Goal: Task Accomplishment & Management: Manage account settings

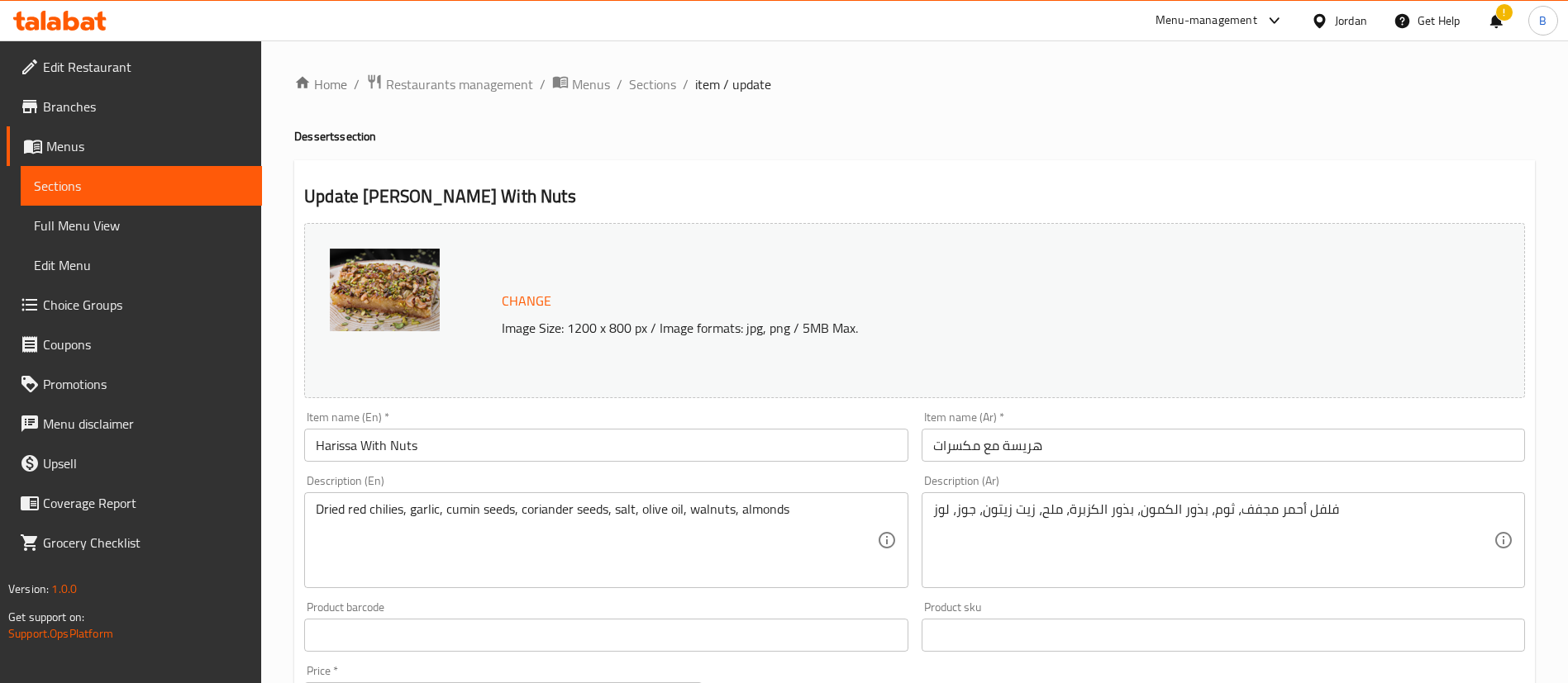
scroll to position [545, 0]
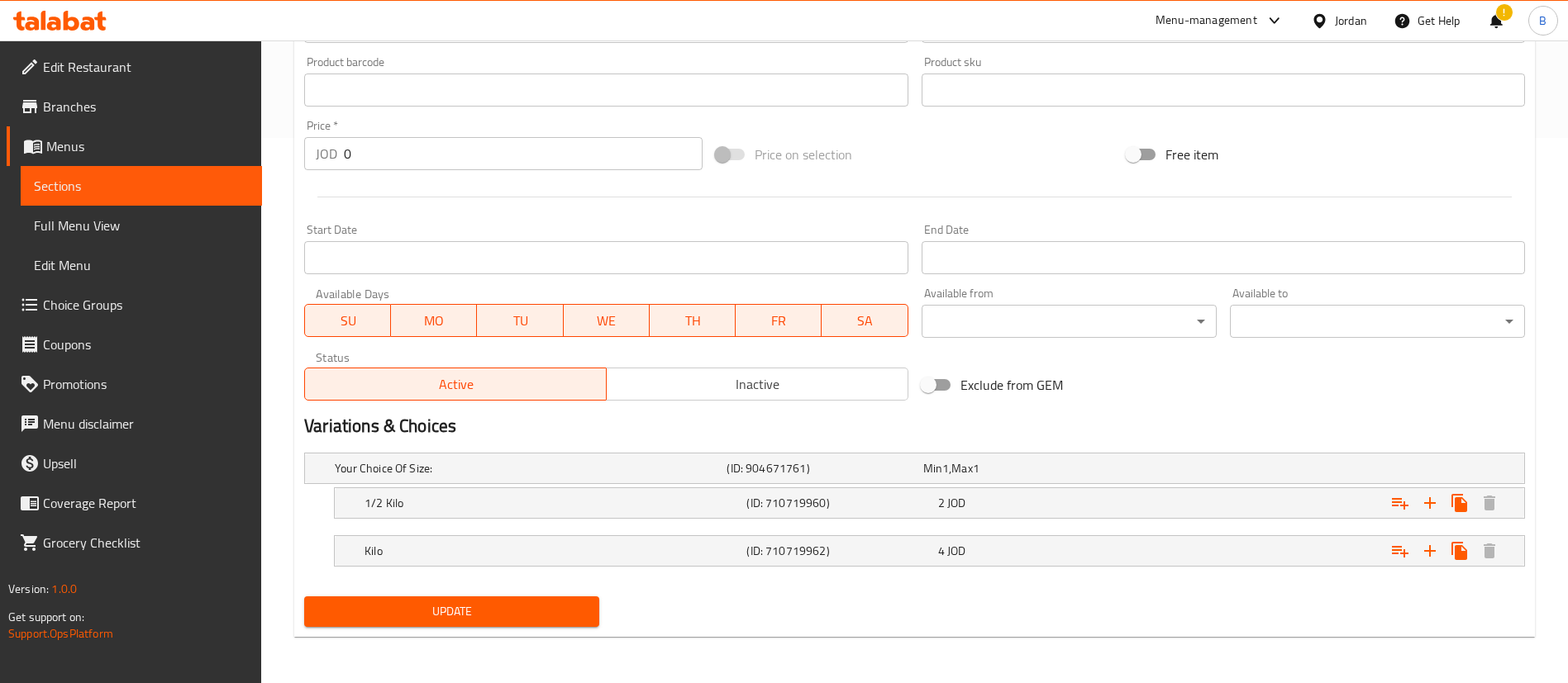
click at [80, 11] on icon at bounding box center [60, 21] width 94 height 20
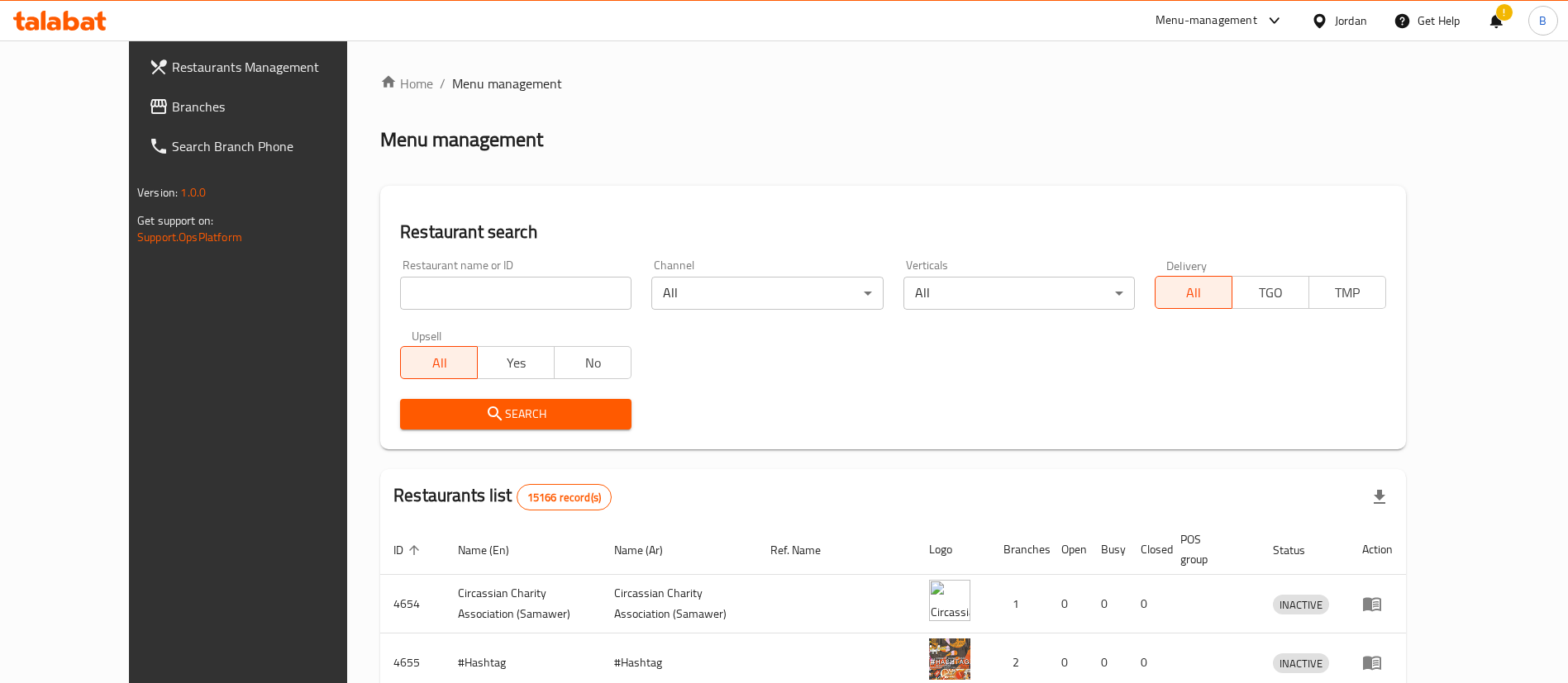
click at [172, 114] on span "Branches" at bounding box center [274, 107] width 205 height 20
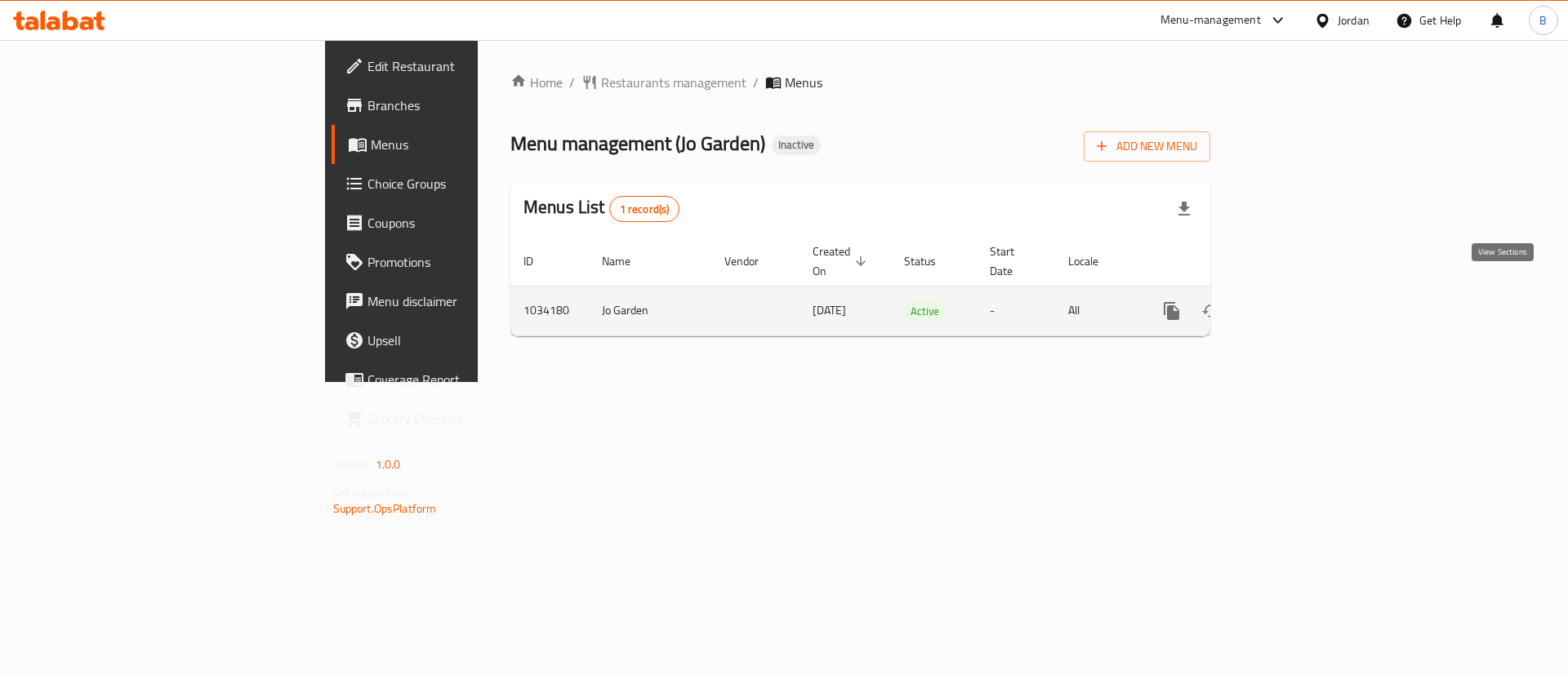
click at [1309, 294] on link "enhanced table" at bounding box center [1289, 311] width 39 height 39
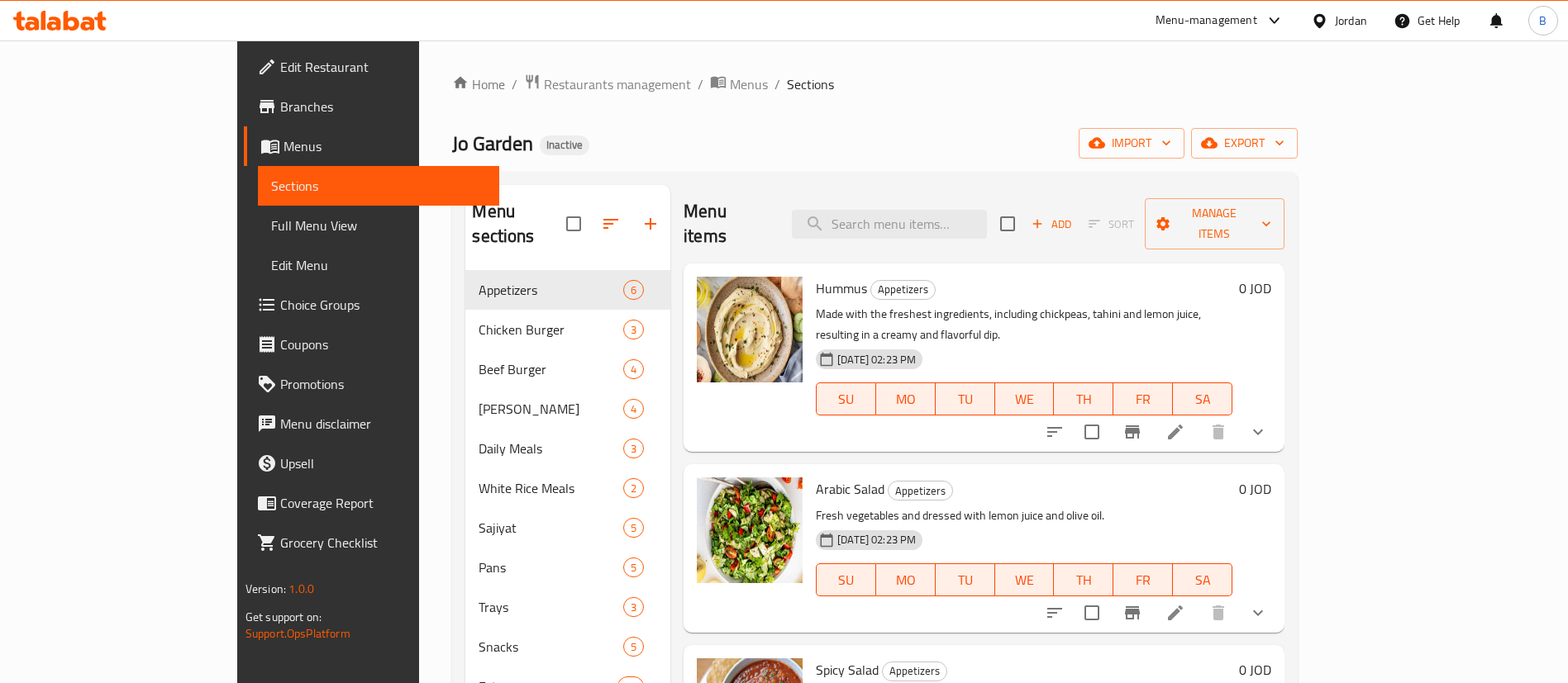
click at [37, 23] on icon at bounding box center [32, 24] width 14 height 14
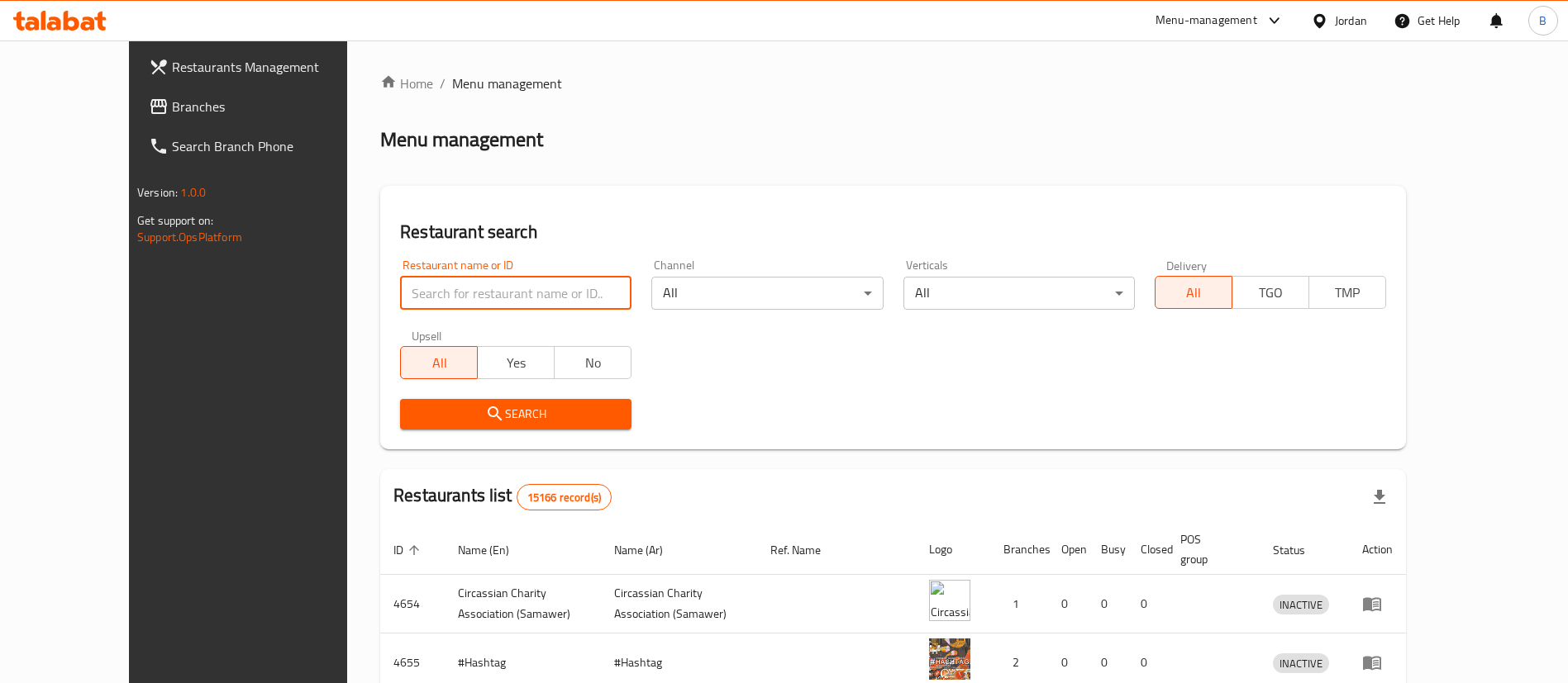
click at [523, 300] on input "search" at bounding box center [516, 293] width 231 height 33
paste input "701980"
type input "701980"
click button "Search" at bounding box center [516, 414] width 231 height 31
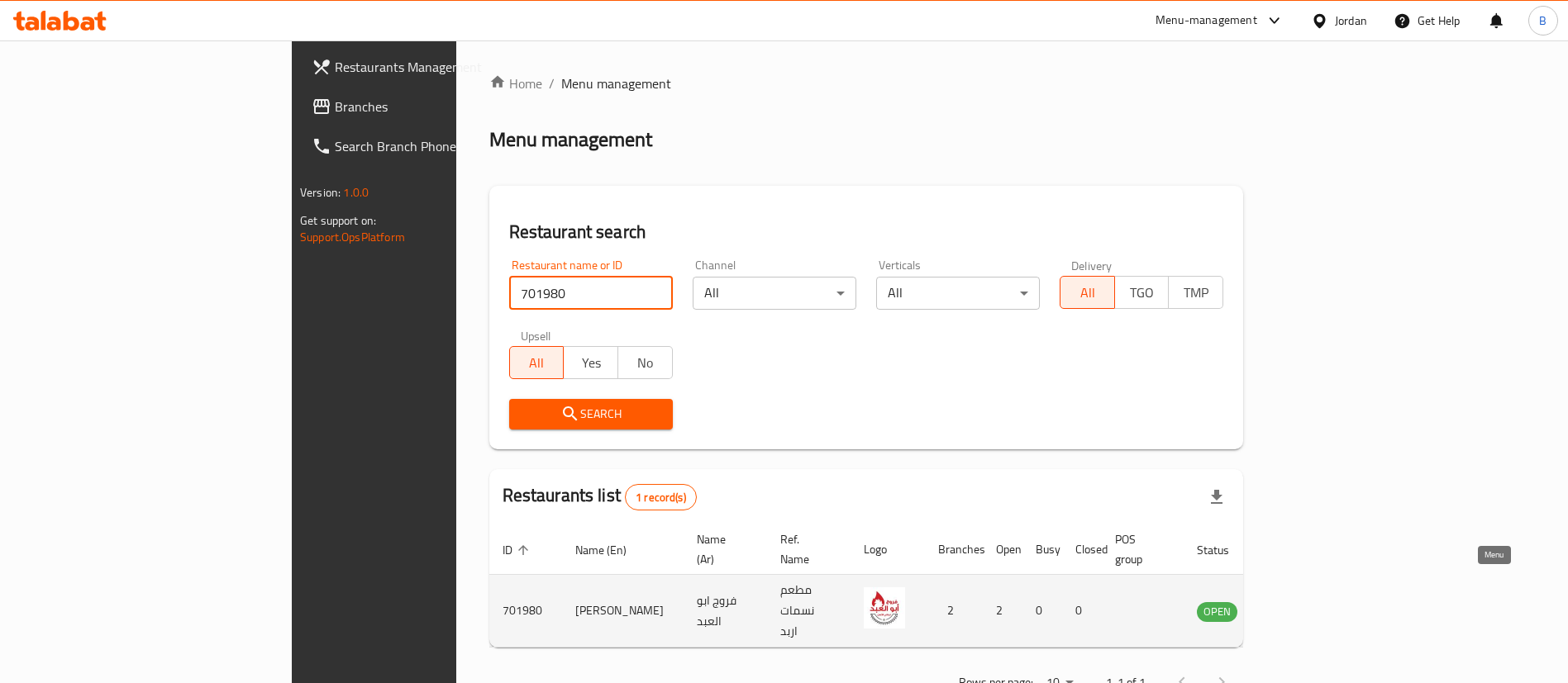
click at [1303, 604] on icon "enhanced table" at bounding box center [1294, 611] width 18 height 14
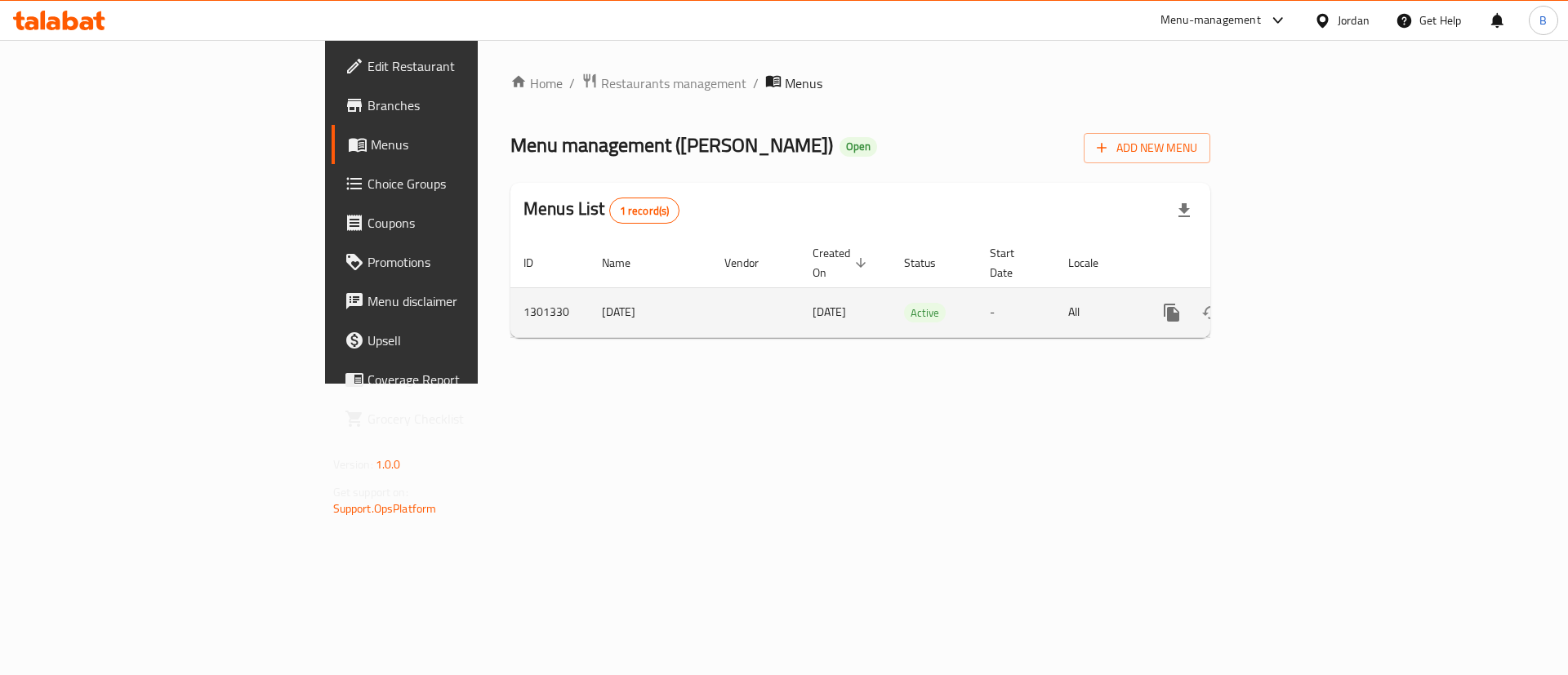
click at [1297, 305] on icon "enhanced table" at bounding box center [1289, 312] width 15 height 15
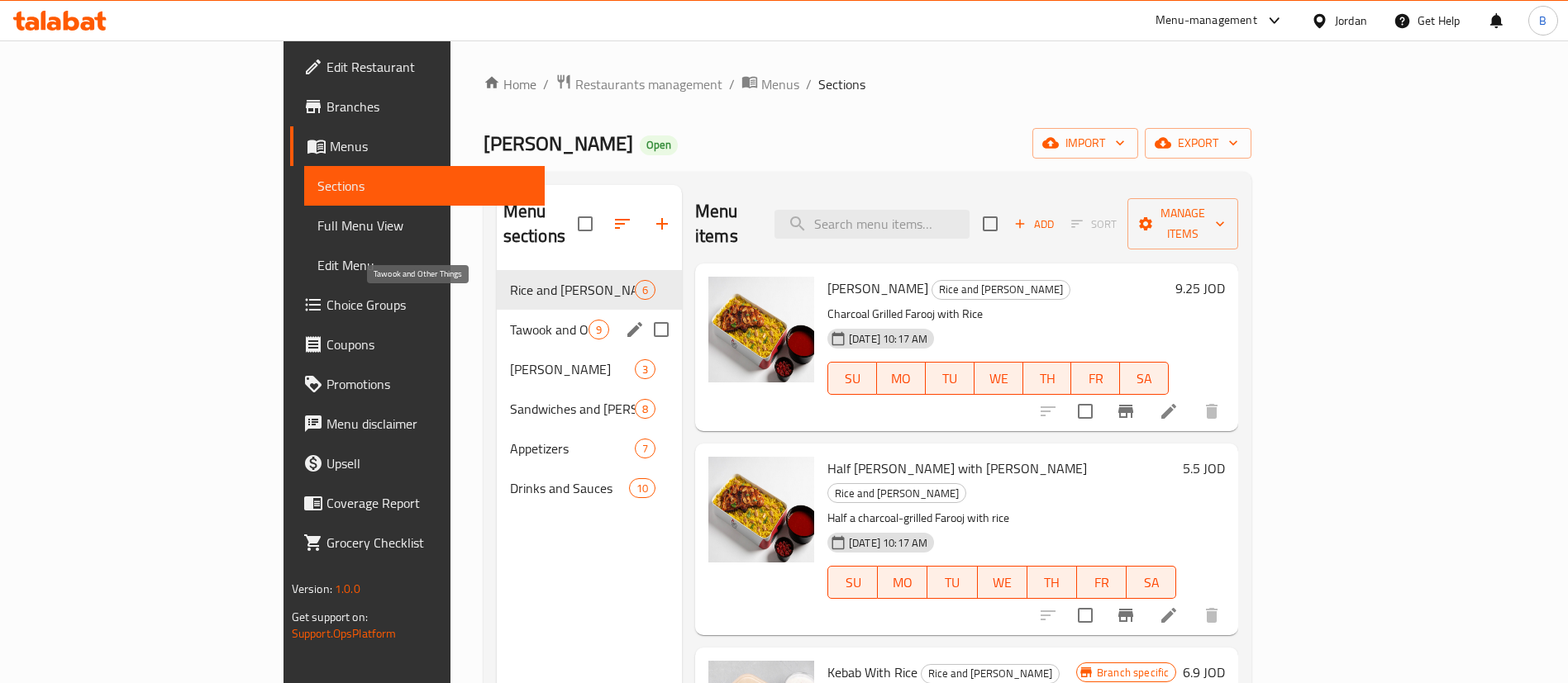
click at [510, 320] on span "Tawook and Other Things" at bounding box center [549, 330] width 79 height 20
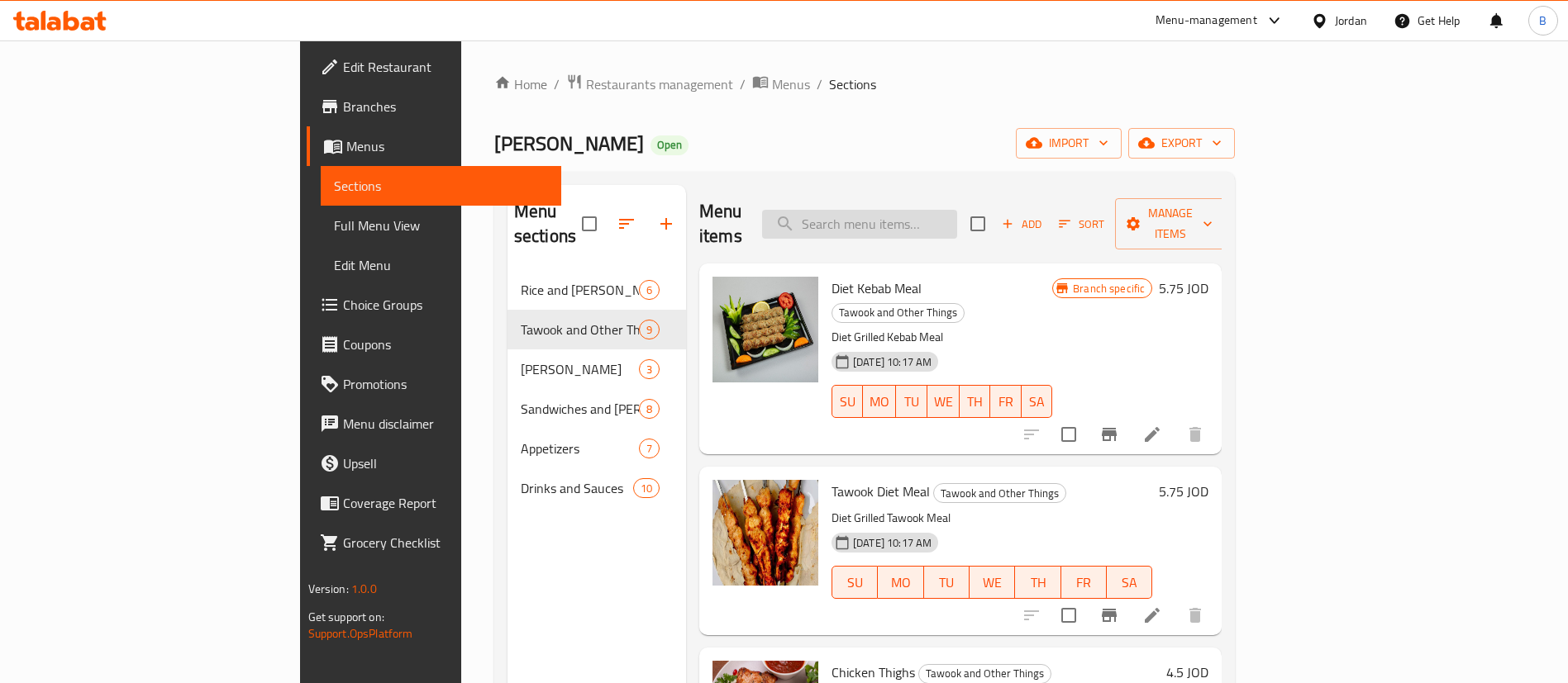
drag, startPoint x: 939, startPoint y: 188, endPoint x: 952, endPoint y: 198, distance: 16.4
click at [939, 189] on div "Menu items Add Sort Manage items" at bounding box center [961, 224] width 523 height 79
click at [957, 209] on input "search" at bounding box center [860, 223] width 196 height 29
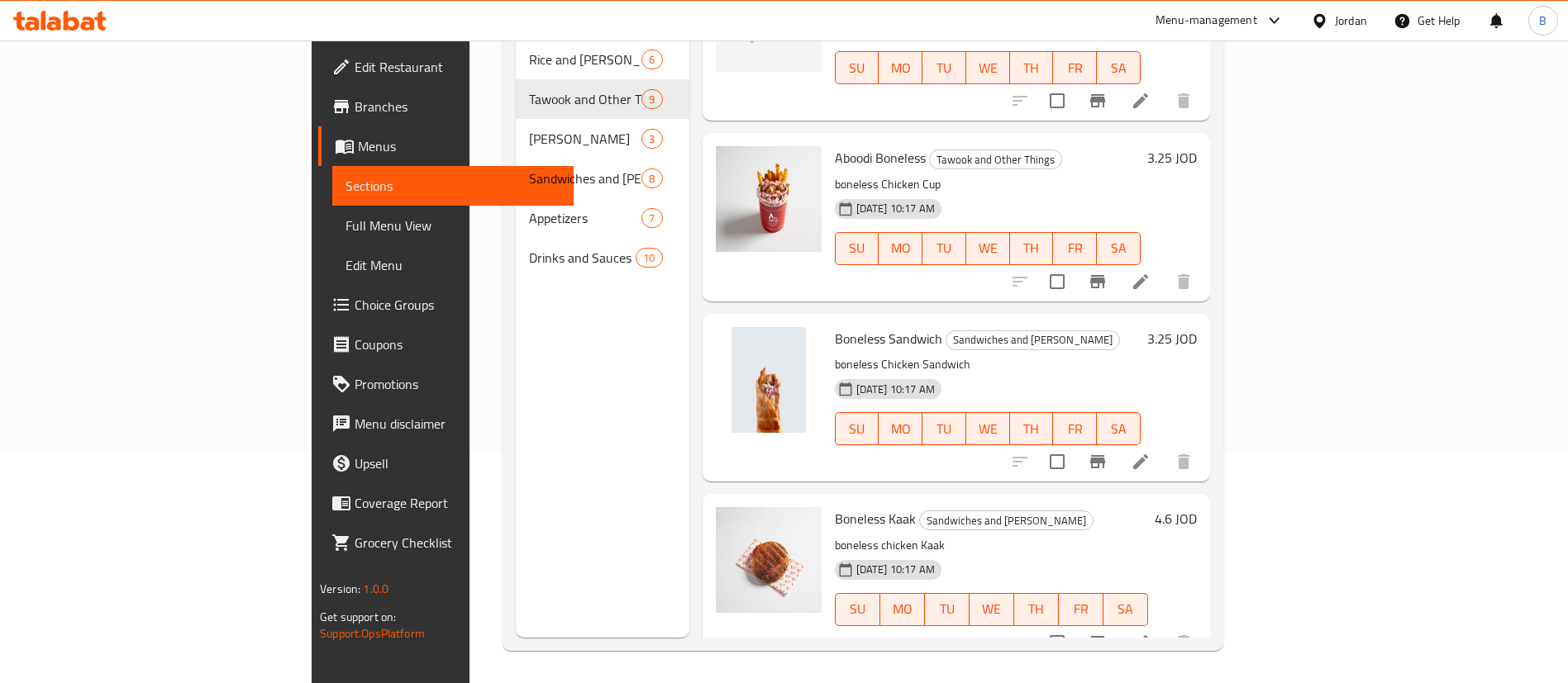
scroll to position [231, 0]
type input "boneless"
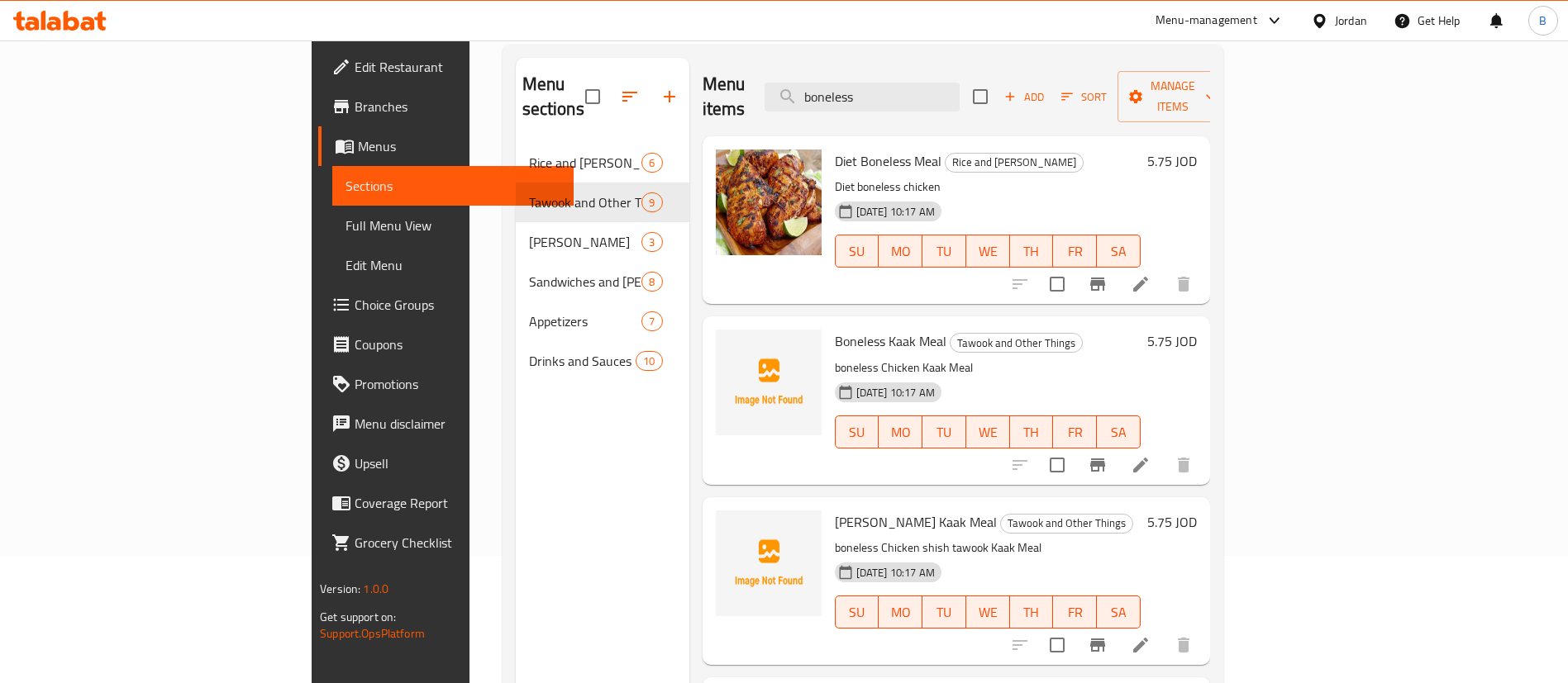
scroll to position [0, 0]
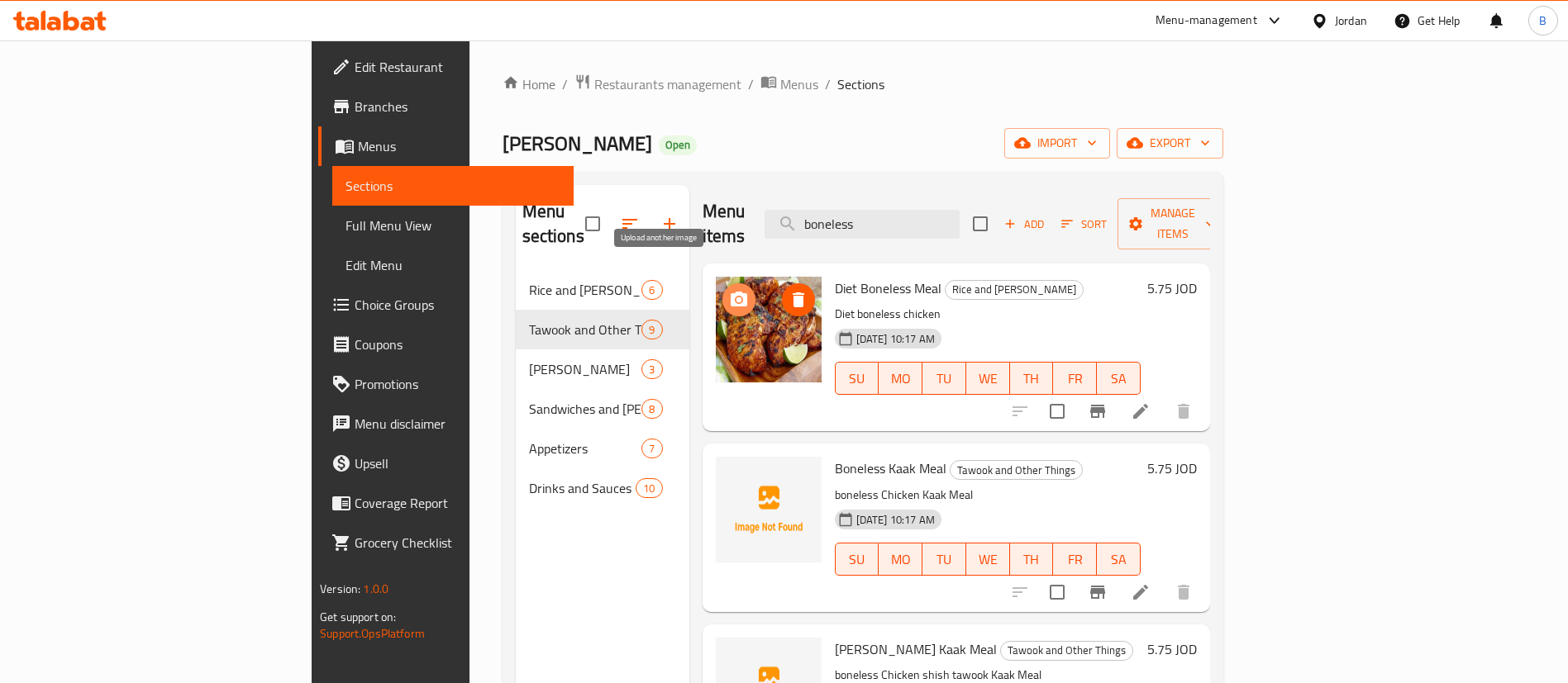
click at [730, 291] on icon "upload picture" at bounding box center [738, 298] width 17 height 15
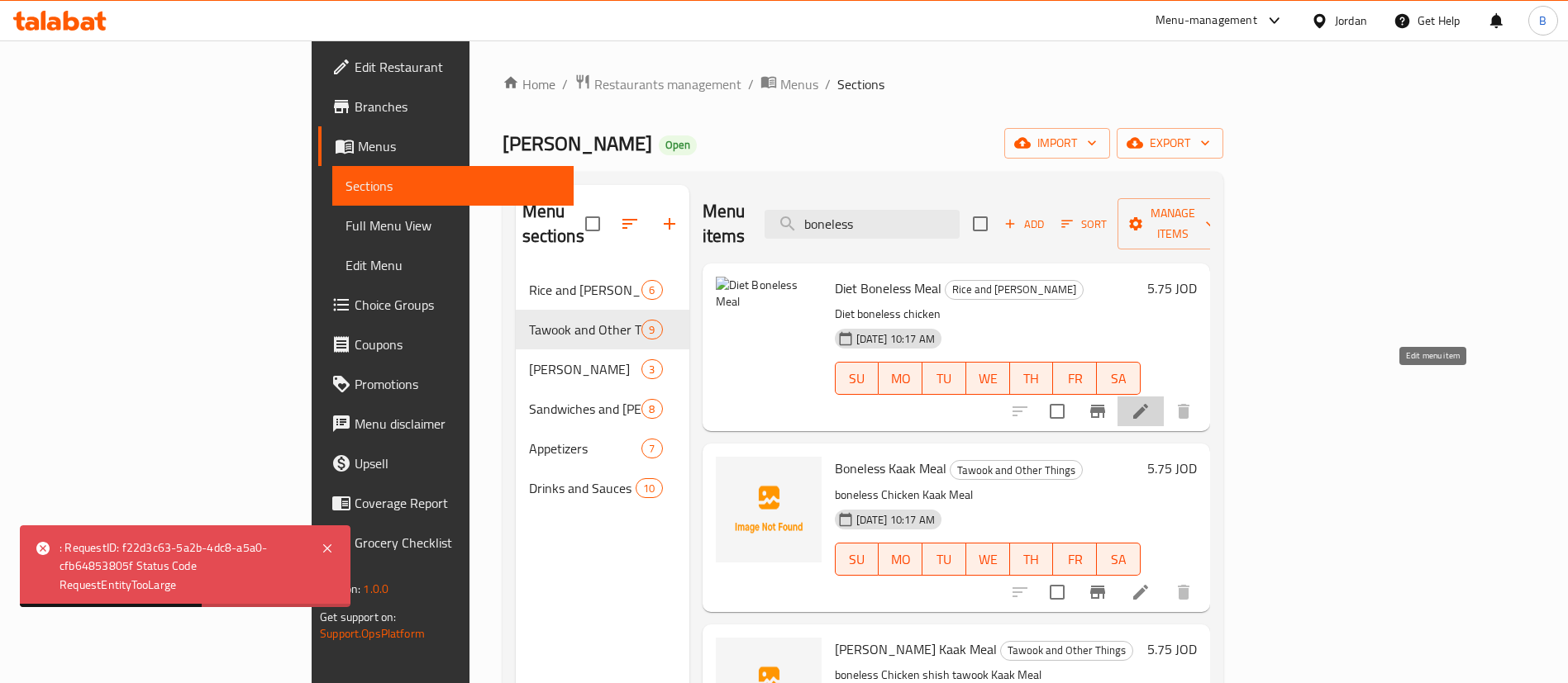
click at [1150, 402] on icon at bounding box center [1140, 412] width 20 height 20
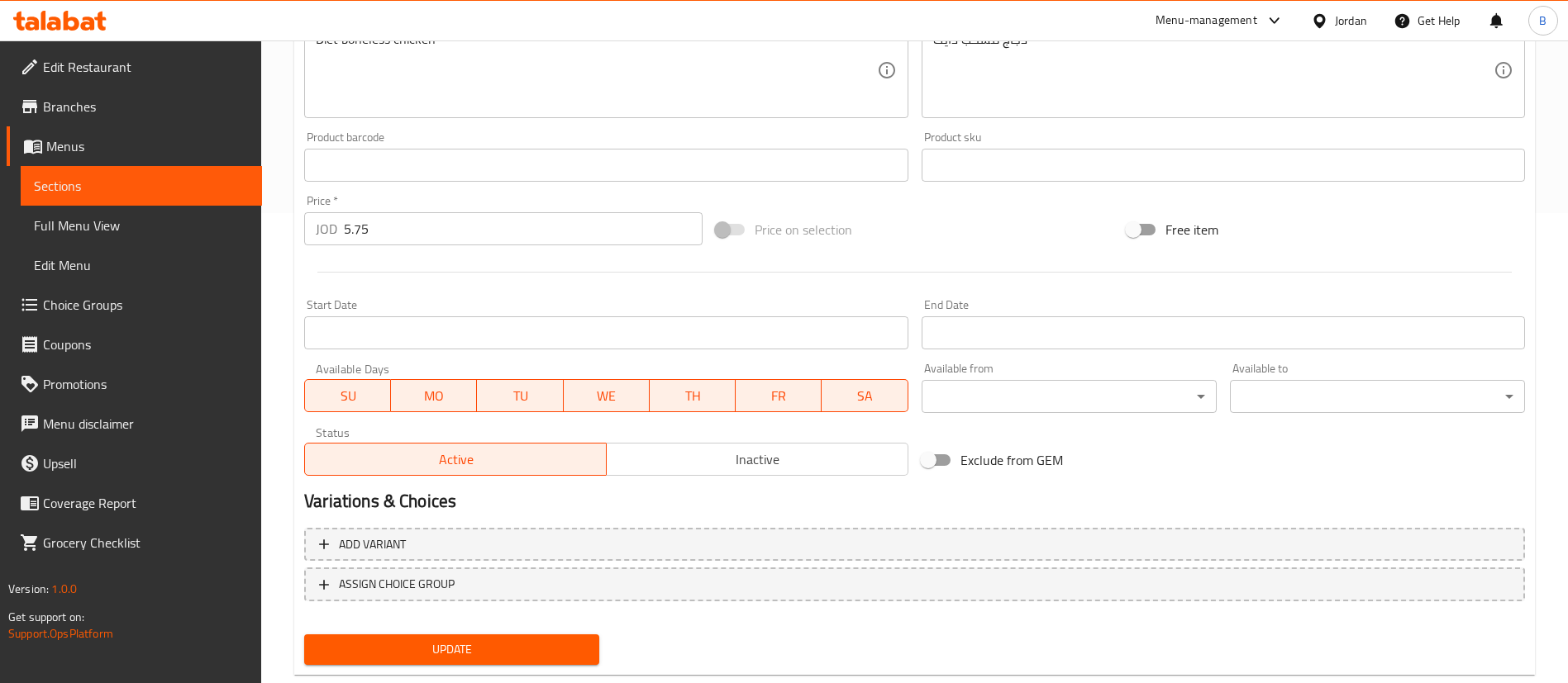
scroll to position [509, 0]
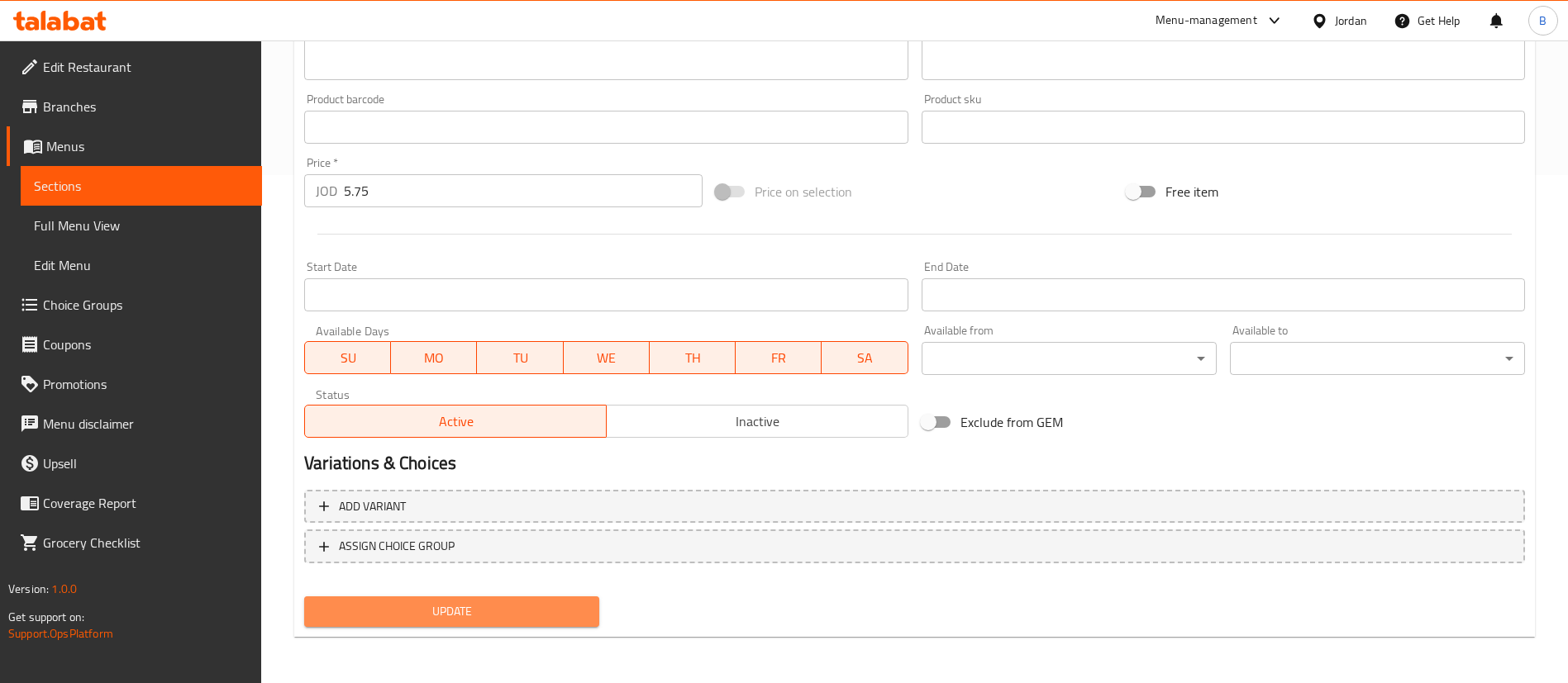
click at [525, 615] on span "Update" at bounding box center [451, 611] width 268 height 21
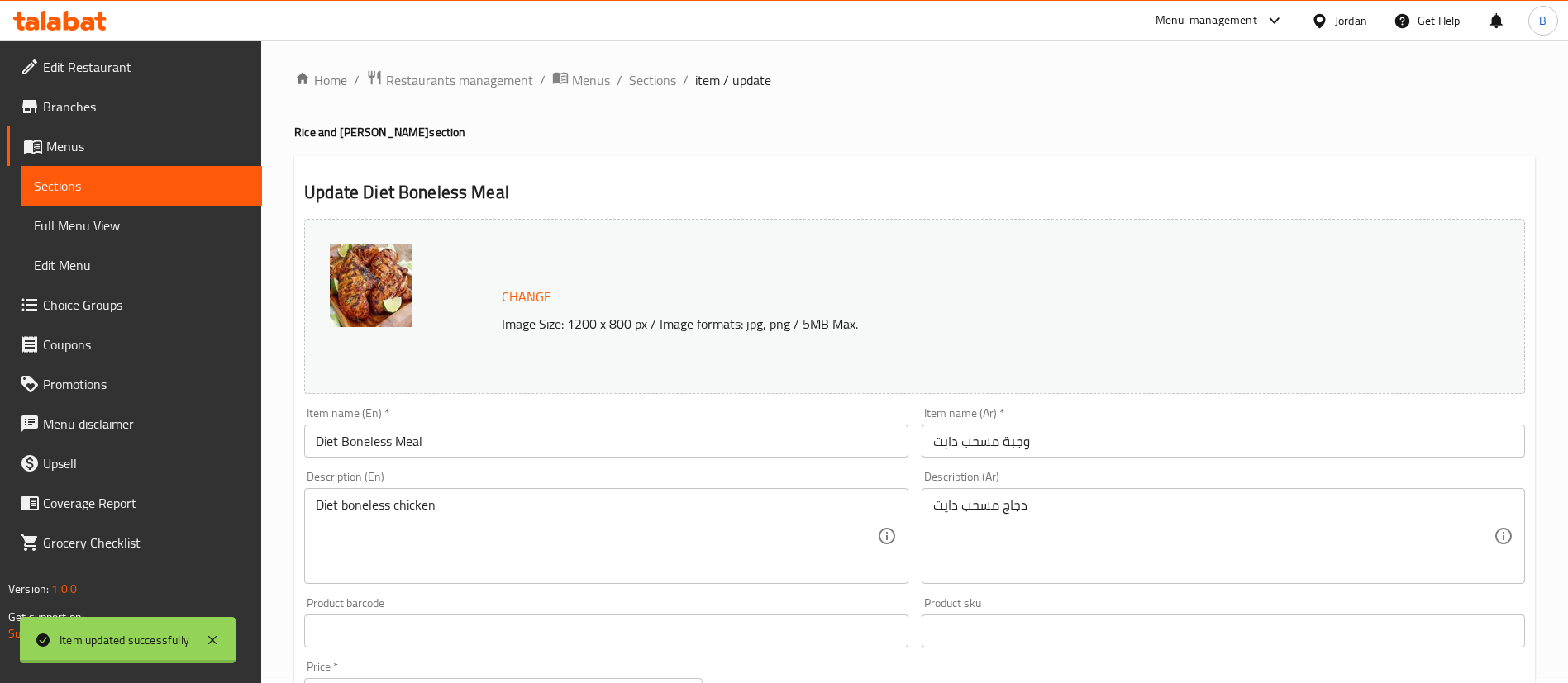
scroll to position [0, 0]
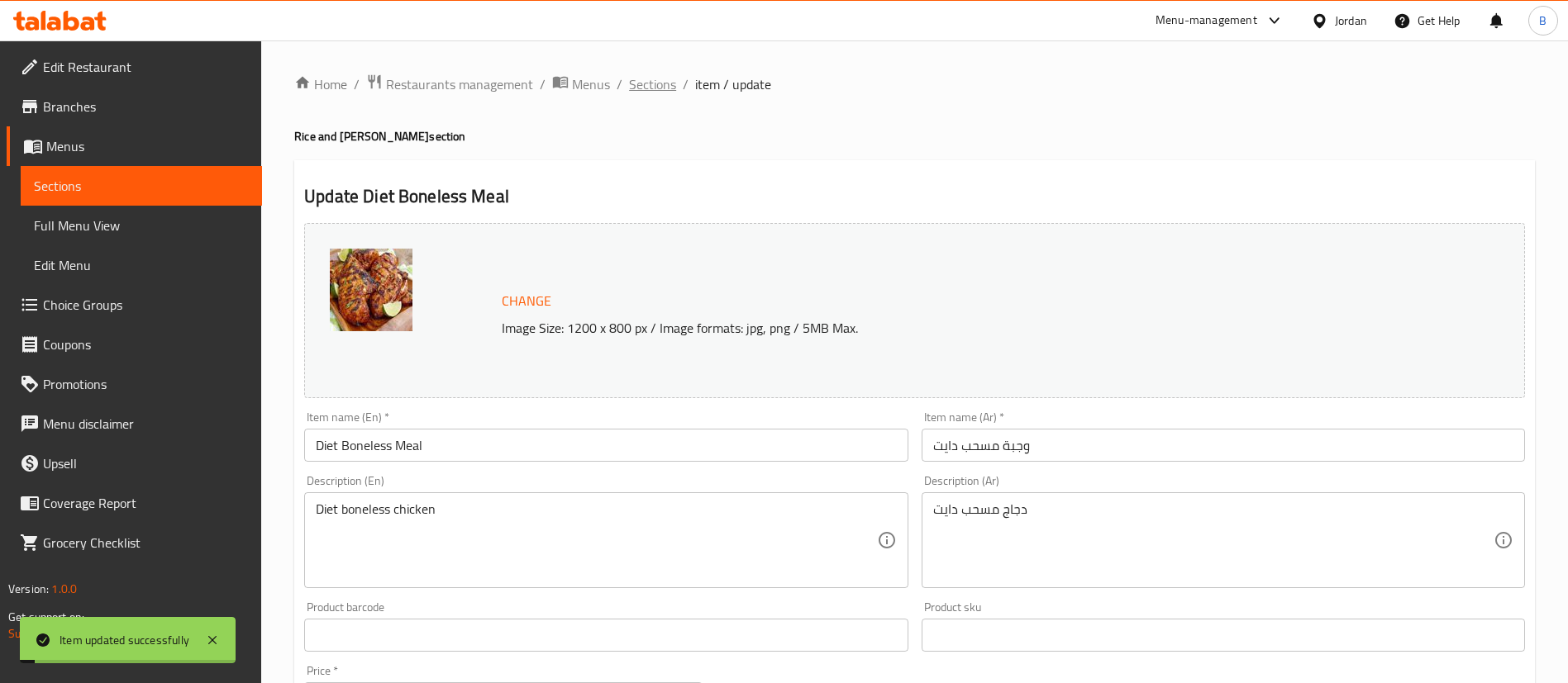
click at [661, 85] on span "Sections" at bounding box center [652, 85] width 47 height 20
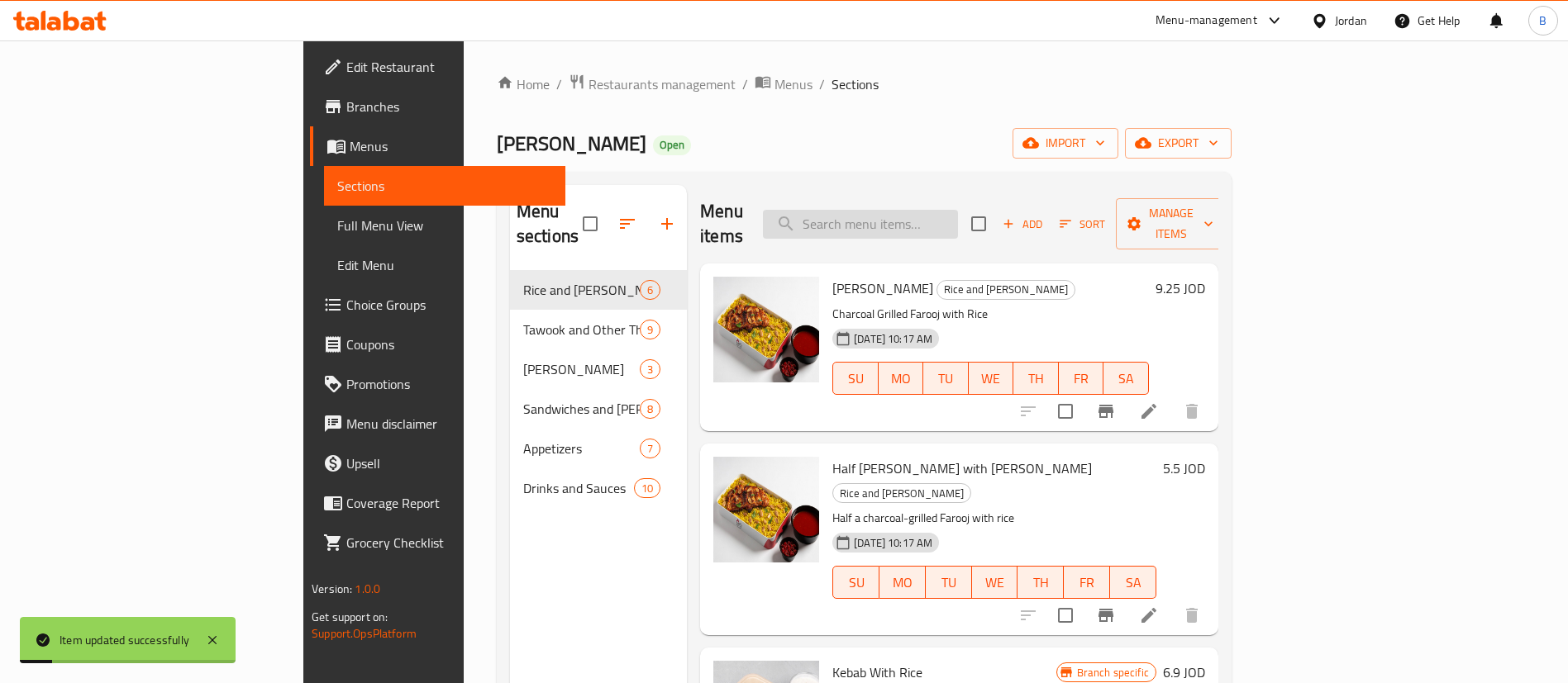
click at [958, 209] on input "search" at bounding box center [861, 223] width 196 height 29
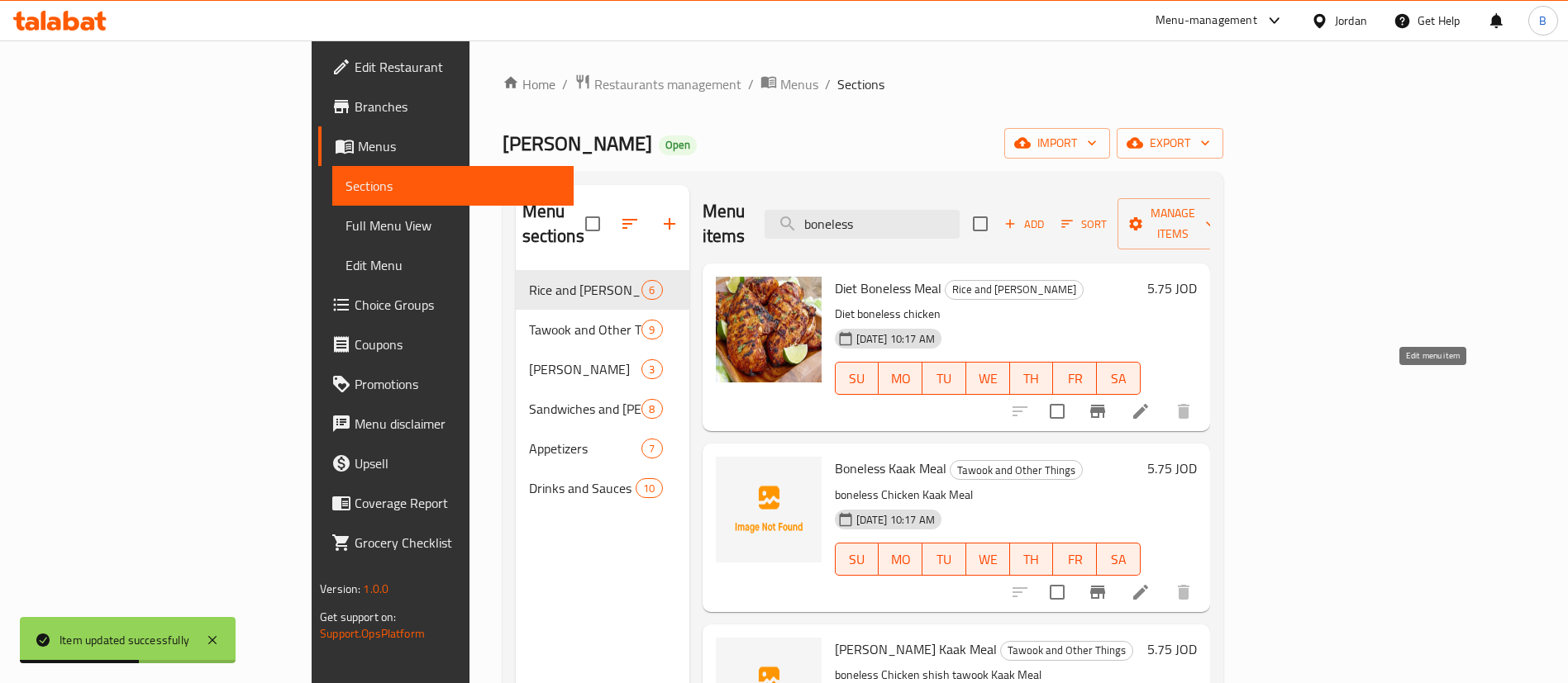
type input "boneless"
click at [1148, 404] on icon at bounding box center [1140, 411] width 15 height 15
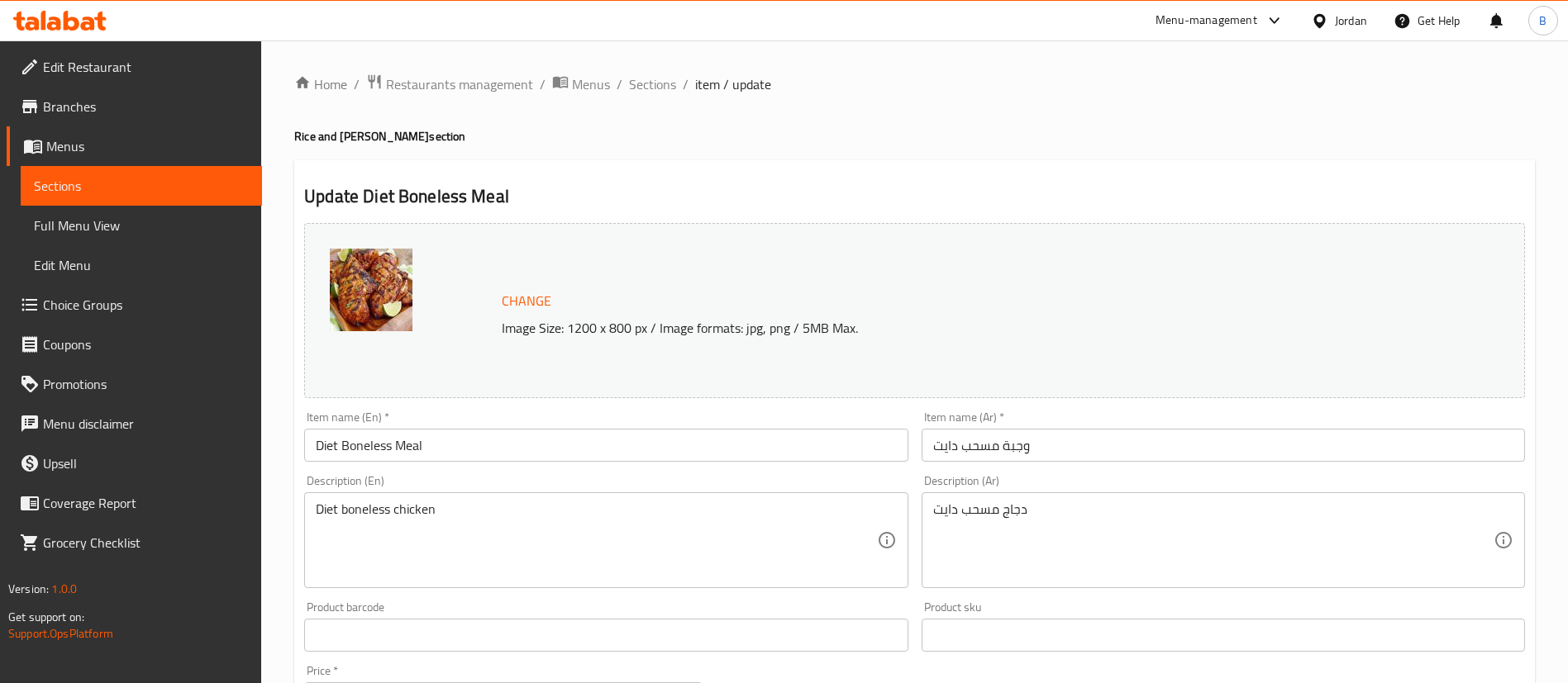
click at [522, 289] on span "Change" at bounding box center [527, 301] width 50 height 24
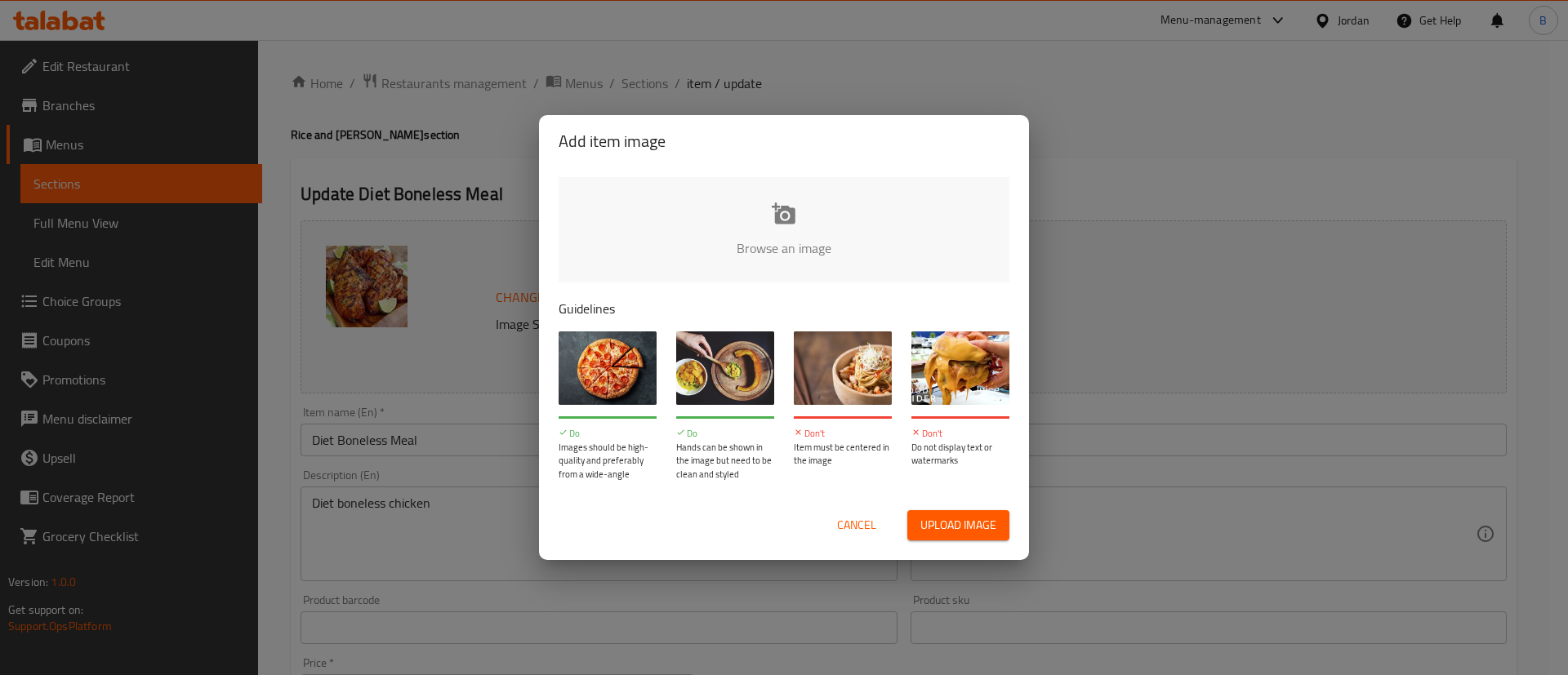
click at [790, 245] on input "file" at bounding box center [1336, 253] width 1555 height 153
type input "C:\fakepath\ABA-2BONELESS.jpg"
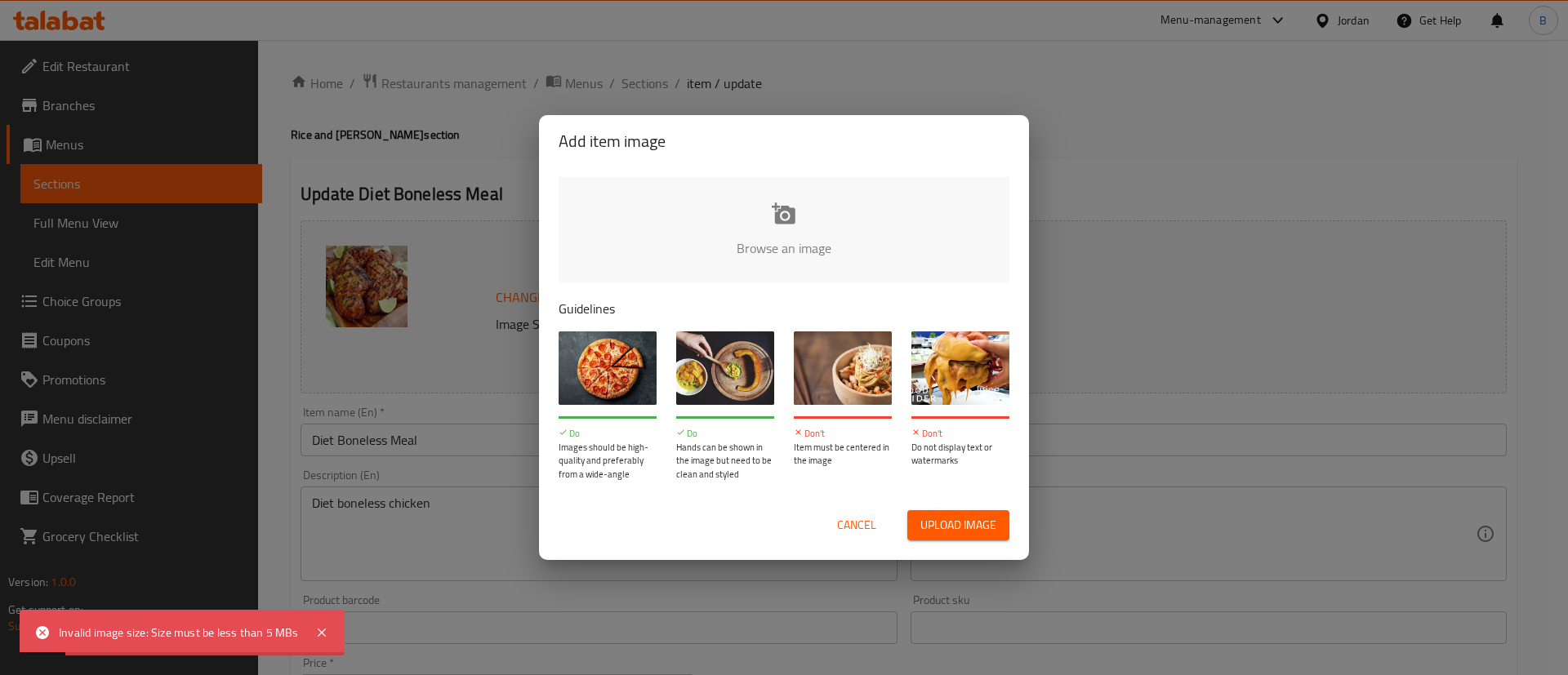
click at [852, 526] on span "Cancel" at bounding box center [856, 525] width 39 height 21
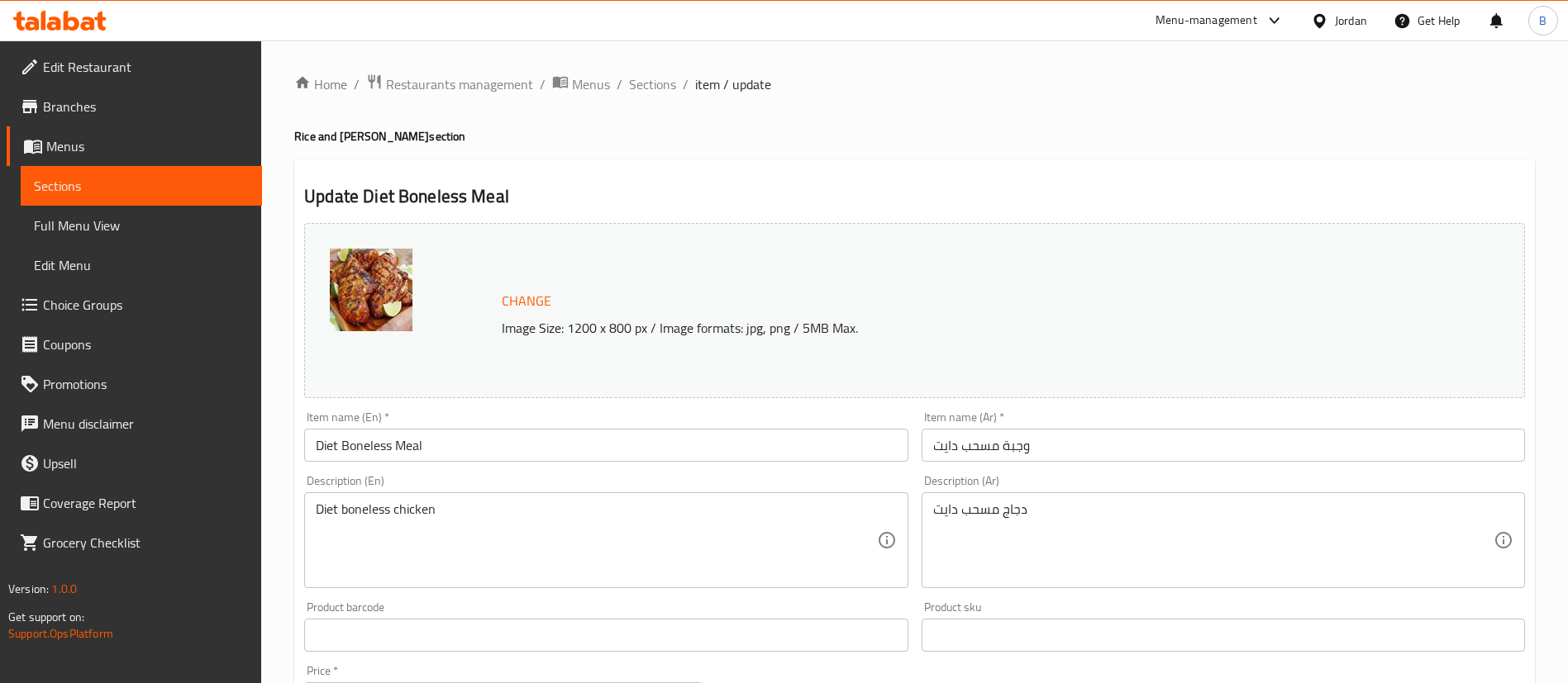
click at [509, 303] on span "Change" at bounding box center [527, 301] width 50 height 24
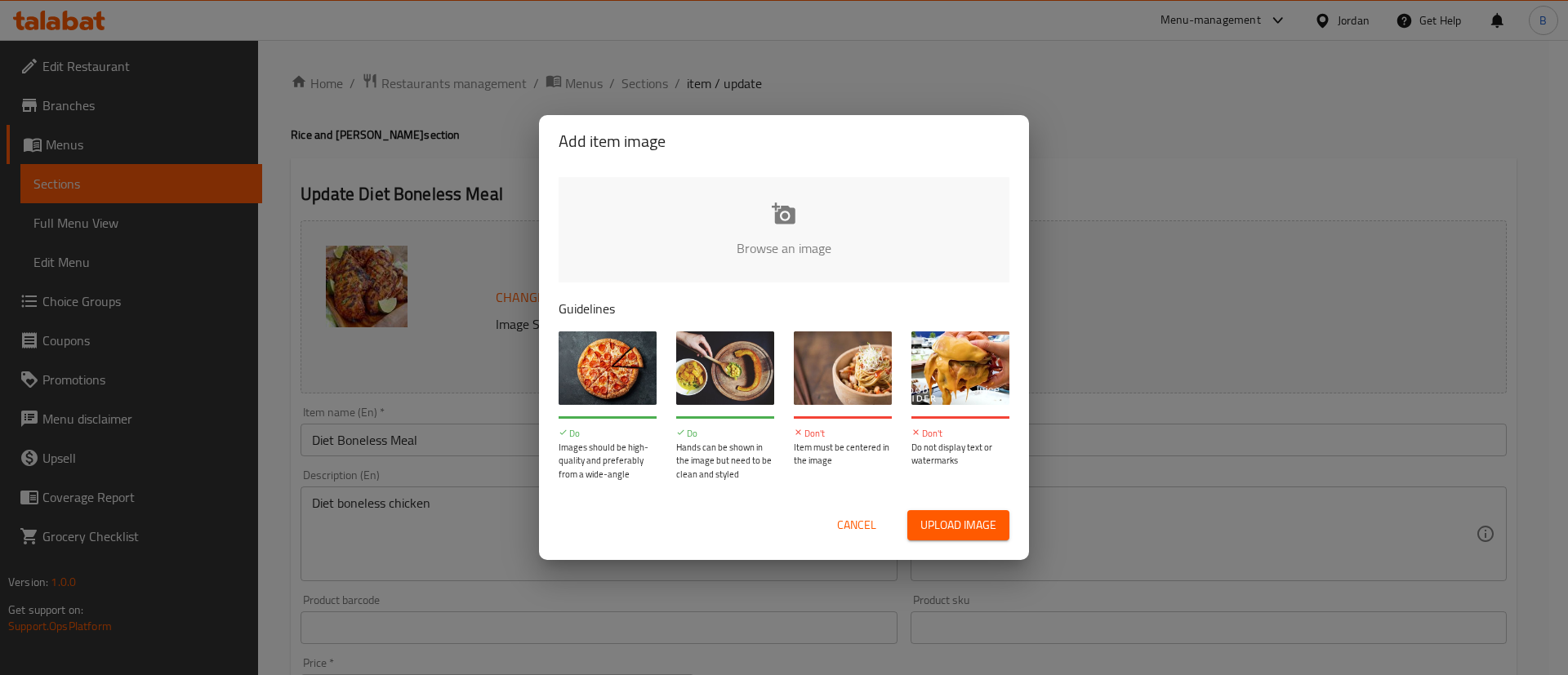
click at [774, 236] on input "file" at bounding box center [1336, 253] width 1555 height 153
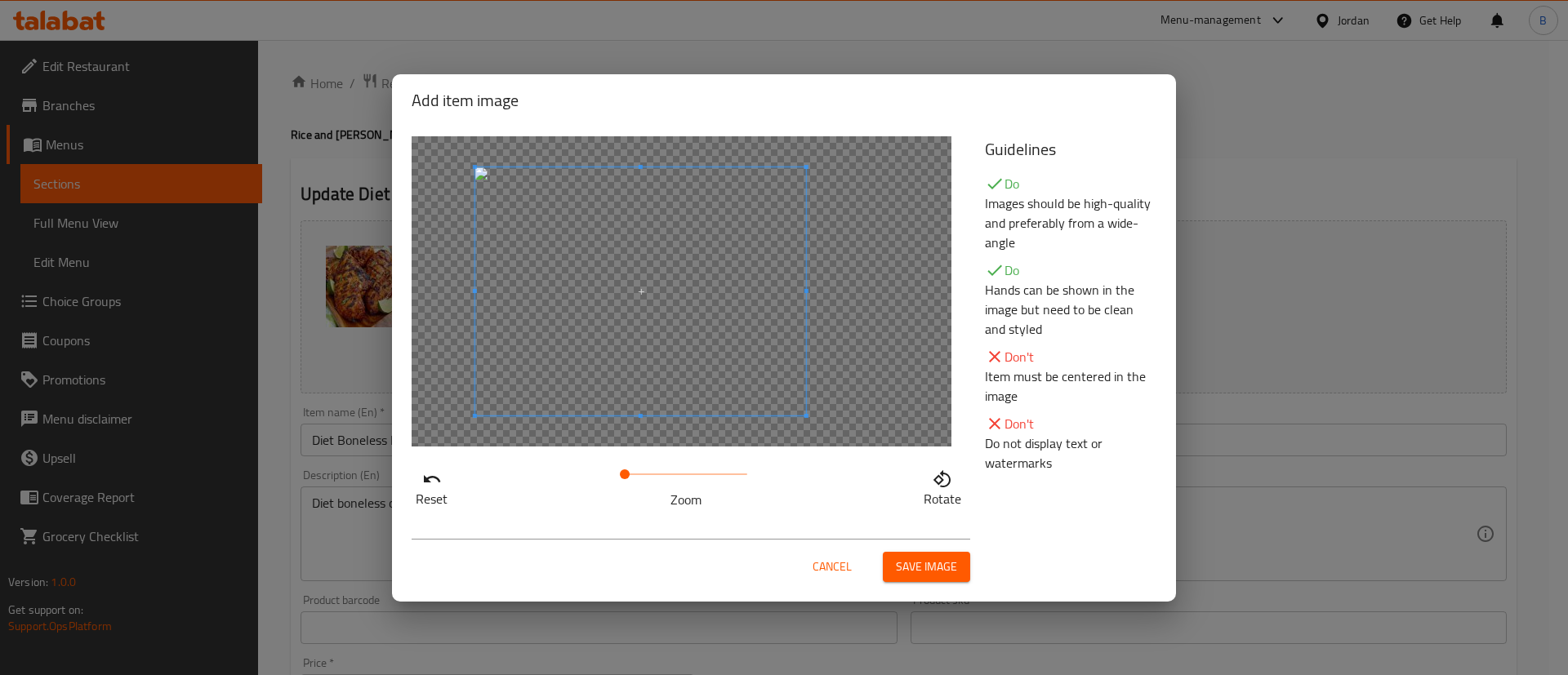
click at [674, 337] on span at bounding box center [641, 292] width 331 height 248
click at [929, 565] on span "Save image" at bounding box center [926, 567] width 61 height 21
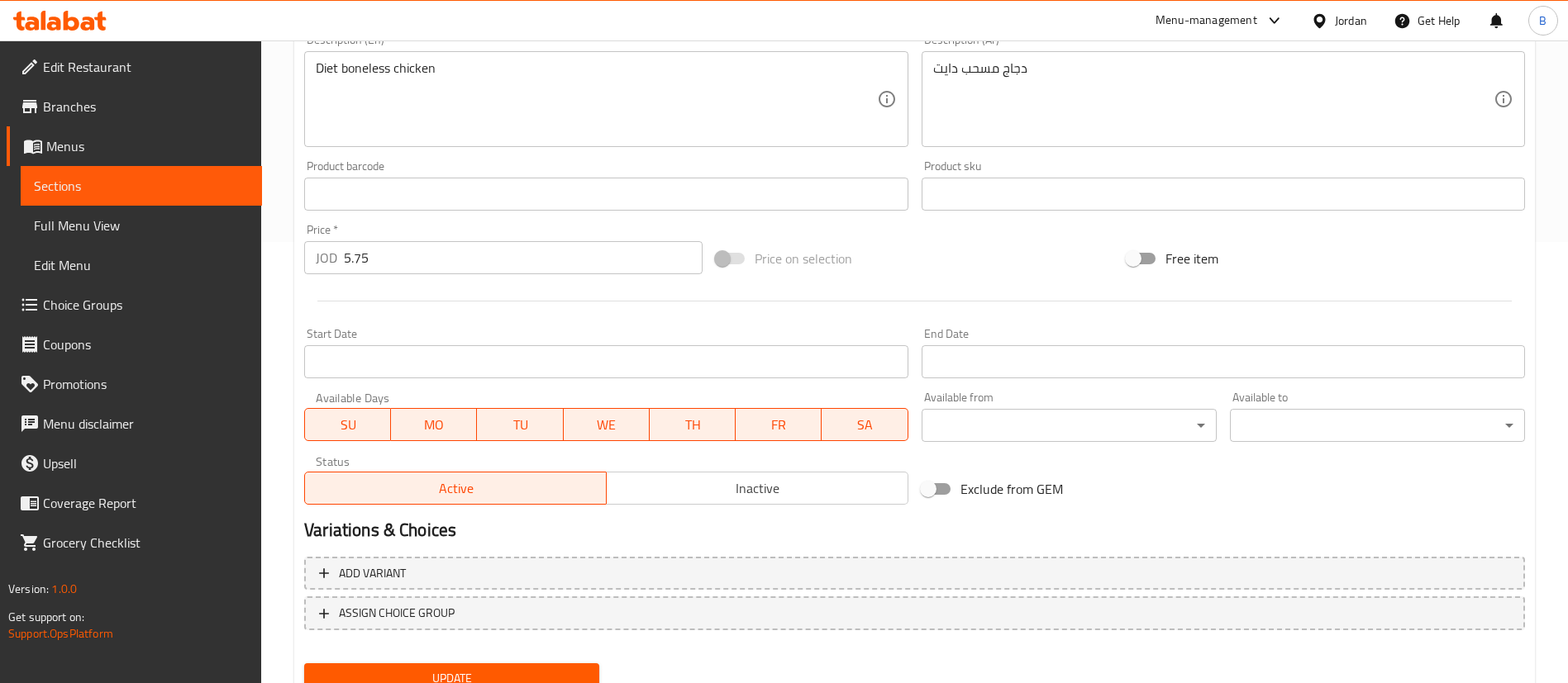
scroll to position [509, 0]
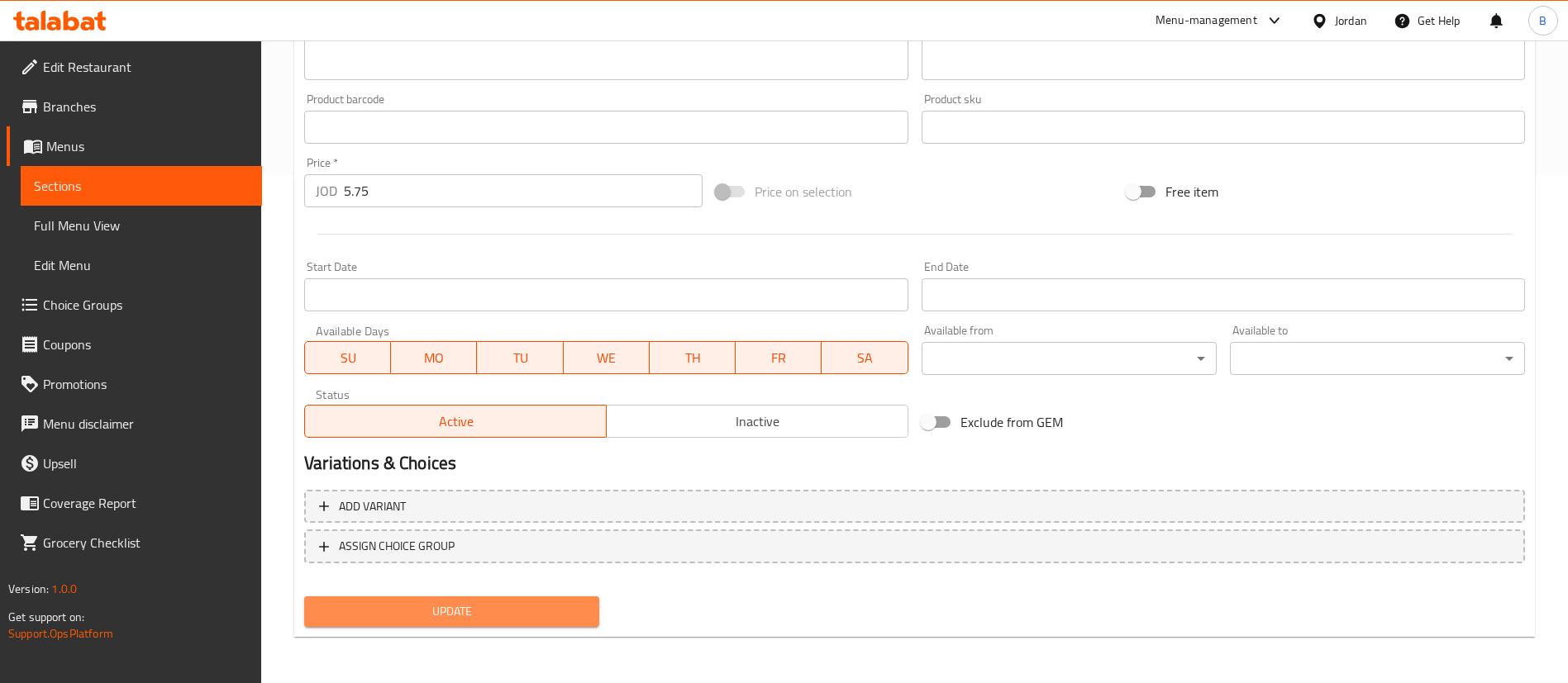
click at [541, 611] on span "Update" at bounding box center [451, 611] width 268 height 21
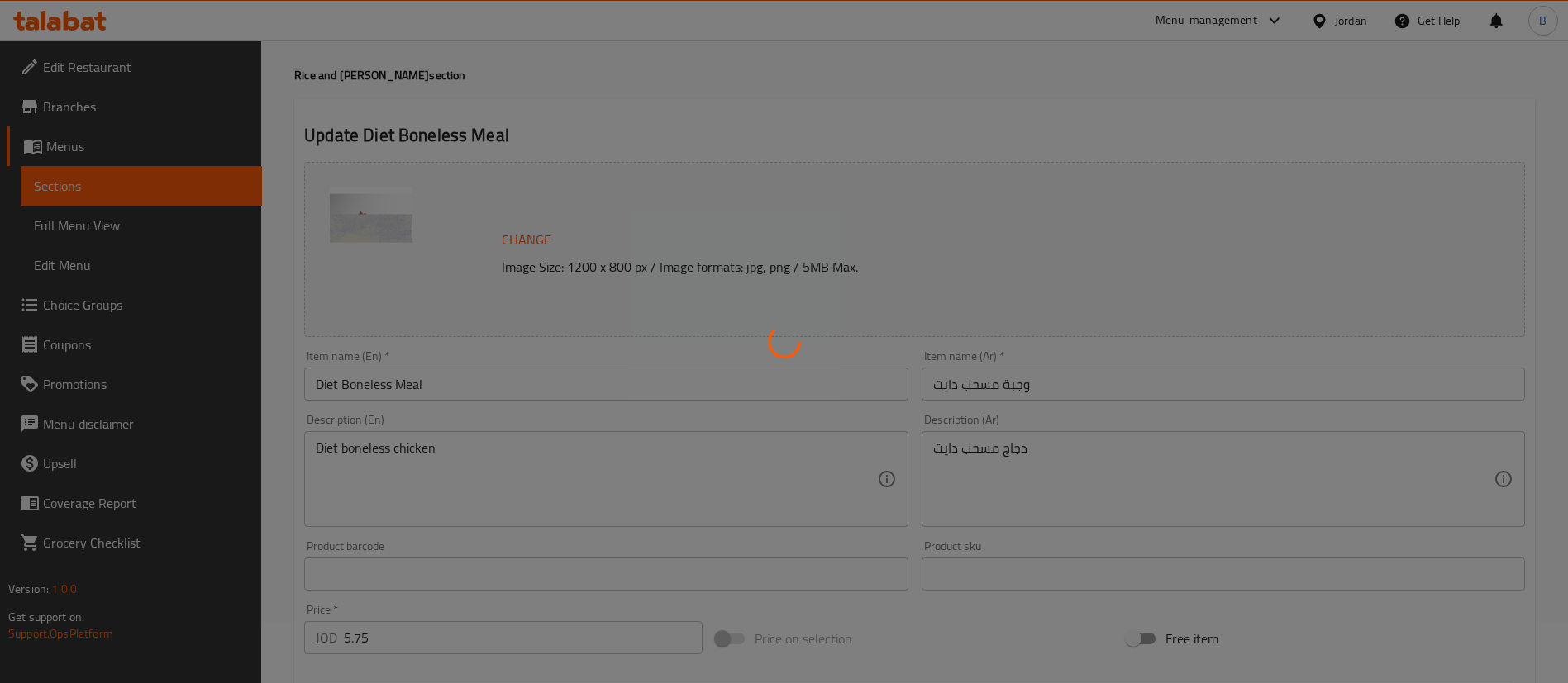
scroll to position [0, 0]
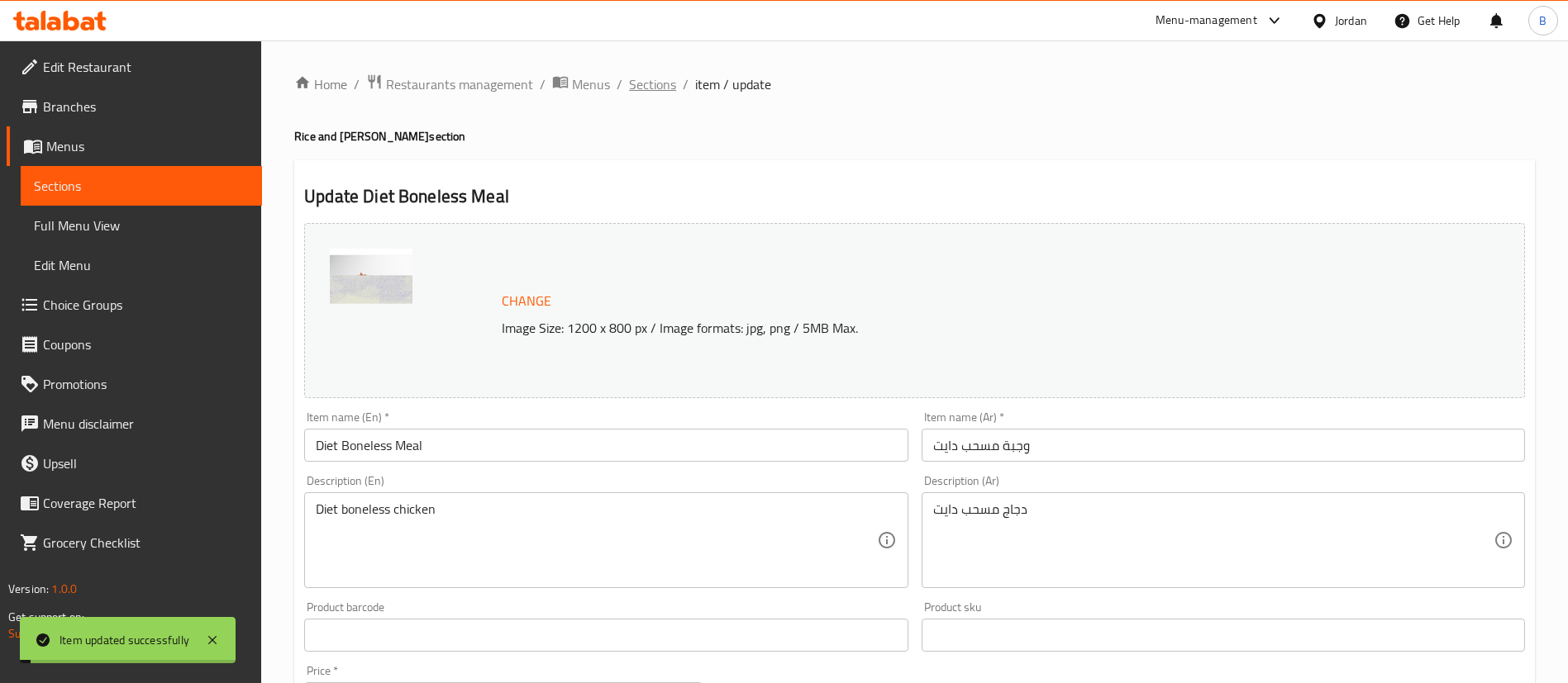
click at [649, 82] on span "Sections" at bounding box center [652, 85] width 47 height 20
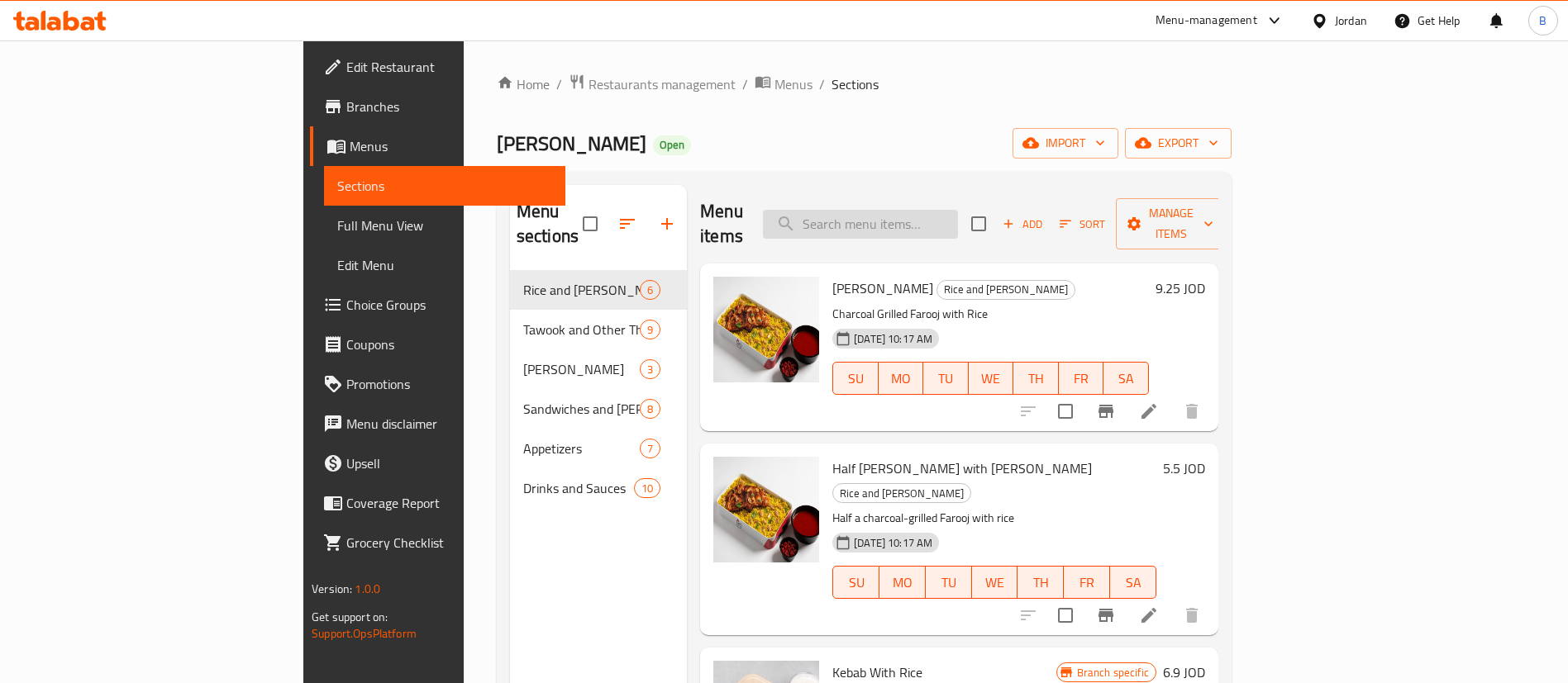
click at [958, 213] on input "search" at bounding box center [861, 223] width 196 height 29
type input "o"
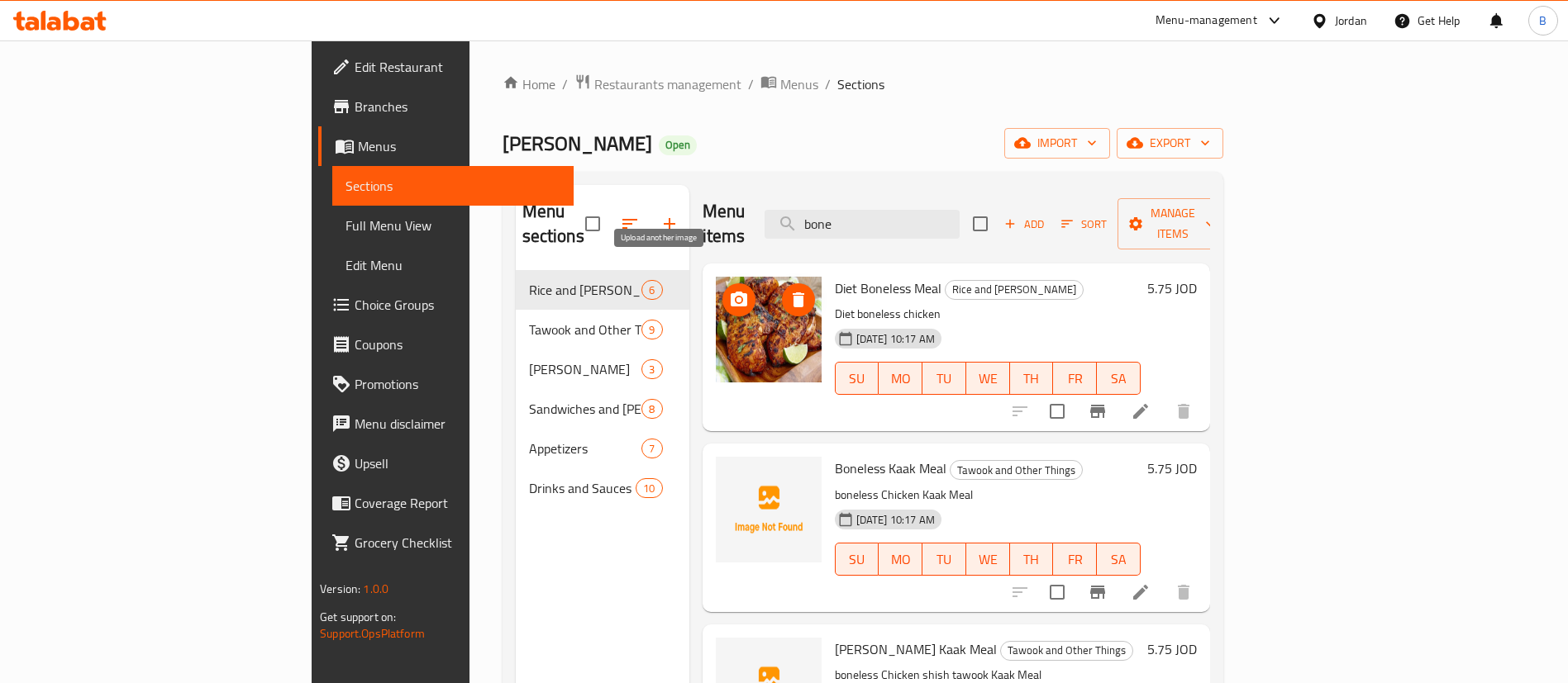
click at [730, 291] on icon "upload picture" at bounding box center [738, 298] width 17 height 15
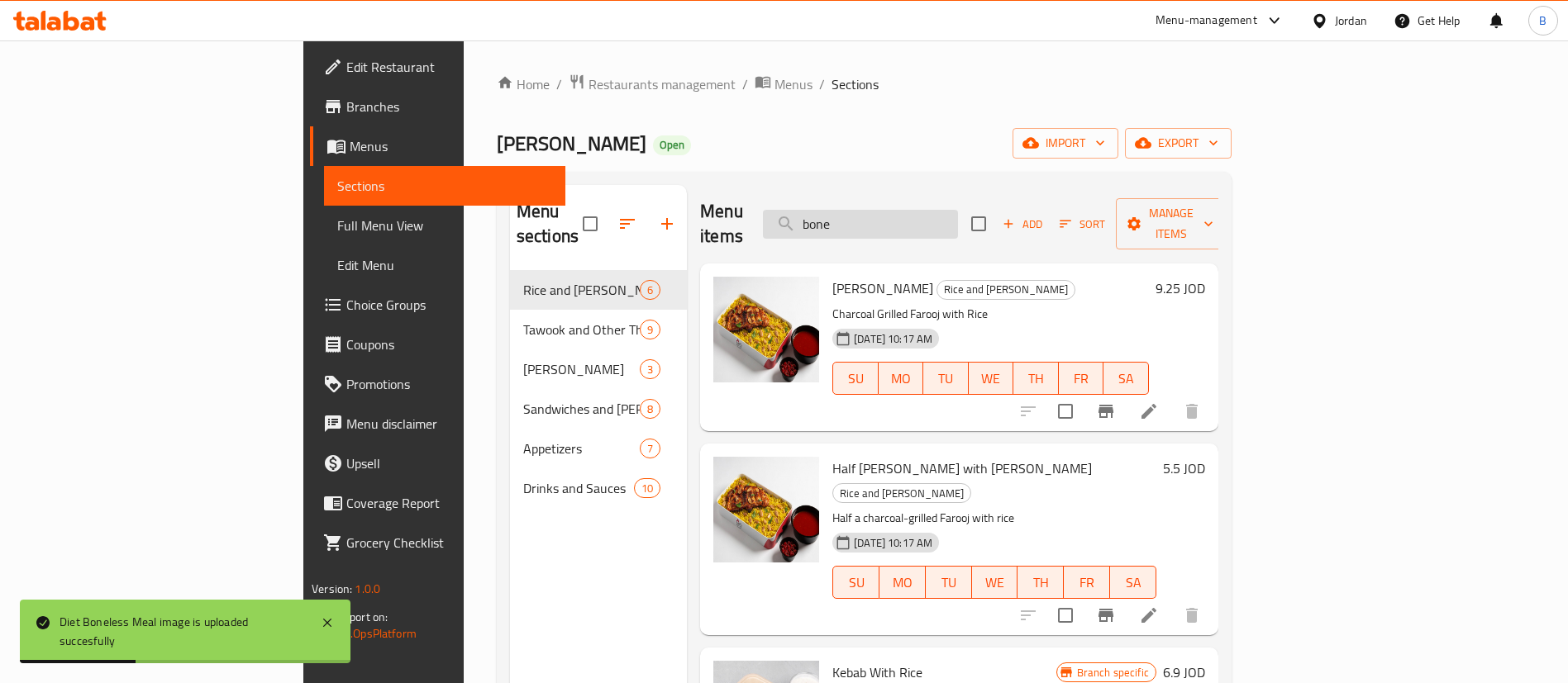
click at [958, 211] on input "bone" at bounding box center [861, 223] width 196 height 29
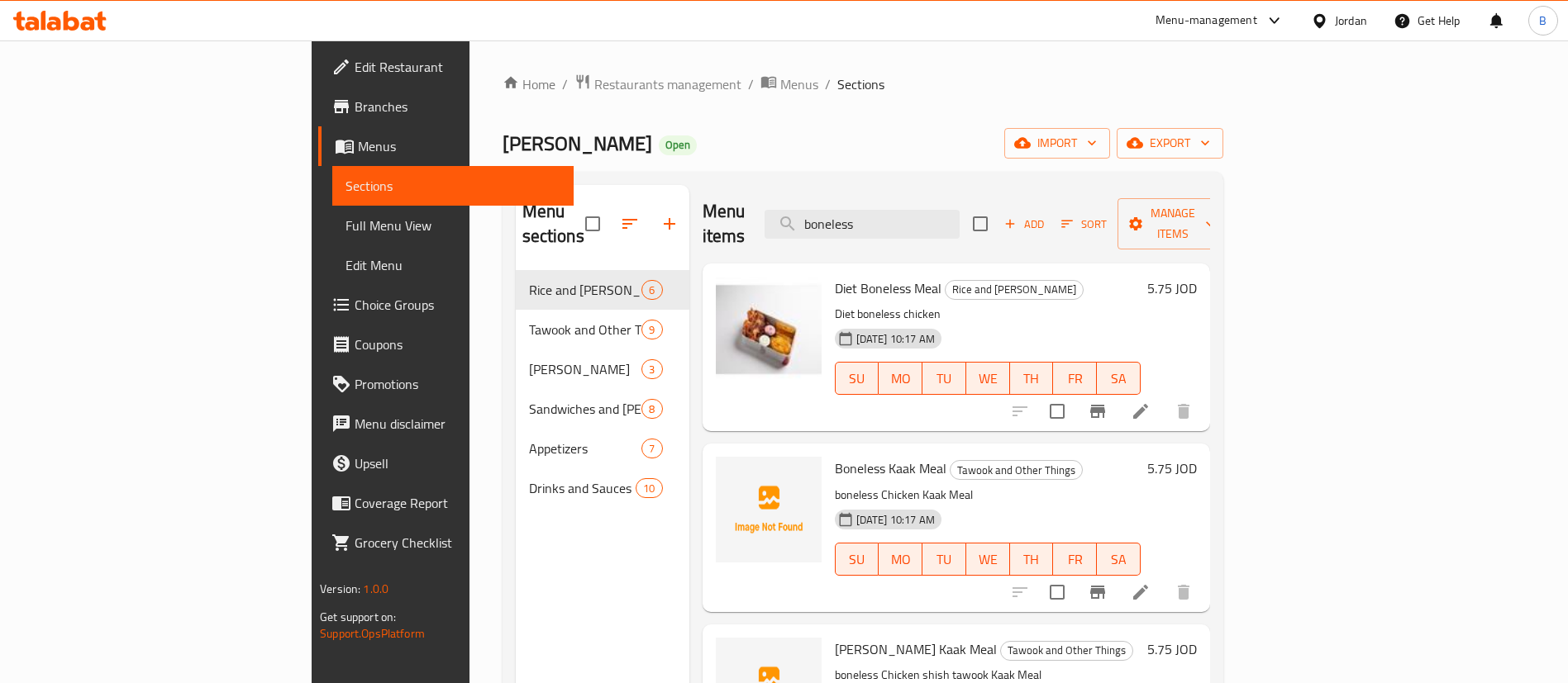
drag, startPoint x: 992, startPoint y: 210, endPoint x: 470, endPoint y: 180, distance: 522.9
click at [510, 180] on div "Menu sections Rice and Farooj 6 Tawook and Other Things 9 Abu Al-Abd Meals 3 Sa…" at bounding box center [863, 526] width 720 height 710
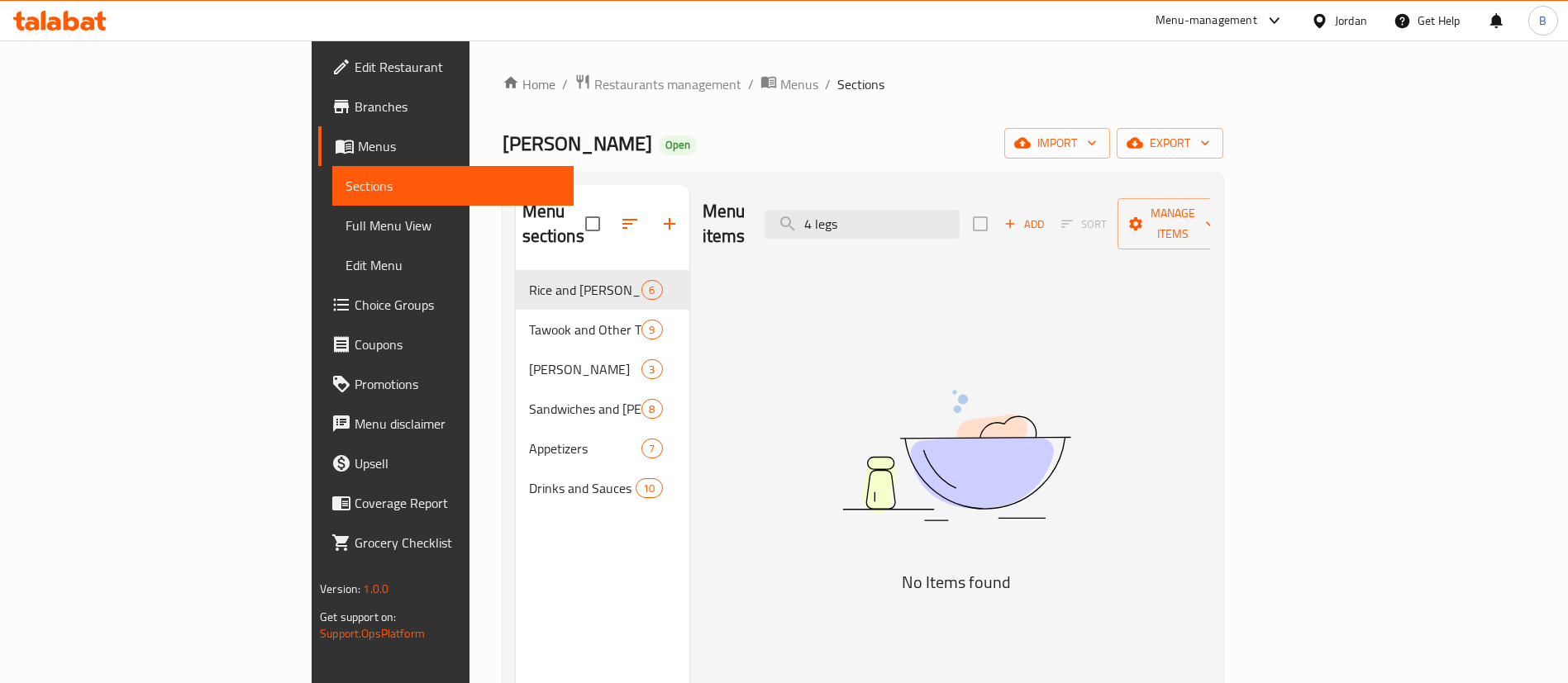
drag, startPoint x: 995, startPoint y: 205, endPoint x: 330, endPoint y: 236, distance: 665.7
click at [516, 222] on div "Menu sections Rice and Farooj 6 Tawook and Other Things 9 Abu Al-Abd Meals 3 Sa…" at bounding box center [863, 526] width 694 height 683
click at [960, 209] on input "4 legs" at bounding box center [862, 223] width 196 height 29
type input "4"
drag, startPoint x: 943, startPoint y: 211, endPoint x: 815, endPoint y: 211, distance: 128.0
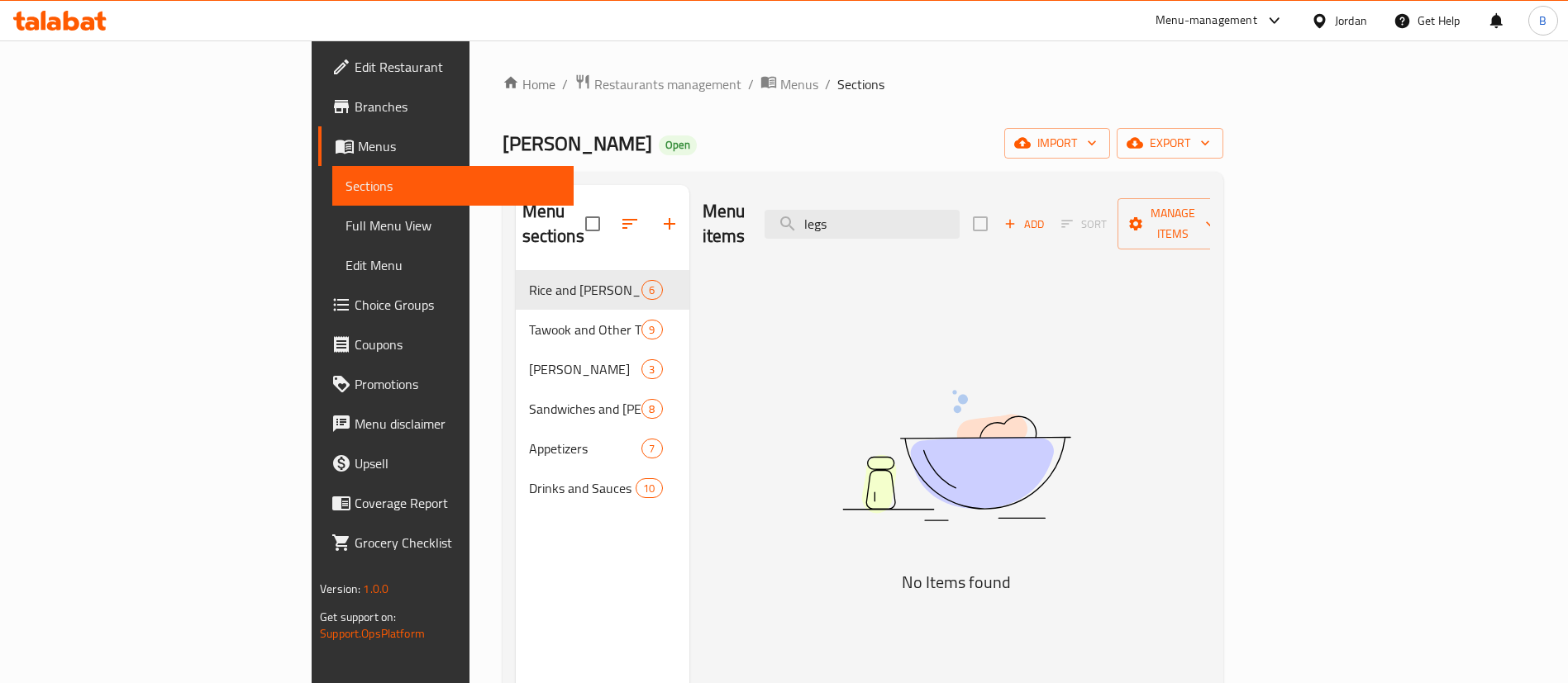
click at [818, 211] on div "Menu items legs Add Sort Manage items" at bounding box center [956, 224] width 508 height 79
drag, startPoint x: 980, startPoint y: 210, endPoint x: 657, endPoint y: 191, distance: 323.6
click at [715, 200] on div "Menu items kabab Add Sort Manage items" at bounding box center [956, 224] width 508 height 79
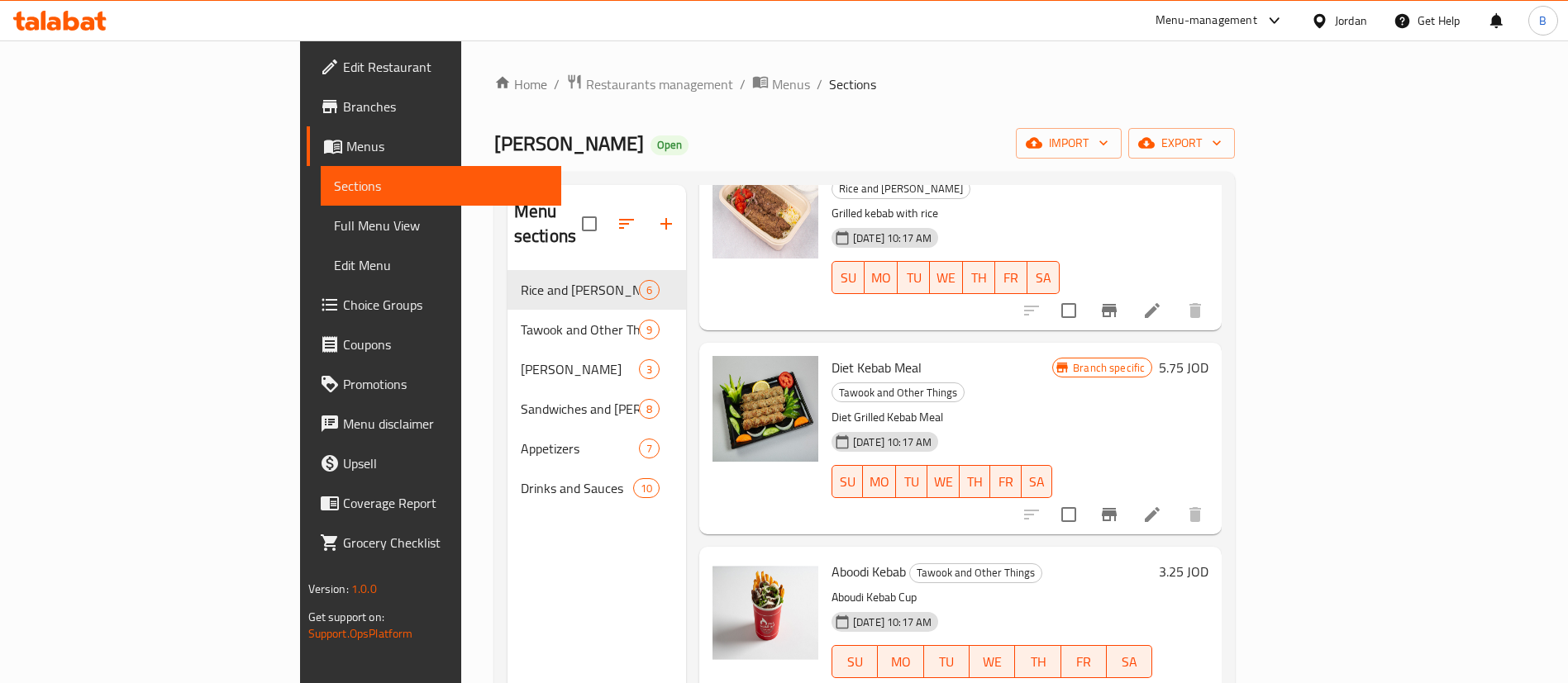
scroll to position [248, 0]
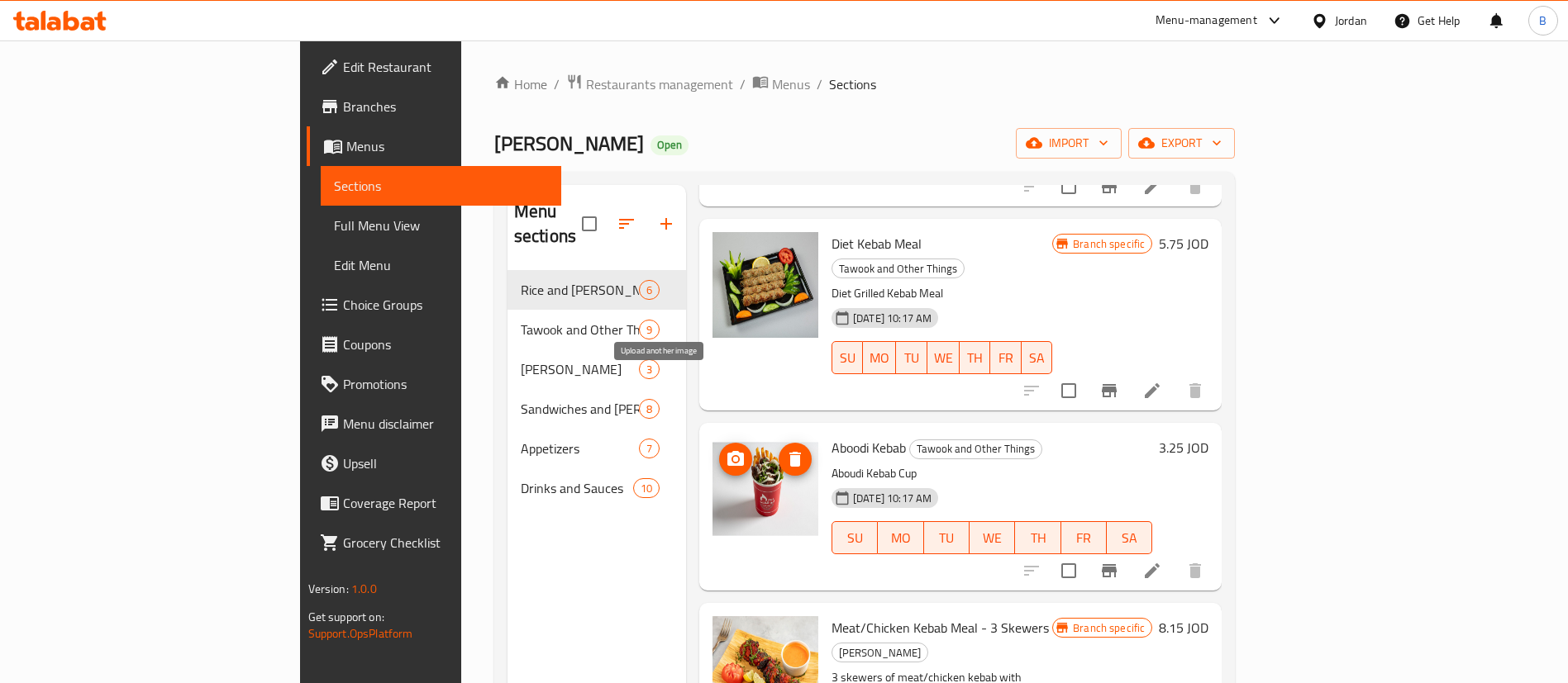
click at [727, 451] on icon "upload picture" at bounding box center [735, 458] width 17 height 15
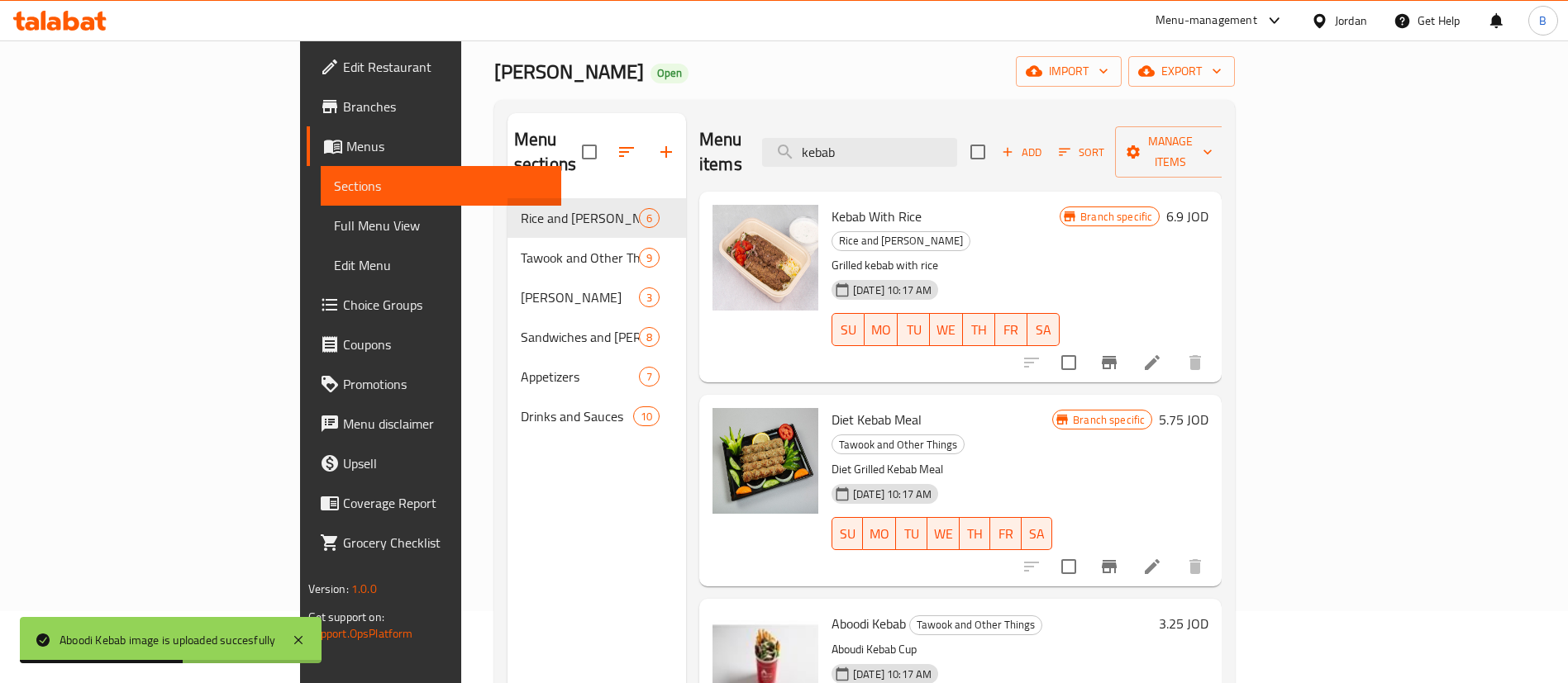
scroll to position [0, 0]
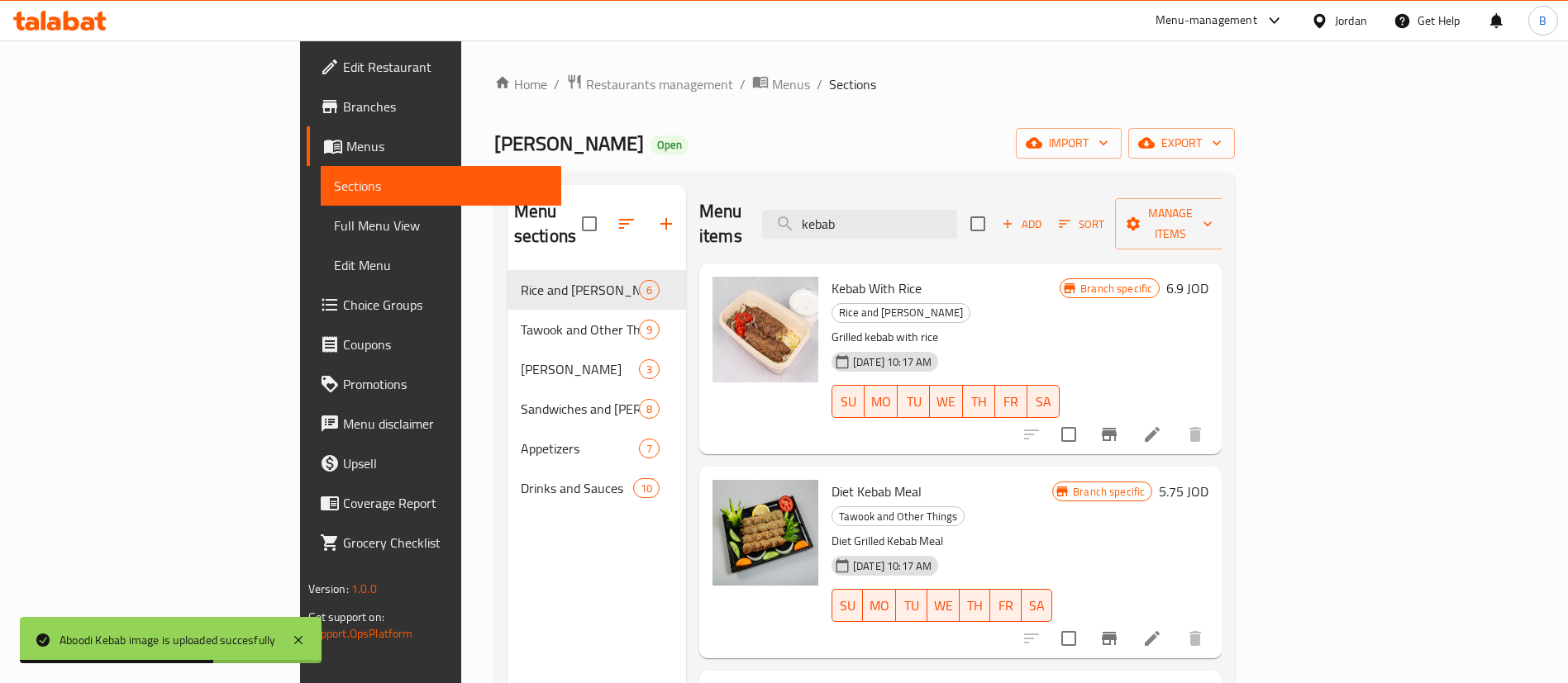
drag, startPoint x: 985, startPoint y: 212, endPoint x: 691, endPoint y: 210, distance: 294.0
click at [699, 210] on div "Menu items kebab Add Sort Manage items" at bounding box center [961, 224] width 523 height 79
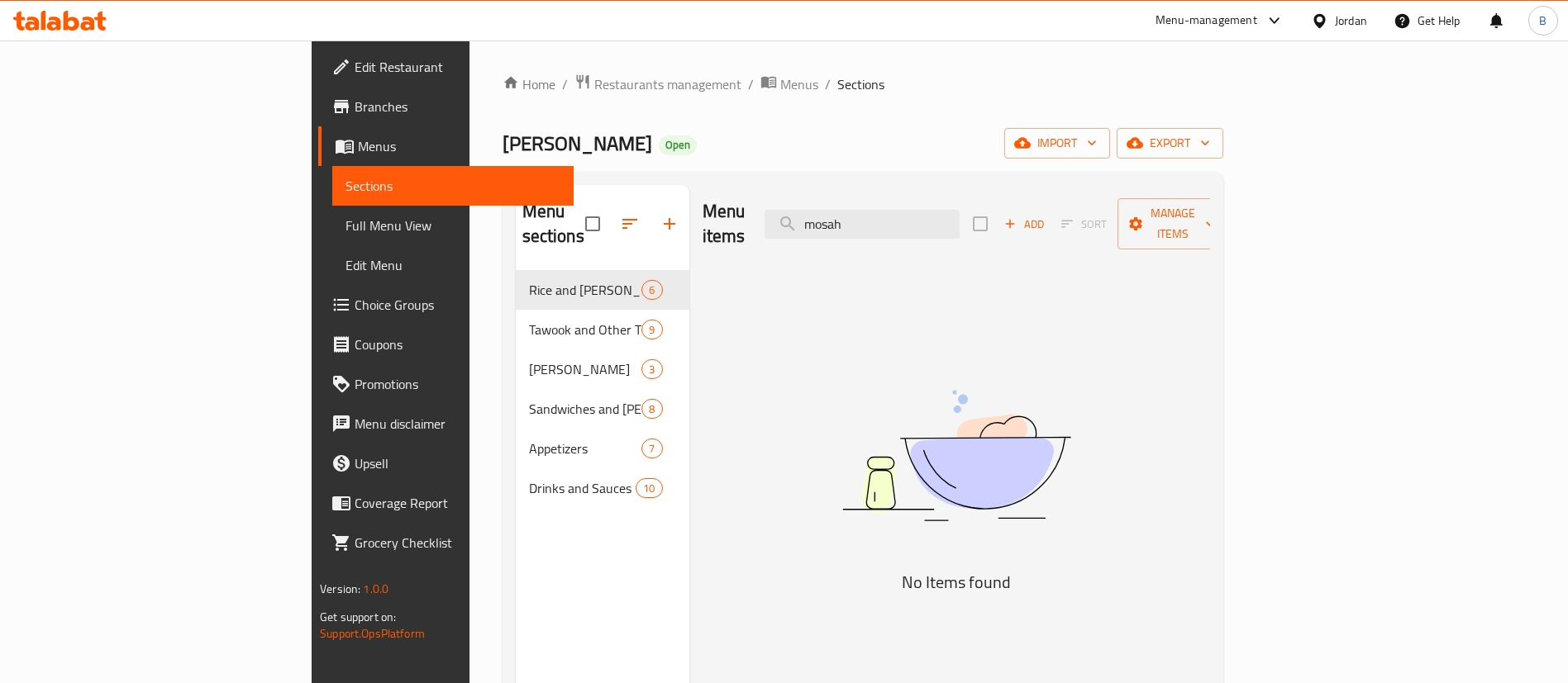
drag, startPoint x: 1001, startPoint y: 202, endPoint x: 650, endPoint y: 201, distance: 351.0
click at [702, 201] on div "Menu items mosah Add Sort Manage items" at bounding box center [956, 224] width 508 height 79
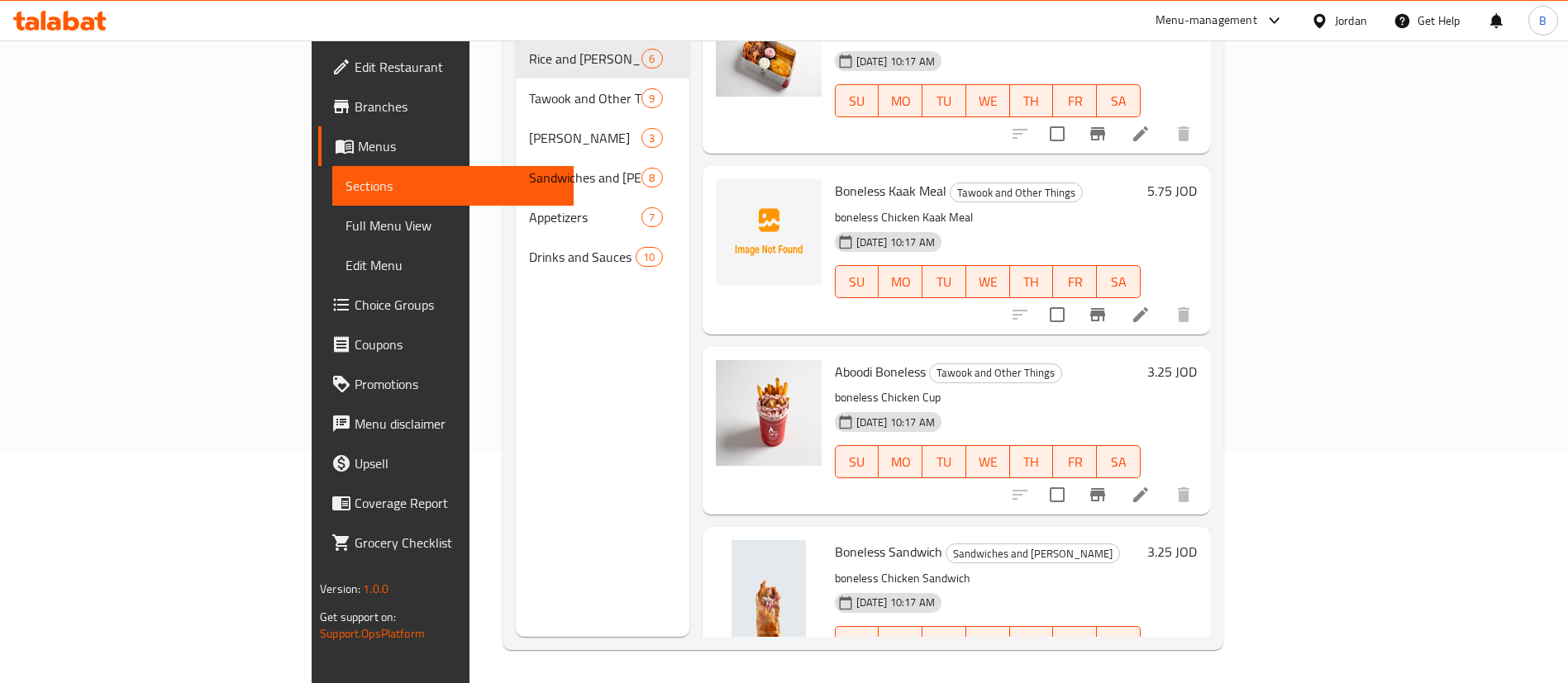
scroll to position [12, 0]
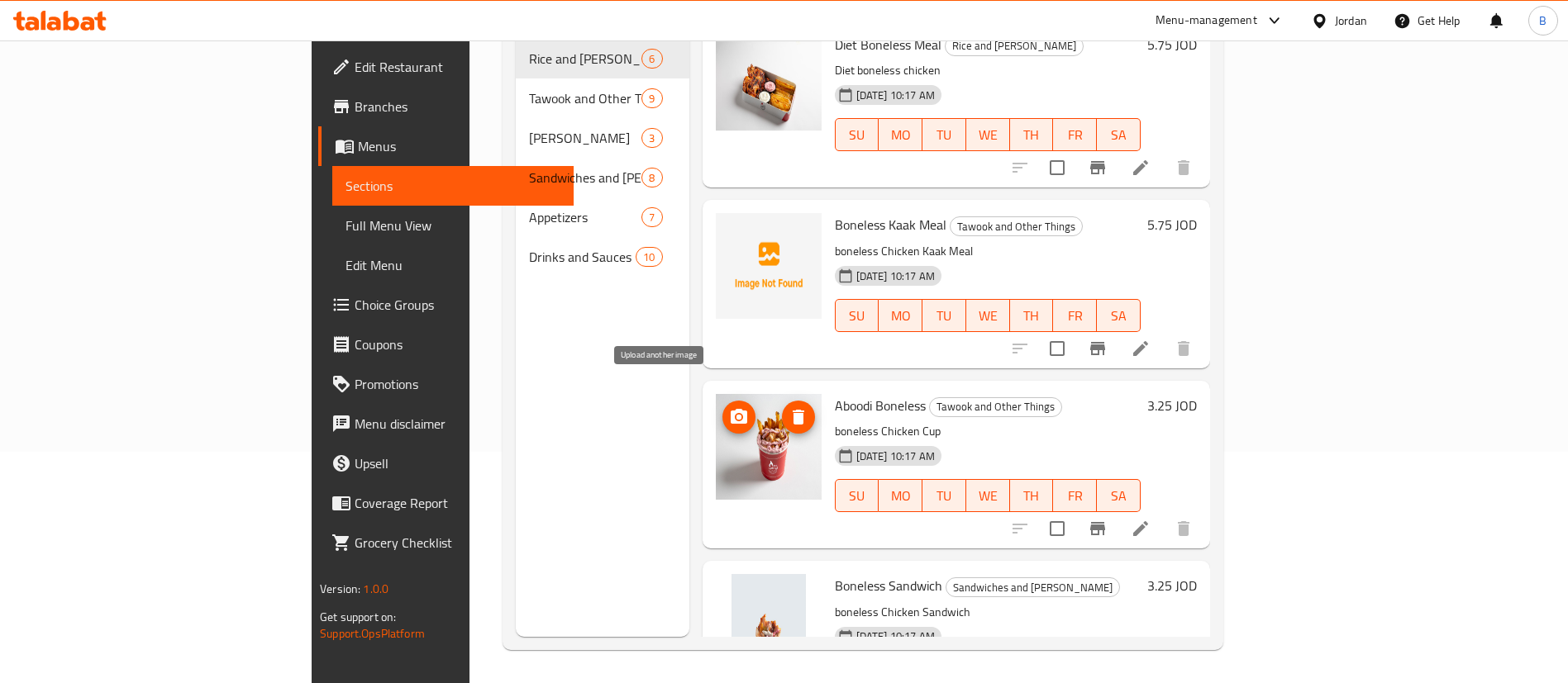
click at [730, 409] on icon "upload picture" at bounding box center [738, 416] width 17 height 15
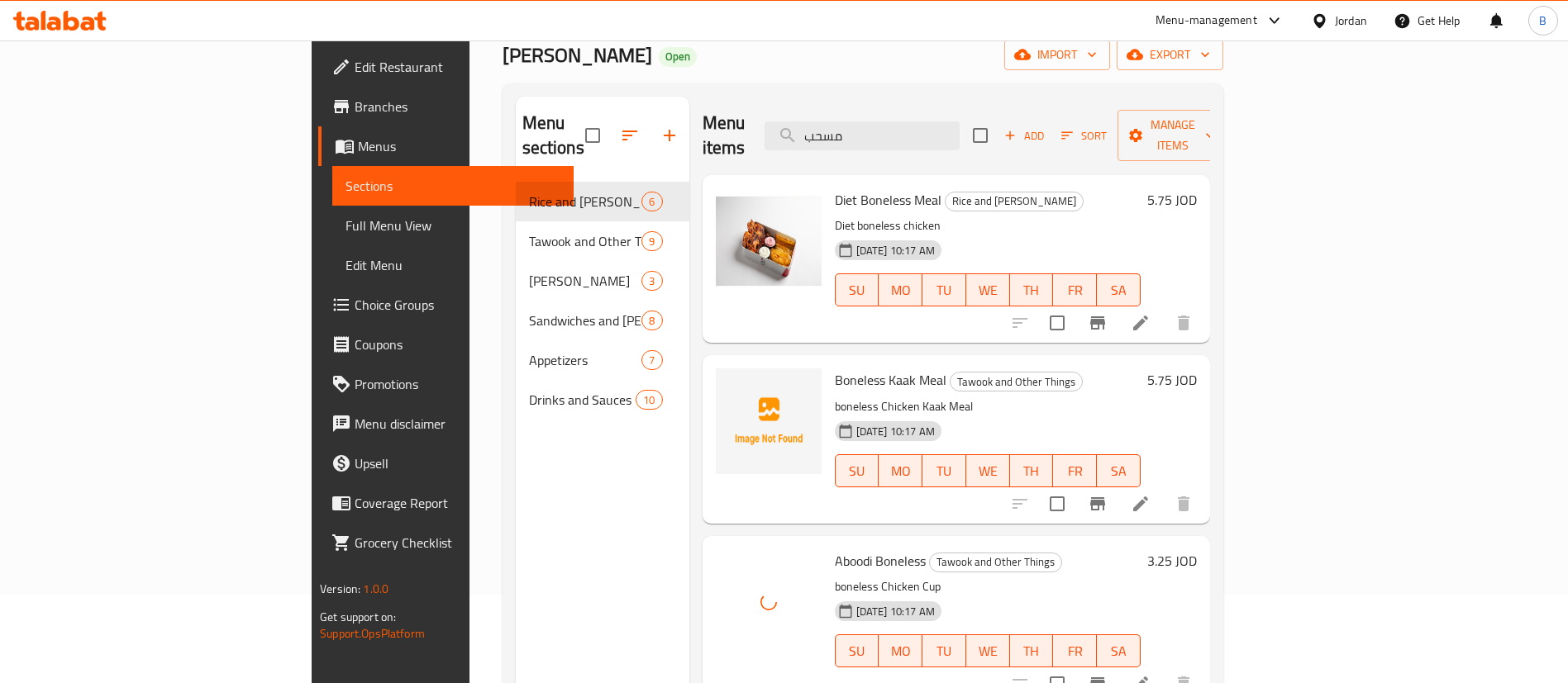
scroll to position [0, 0]
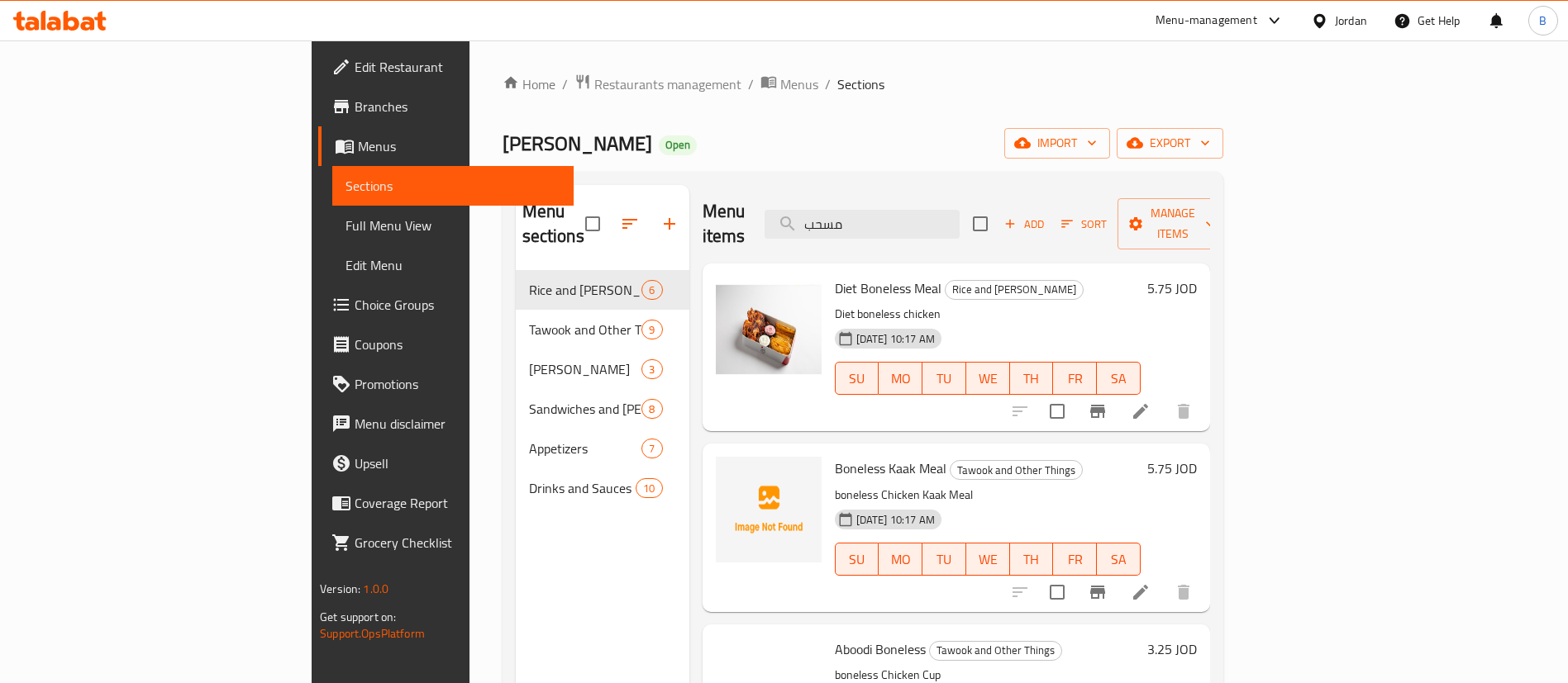
drag, startPoint x: 849, startPoint y: 204, endPoint x: 588, endPoint y: 248, distance: 264.7
click at [702, 216] on div "Menu items مسحب Add Sort Manage items" at bounding box center [956, 224] width 508 height 79
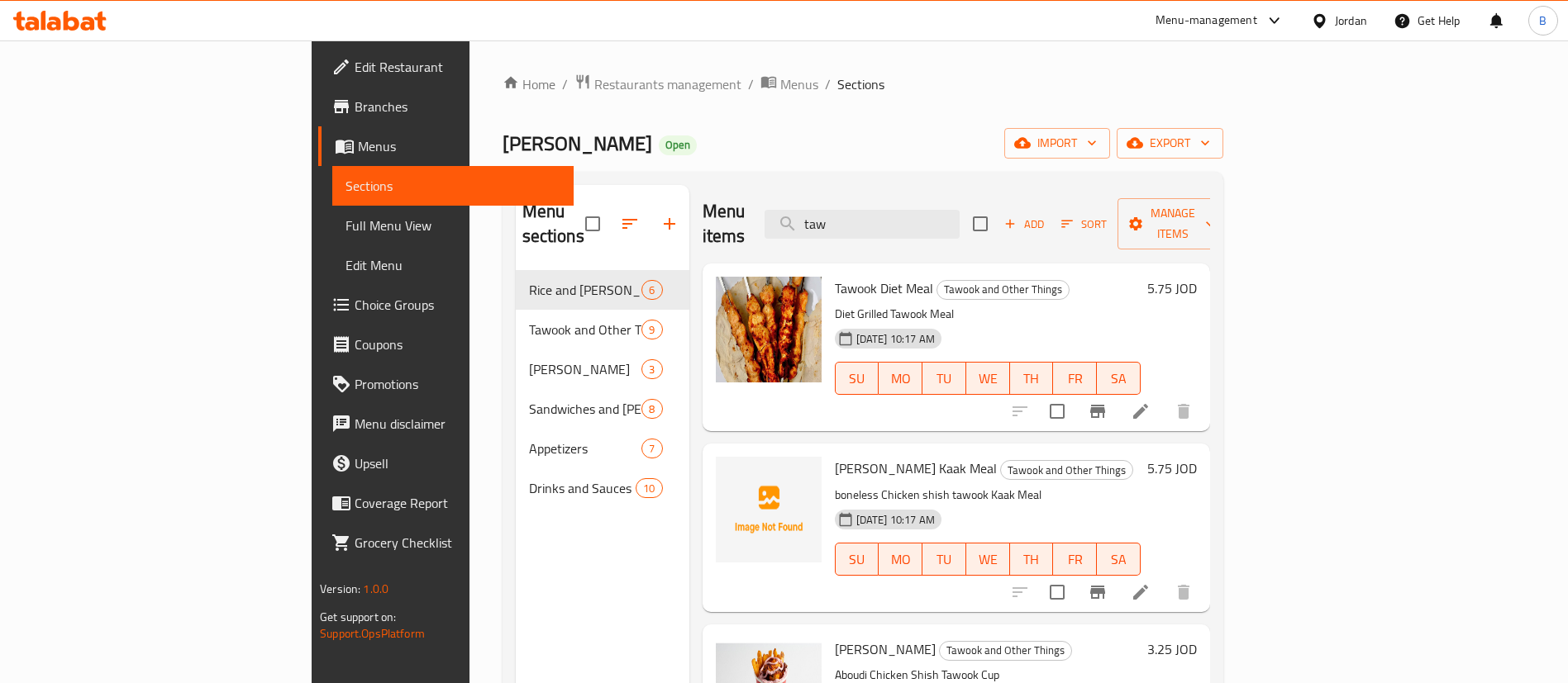
drag, startPoint x: 980, startPoint y: 204, endPoint x: 489, endPoint y: 190, distance: 491.2
click at [603, 198] on div "Menu sections Rice and Farooj 6 Tawook and Other Things 9 Abu Al-Abd Meals 3 Sa…" at bounding box center [863, 526] width 694 height 683
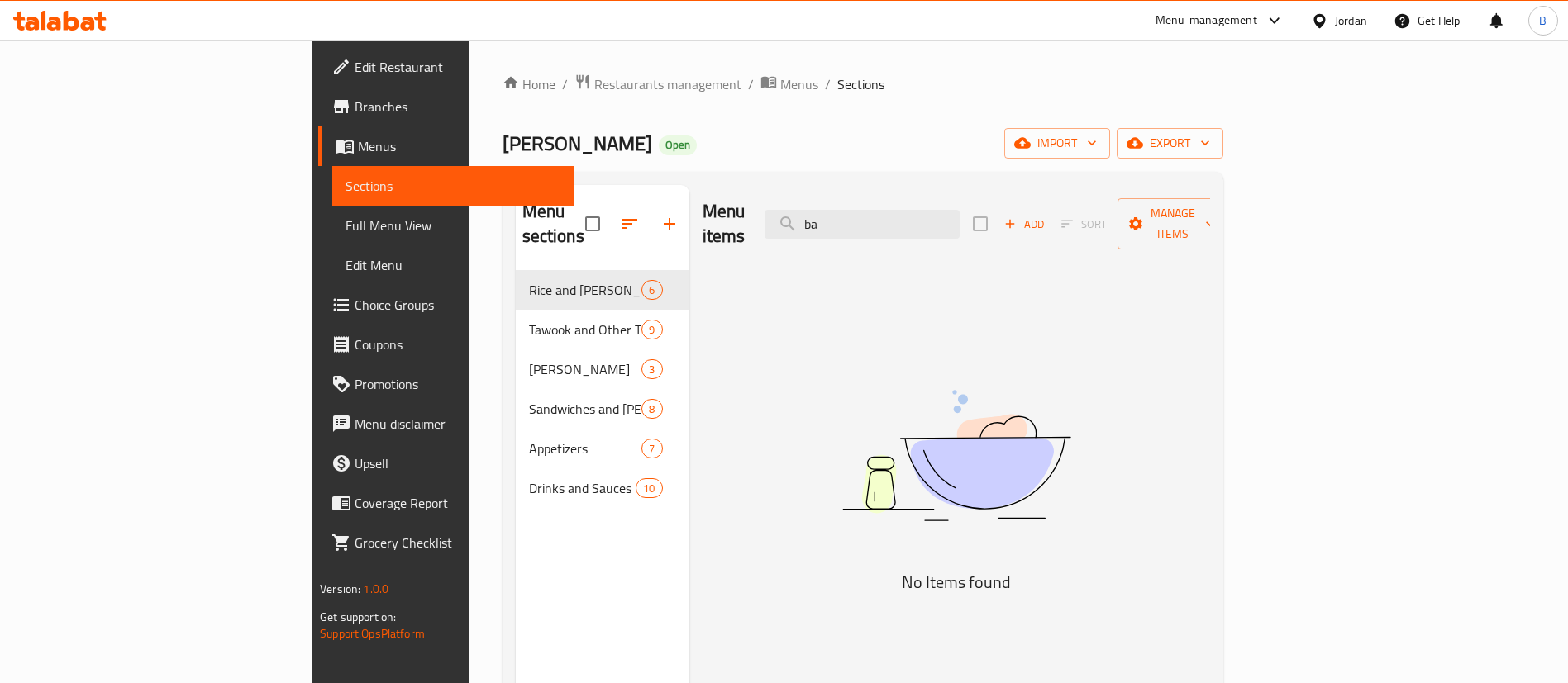
type input "b"
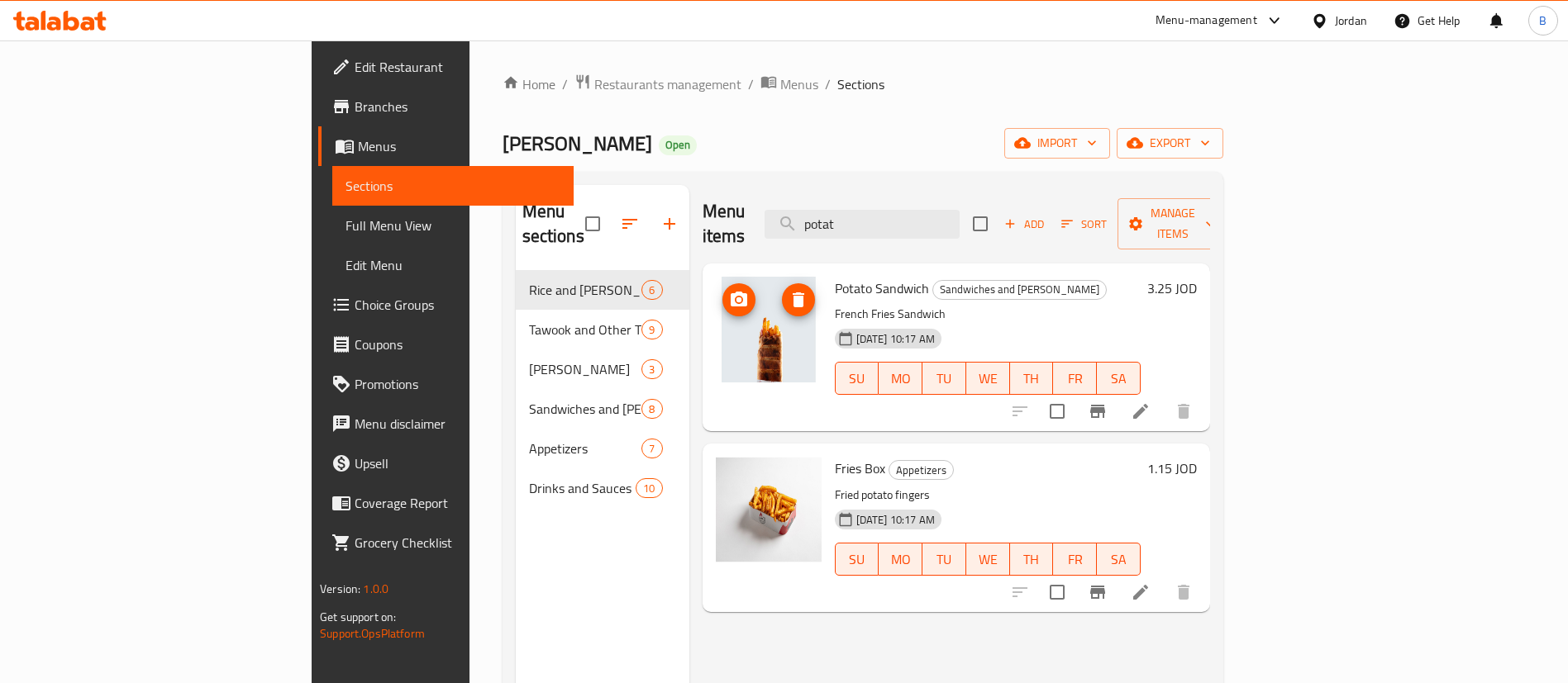
click at [729, 290] on icon "upload picture" at bounding box center [739, 300] width 20 height 20
drag, startPoint x: 993, startPoint y: 192, endPoint x: 754, endPoint y: 194, distance: 239.0
click at [756, 194] on div "Menu items potat Add Sort Manage items" at bounding box center [956, 224] width 508 height 79
drag, startPoint x: 948, startPoint y: 212, endPoint x: 577, endPoint y: 247, distance: 372.6
click at [702, 210] on div "Menu items potat Add Sort Manage items" at bounding box center [956, 224] width 508 height 79
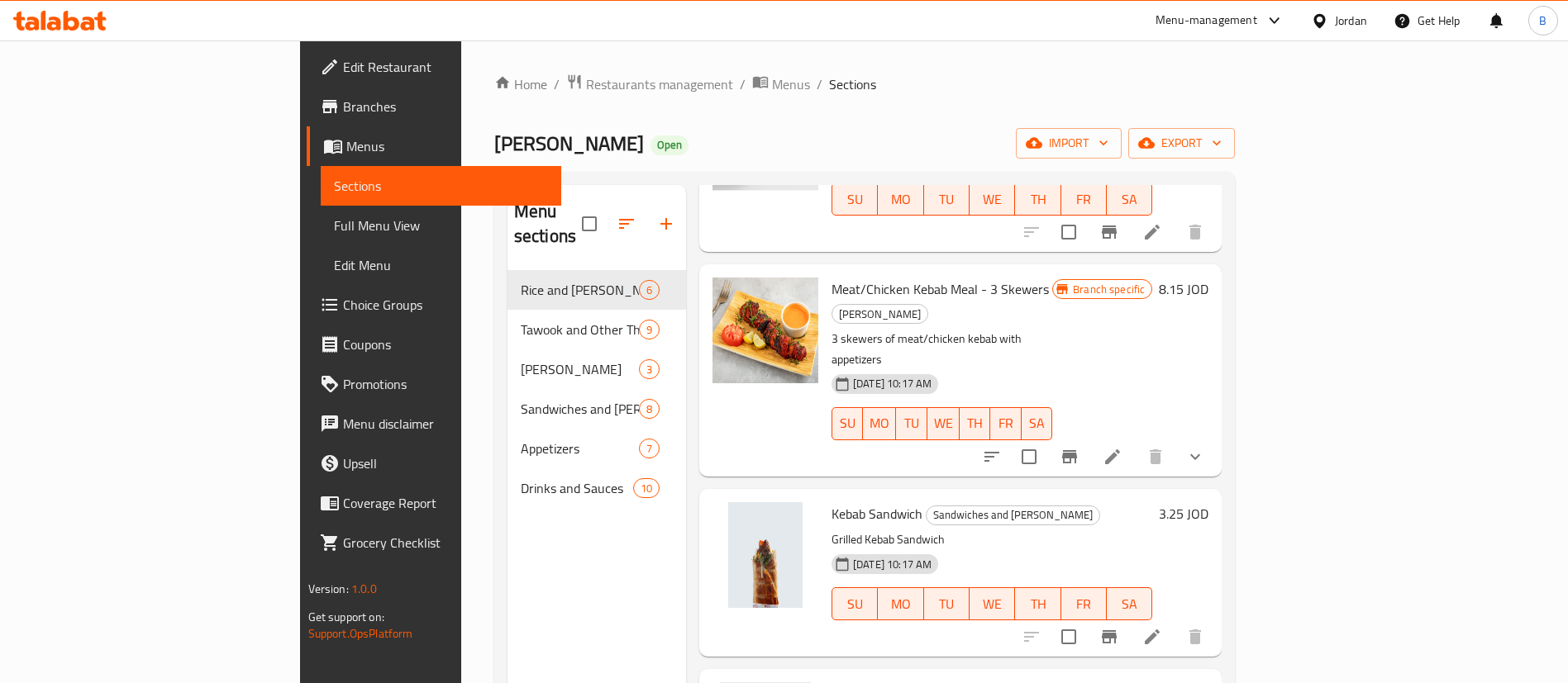
scroll to position [619, 0]
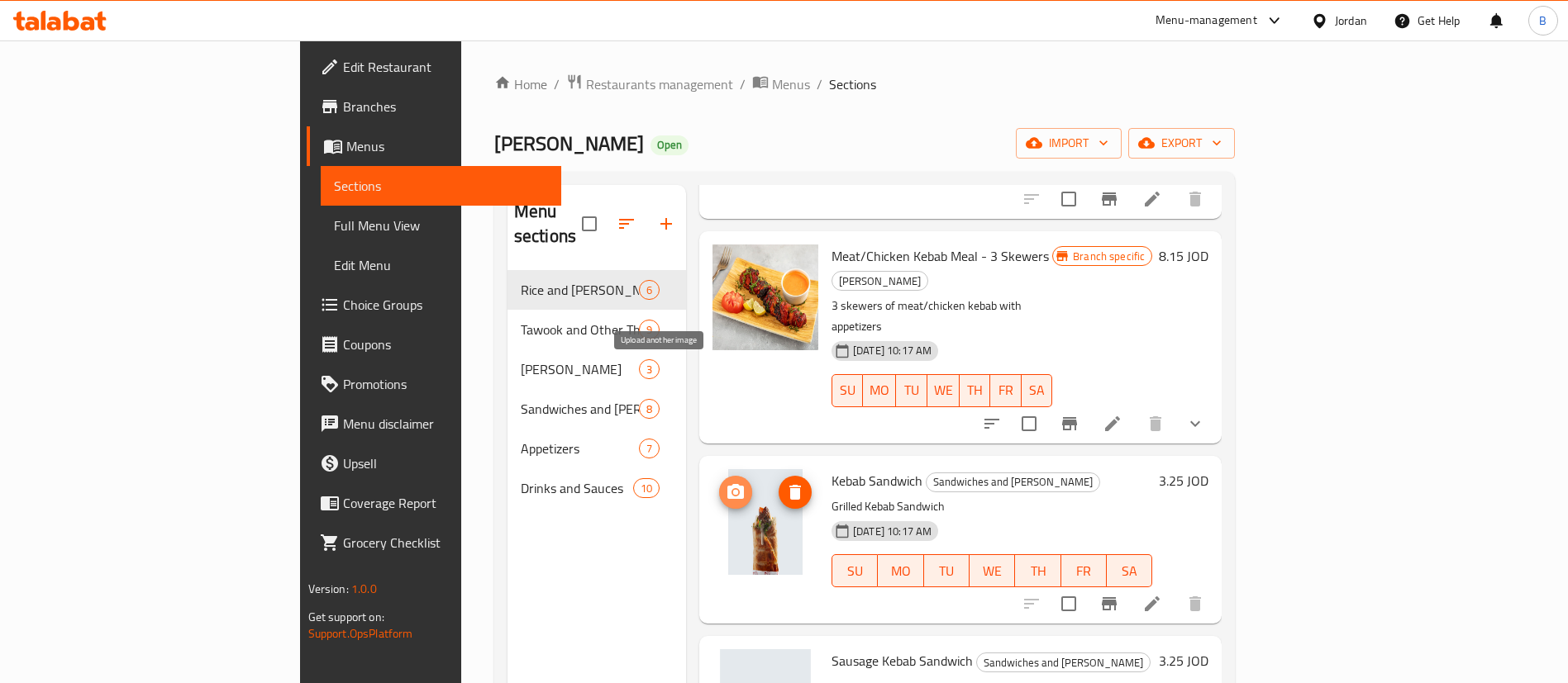
click at [725, 483] on icon "upload picture" at bounding box center [735, 493] width 20 height 20
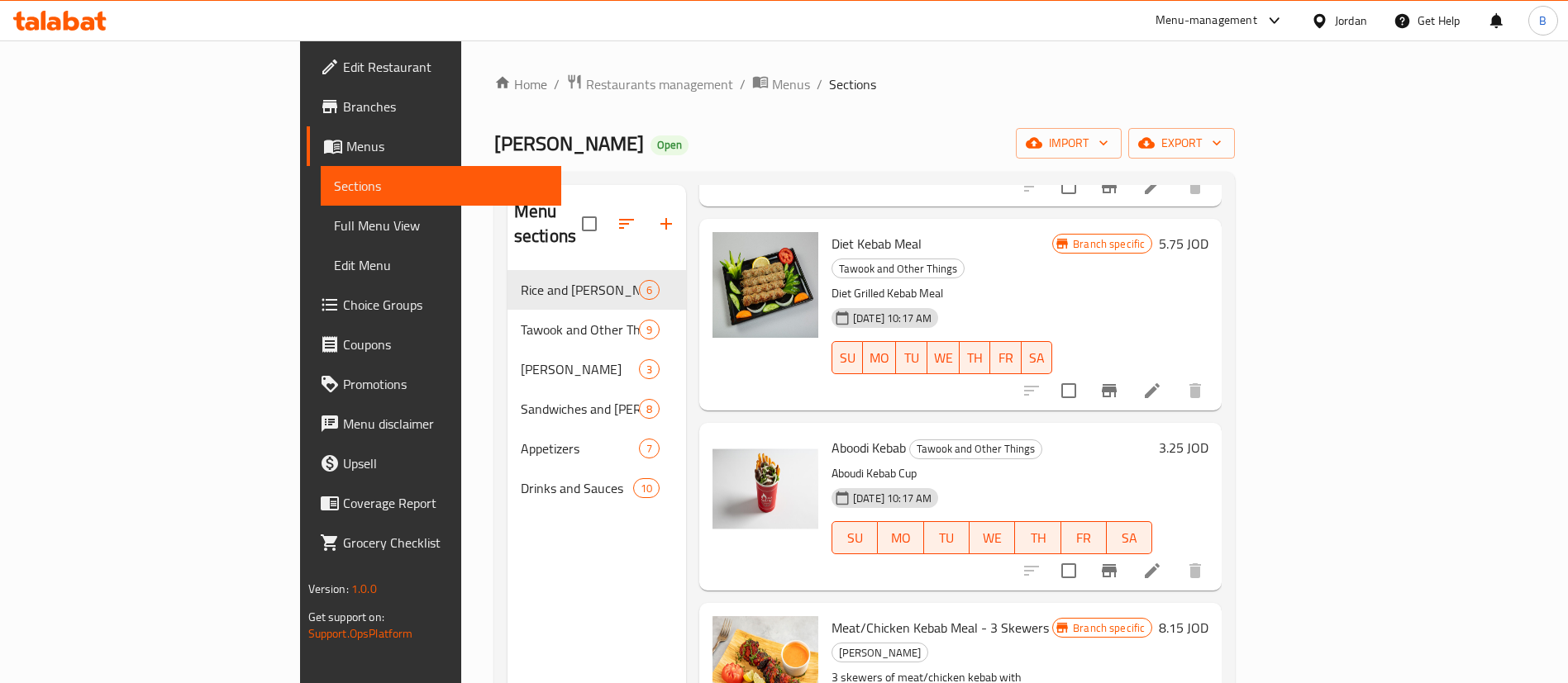
scroll to position [372, 0]
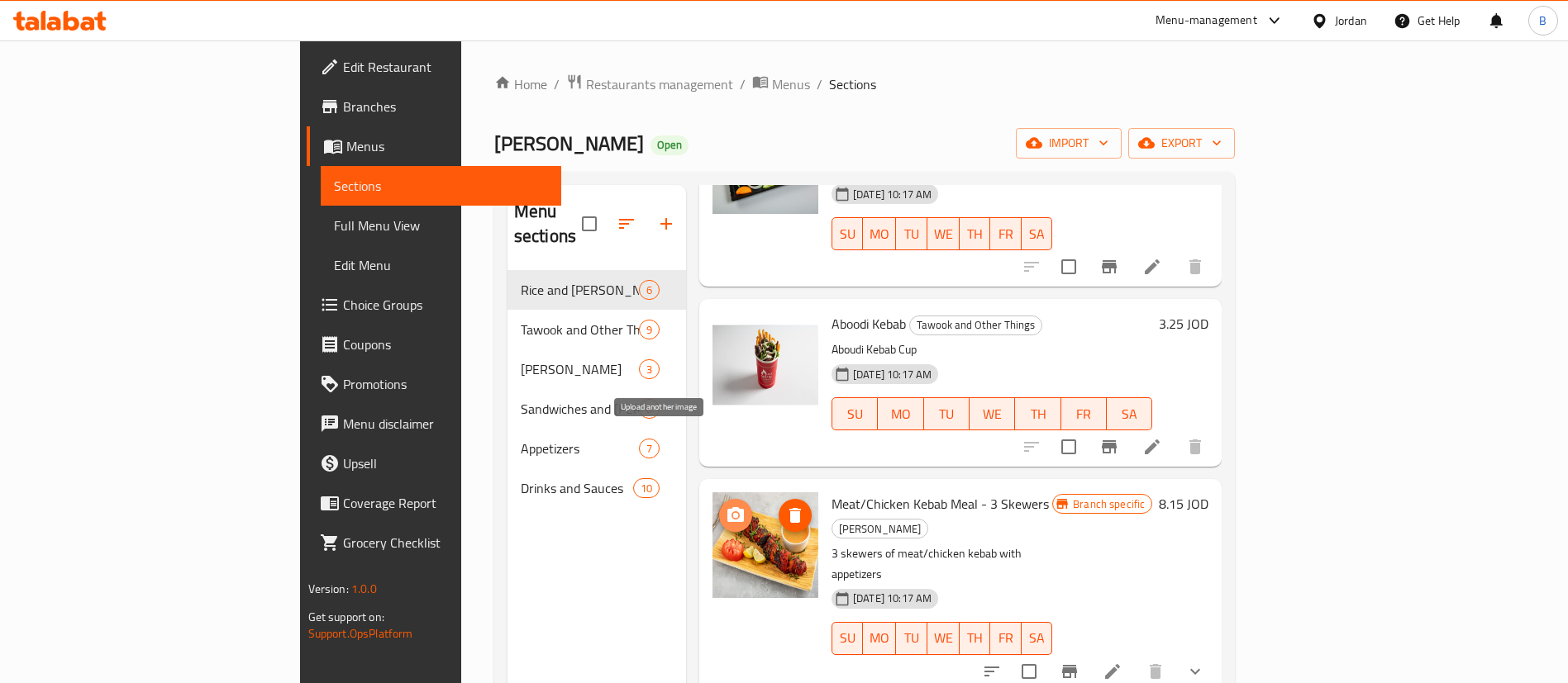
click at [727, 508] on icon "upload picture" at bounding box center [735, 514] width 17 height 15
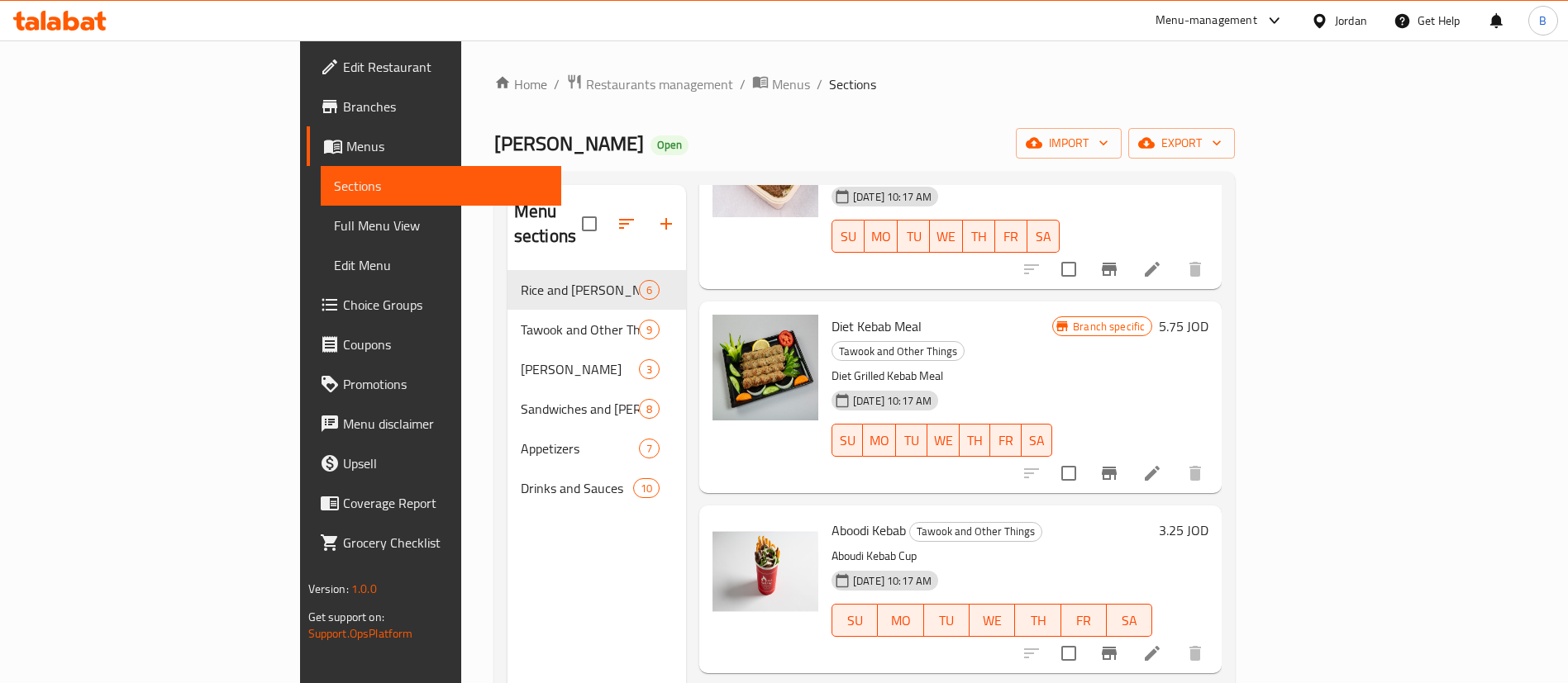
scroll to position [0, 0]
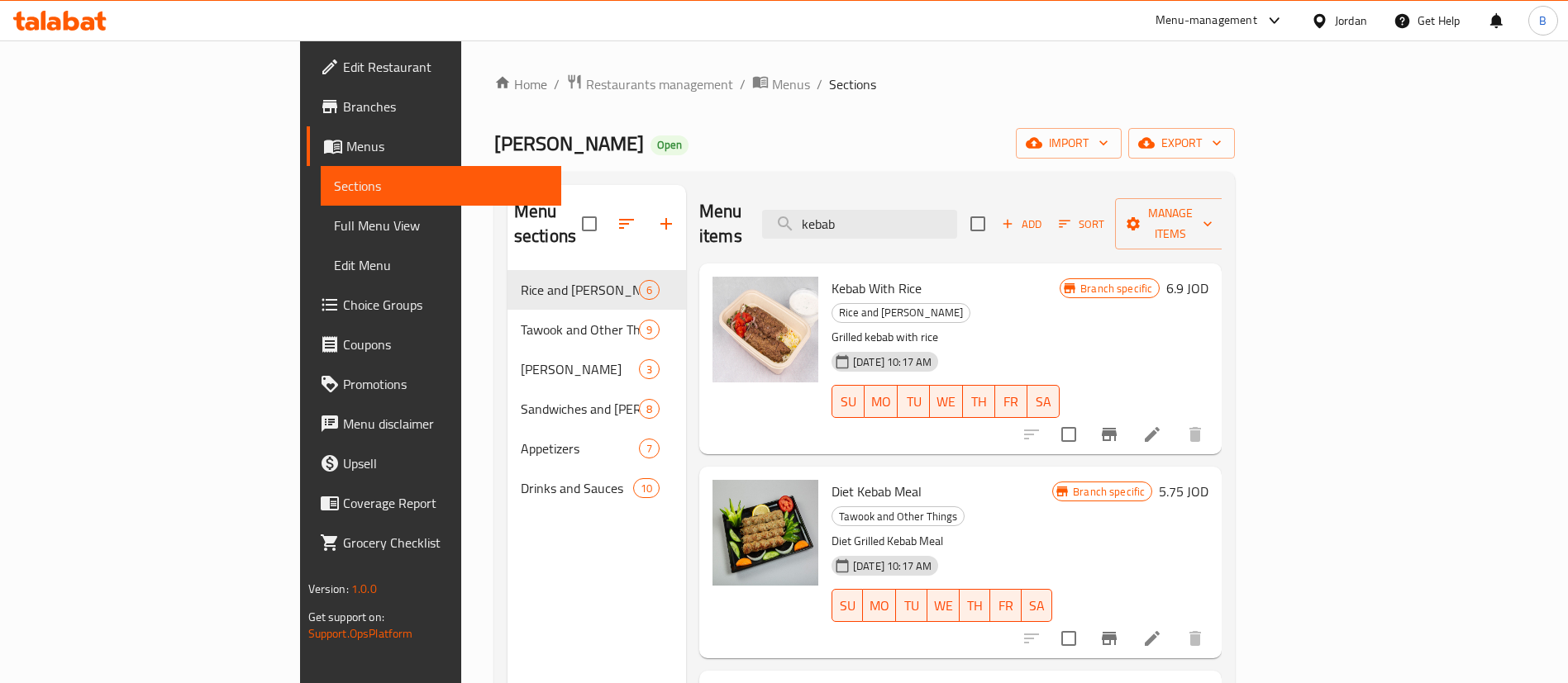
drag, startPoint x: 970, startPoint y: 217, endPoint x: 381, endPoint y: 258, distance: 590.4
click at [508, 228] on div "Menu sections Rice and Farooj 6 Tawook and Other Things 9 Abu Al-Abd Meals 3 Sa…" at bounding box center [865, 526] width 715 height 683
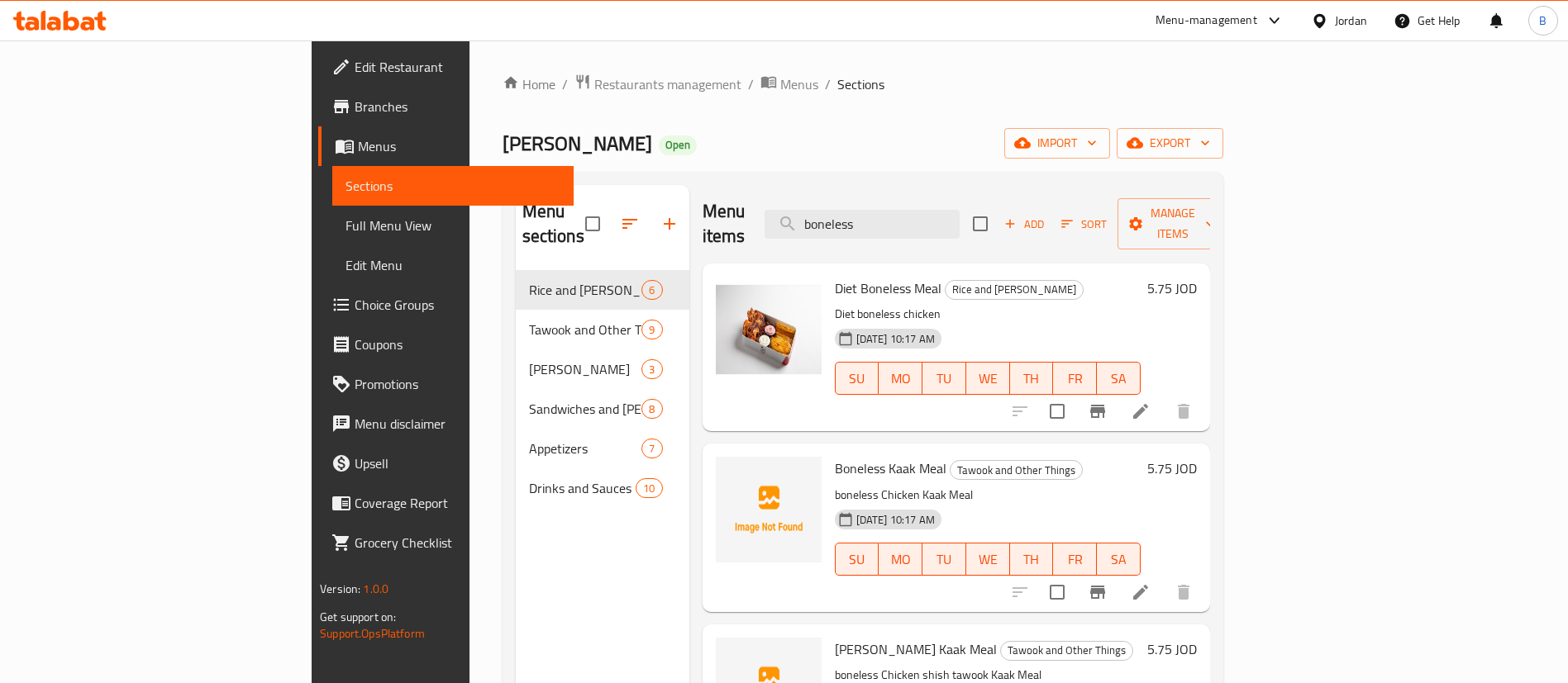
drag, startPoint x: 1020, startPoint y: 214, endPoint x: 577, endPoint y: 177, distance: 444.5
click at [577, 177] on div "Menu sections Rice and Farooj 6 Tawook and Other Things 9 Abu Al-Abd Meals 3 Sa…" at bounding box center [863, 526] width 720 height 710
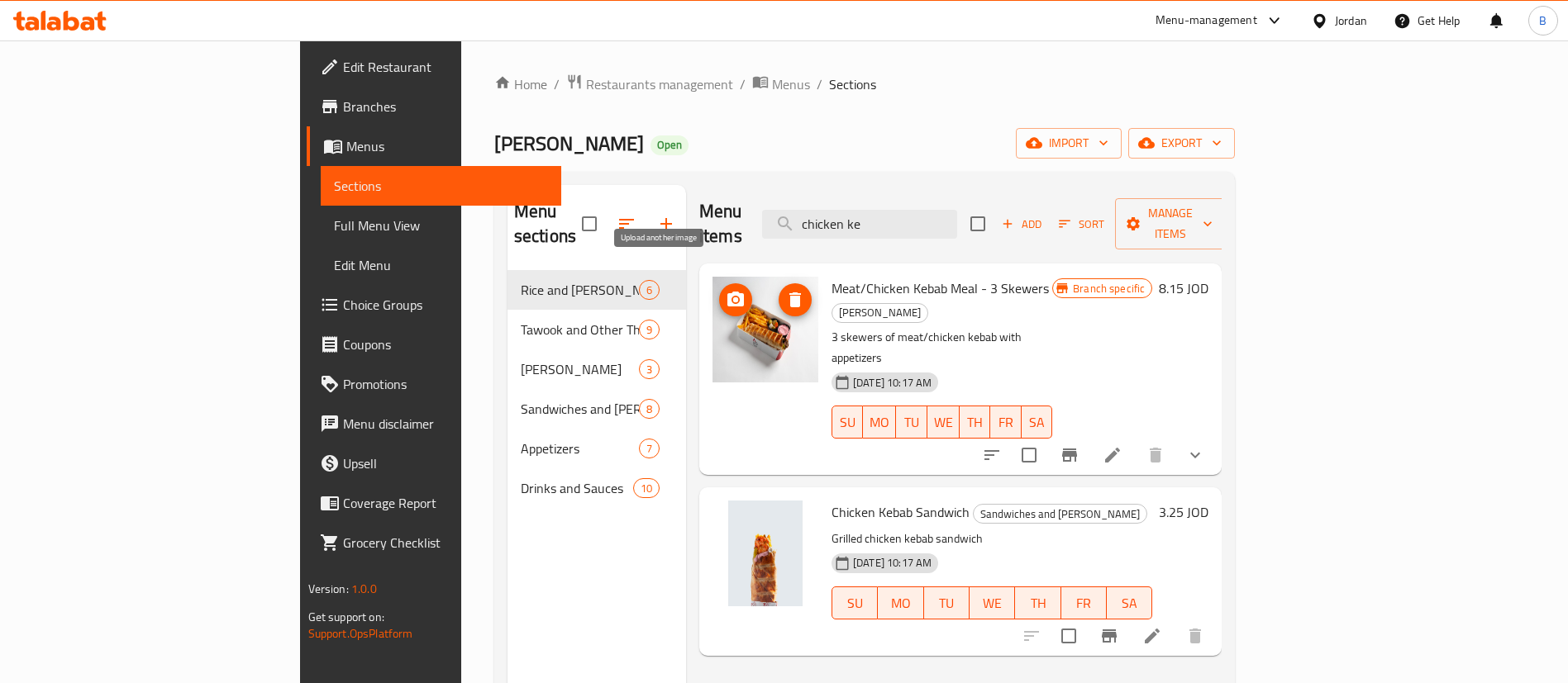
click at [725, 290] on icon "upload picture" at bounding box center [735, 300] width 20 height 20
drag, startPoint x: 1009, startPoint y: 220, endPoint x: 999, endPoint y: 219, distance: 10.0
click at [957, 219] on input "chicken ke" at bounding box center [860, 223] width 196 height 29
drag, startPoint x: 1011, startPoint y: 219, endPoint x: 440, endPoint y: 197, distance: 571.4
click at [508, 197] on div "Menu sections Rice and Farooj 6 Tawook and Other Things 9 Abu Al-Abd Meals 3 Sa…" at bounding box center [865, 526] width 715 height 683
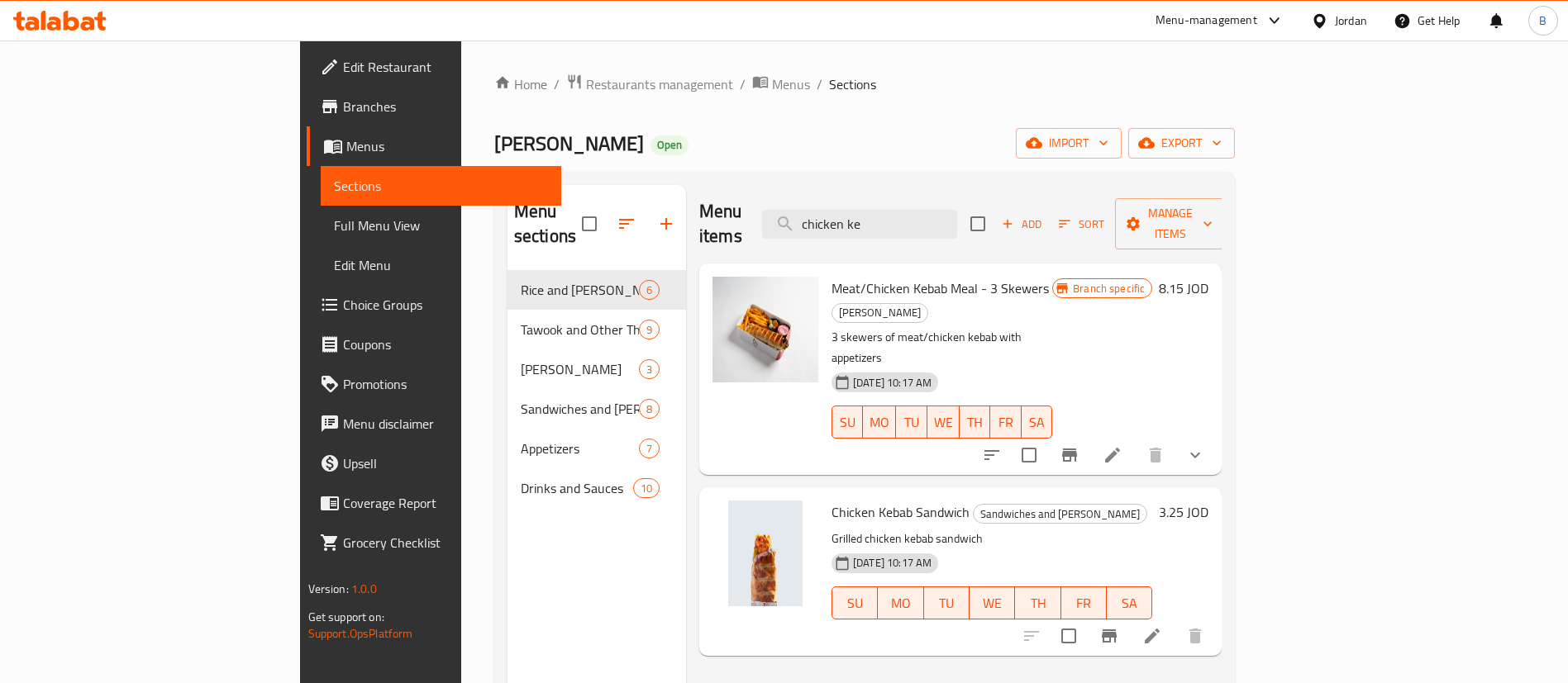
type input "v"
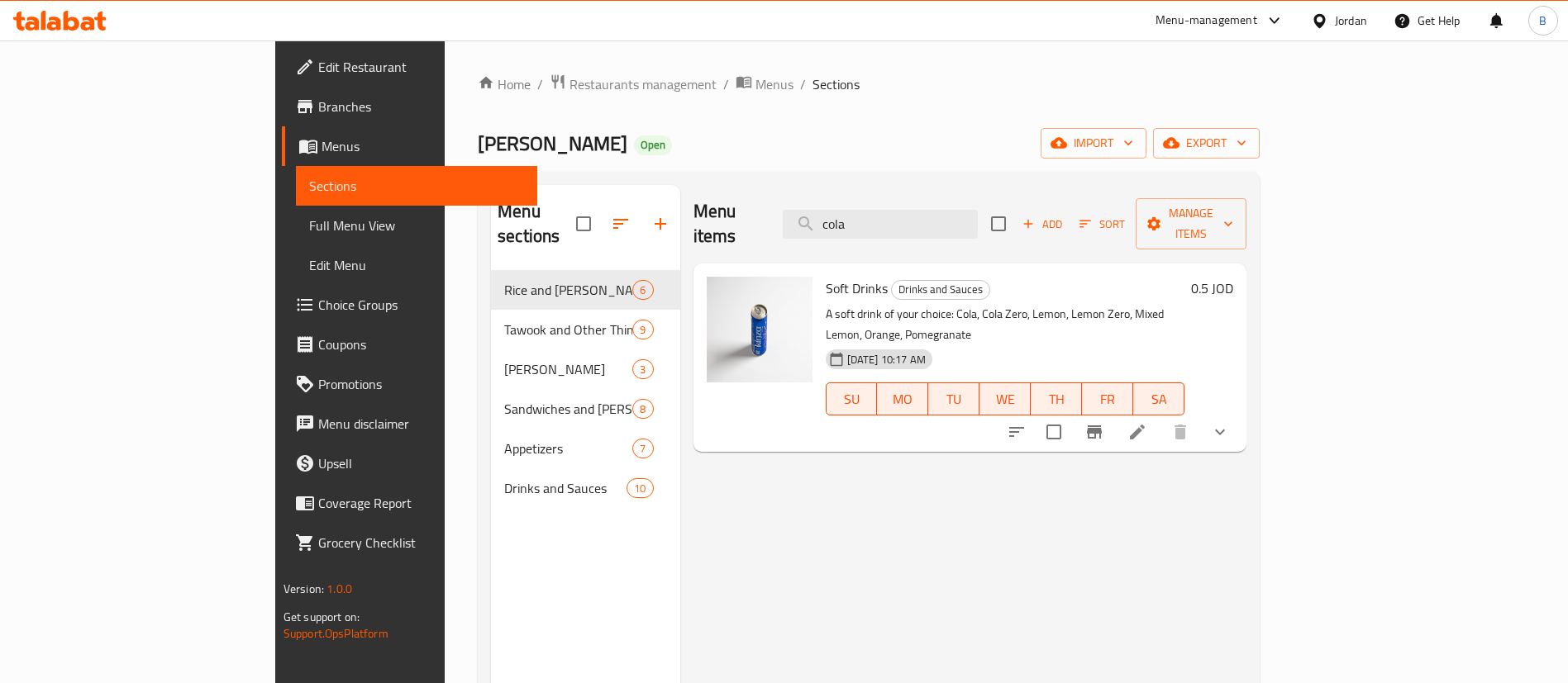
click at [1230, 422] on icon "show more" at bounding box center [1220, 432] width 20 height 20
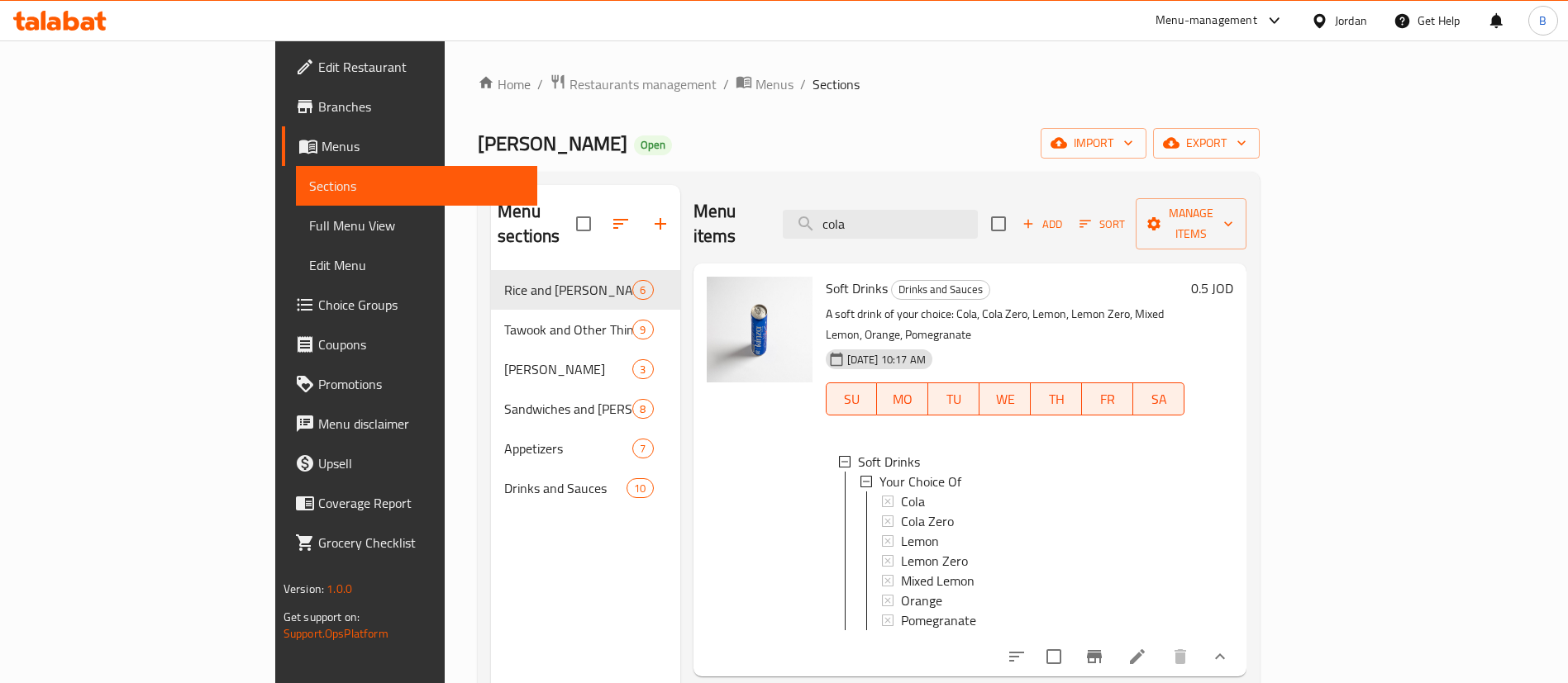
drag, startPoint x: 1006, startPoint y: 203, endPoint x: 685, endPoint y: 196, distance: 321.1
click at [720, 196] on div "Menu items cola Add Sort Manage items" at bounding box center [970, 224] width 554 height 79
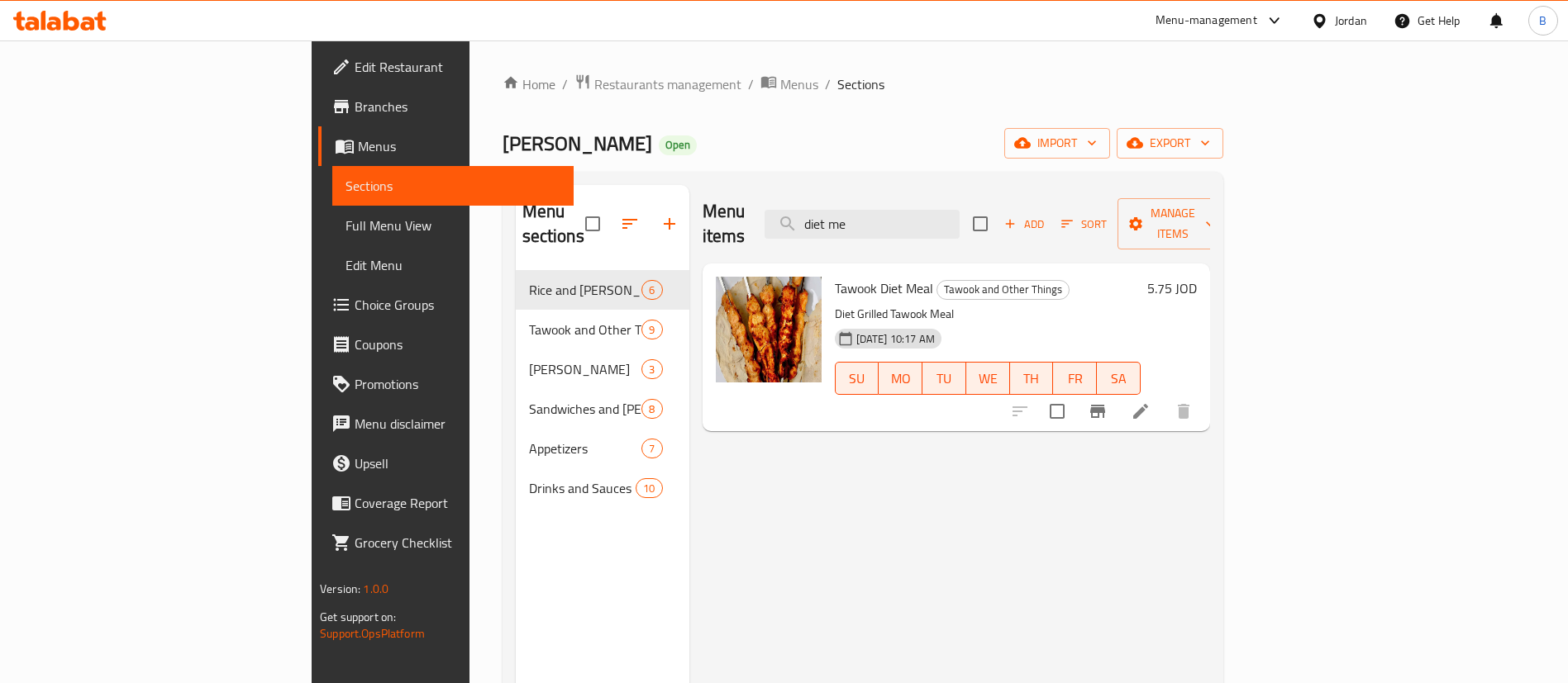
drag, startPoint x: 997, startPoint y: 217, endPoint x: 563, endPoint y: 219, distance: 434.0
click at [606, 217] on div "Menu sections Rice and Farooj 6 Tawook and Other Things 9 Abu Al-Abd Meals 3 Sa…" at bounding box center [863, 526] width 694 height 683
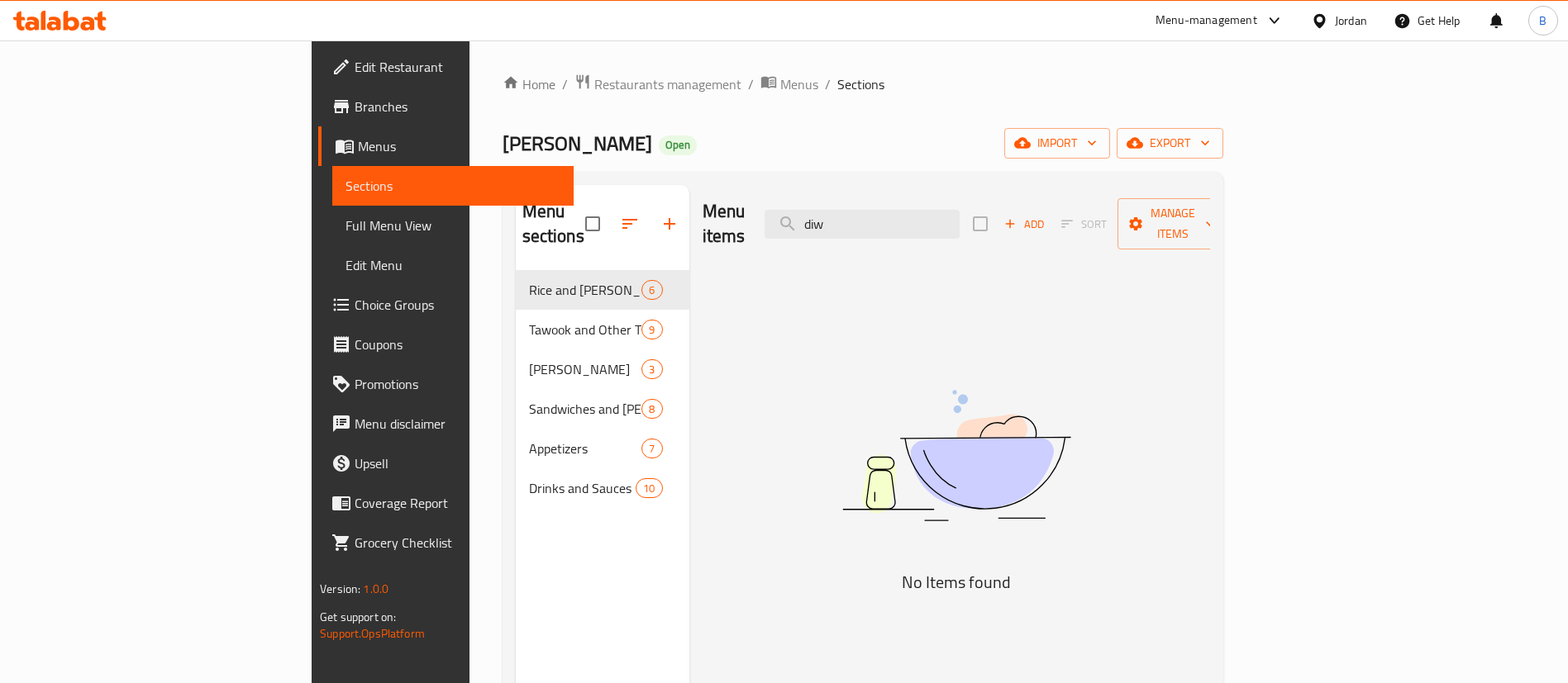
drag, startPoint x: 969, startPoint y: 209, endPoint x: 382, endPoint y: 131, distance: 592.2
click at [503, 141] on div "Home / Restaurants management / Menus / Sections Farooj Abo Al-Abd Open import …" at bounding box center [863, 478] width 720 height 808
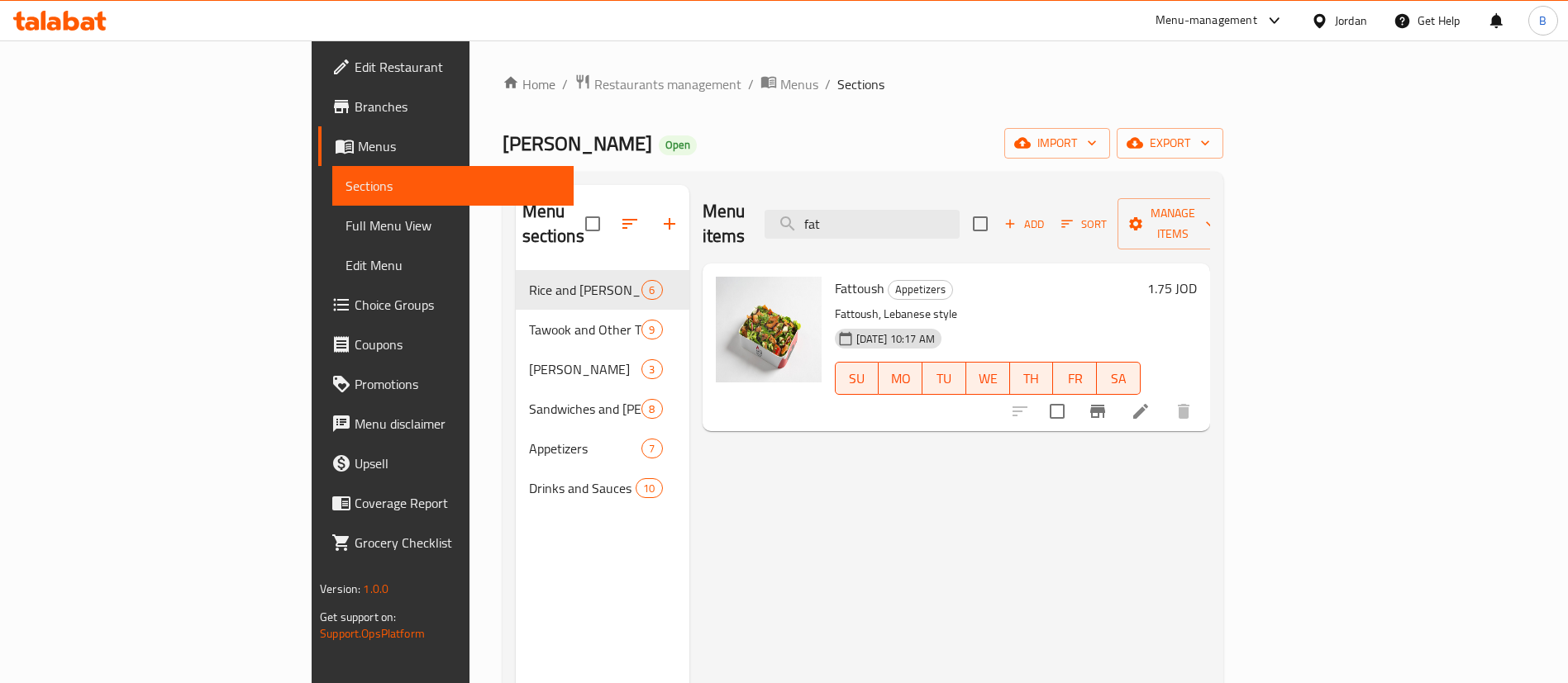
drag, startPoint x: 956, startPoint y: 209, endPoint x: 736, endPoint y: 217, distance: 220.1
click at [778, 219] on div "Menu items fat Add Sort Manage items" at bounding box center [956, 224] width 508 height 79
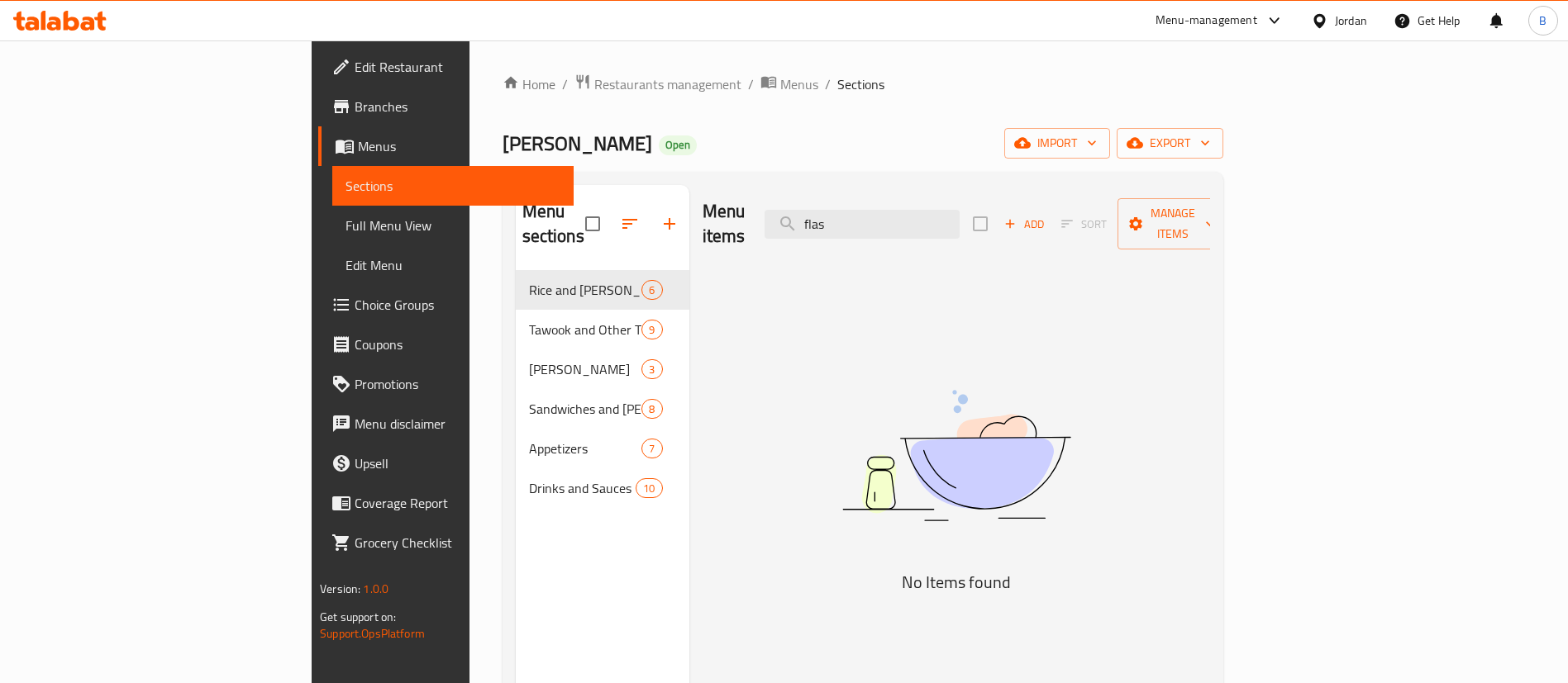
drag, startPoint x: 951, startPoint y: 206, endPoint x: 702, endPoint y: 206, distance: 249.0
click at [712, 206] on div "Menu items flas Add Sort Manage items" at bounding box center [956, 224] width 508 height 79
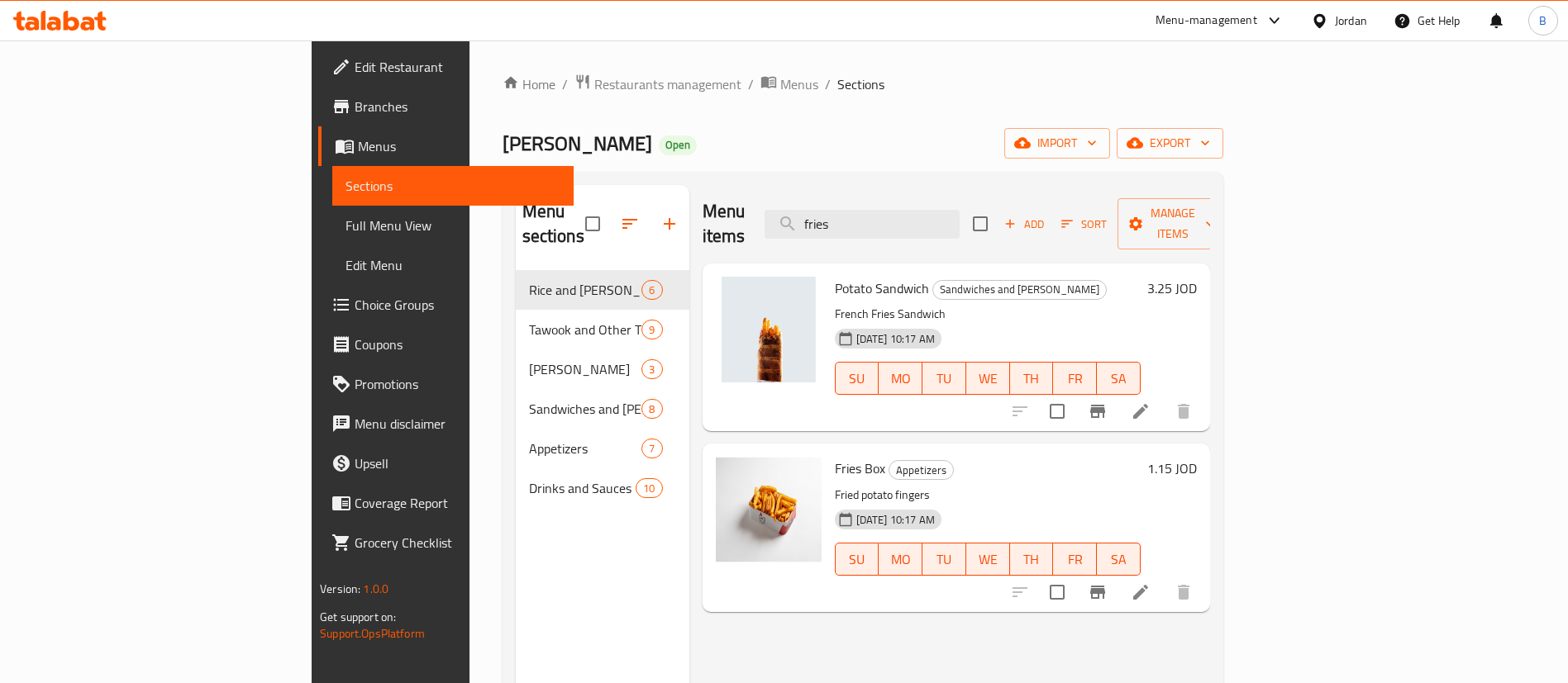
drag, startPoint x: 979, startPoint y: 207, endPoint x: 737, endPoint y: 202, distance: 242.1
click at [748, 202] on div "Menu items fries Add Sort Manage items" at bounding box center [956, 224] width 508 height 79
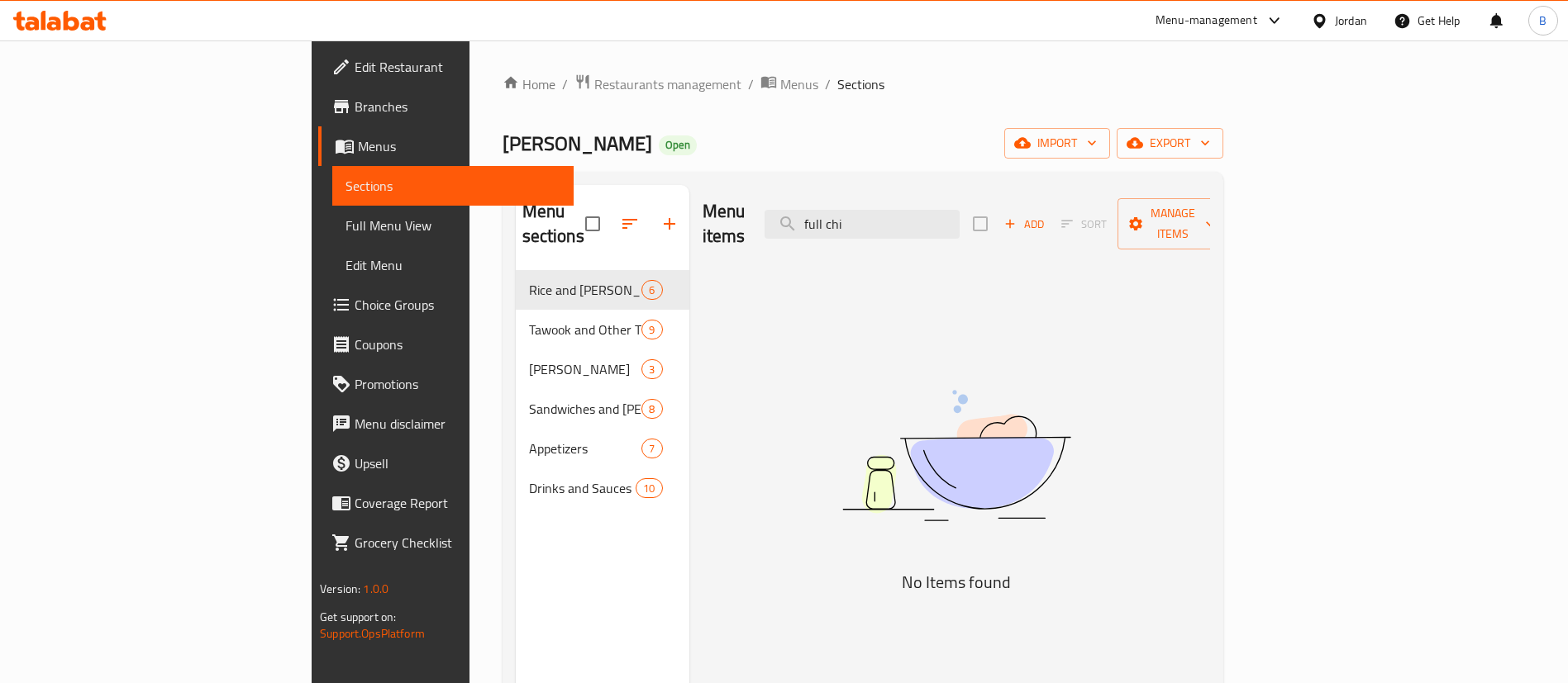
drag, startPoint x: 1002, startPoint y: 209, endPoint x: 417, endPoint y: 143, distance: 588.7
click at [533, 185] on div "Menu sections Rice and Farooj 6 Tawook and Other Things 9 Abu Al-Abd Meals 3 Sa…" at bounding box center [863, 526] width 694 height 683
type input "f"
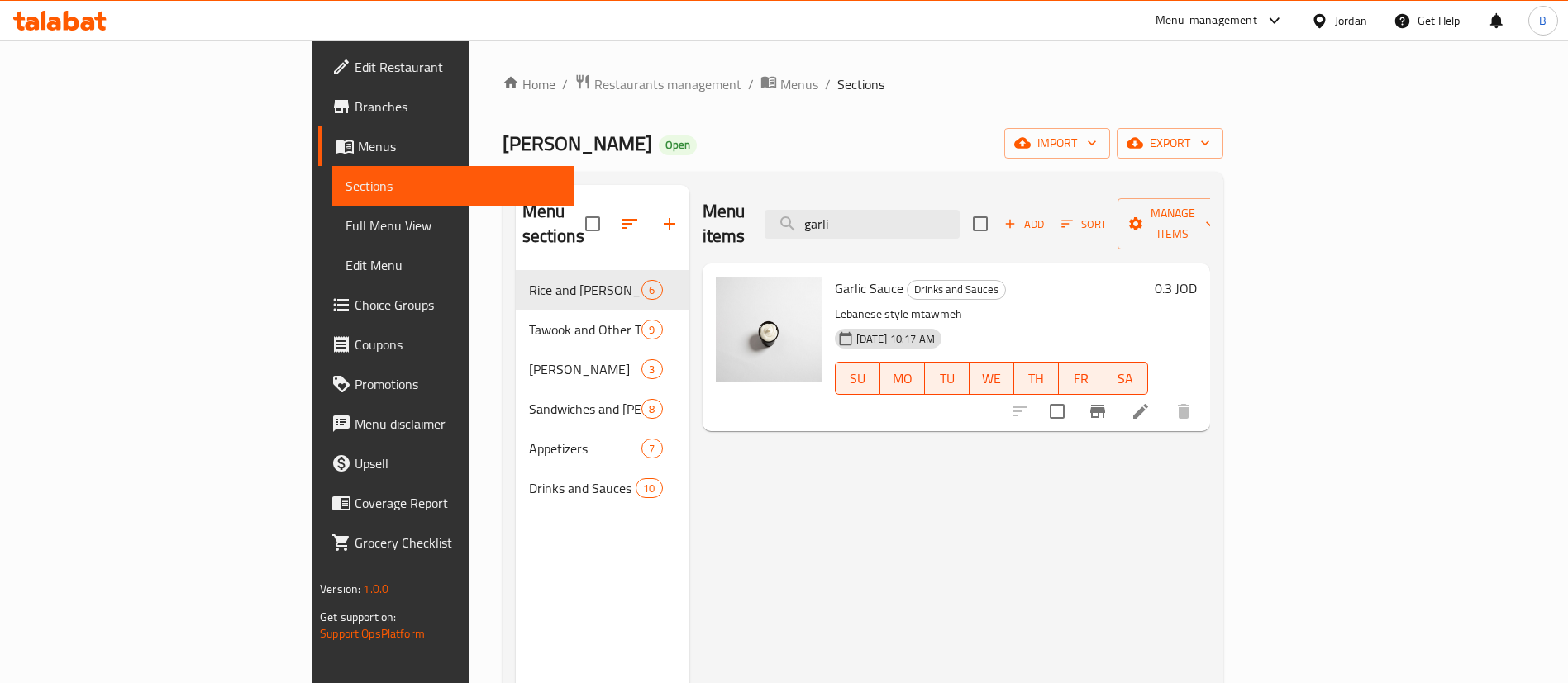
drag, startPoint x: 976, startPoint y: 206, endPoint x: 576, endPoint y: 138, distance: 405.7
click at [688, 174] on div "Menu sections Rice and Farooj 6 Tawook and Other Things 9 Abu Al-Abd Meals 3 Sa…" at bounding box center [863, 526] width 720 height 710
drag, startPoint x: 749, startPoint y: 220, endPoint x: 451, endPoint y: 193, distance: 299.2
click at [563, 206] on div "Menu sections Rice and Farooj 6 Tawook and Other Things 9 Abu Al-Abd Meals 3 Sa…" at bounding box center [863, 526] width 694 height 683
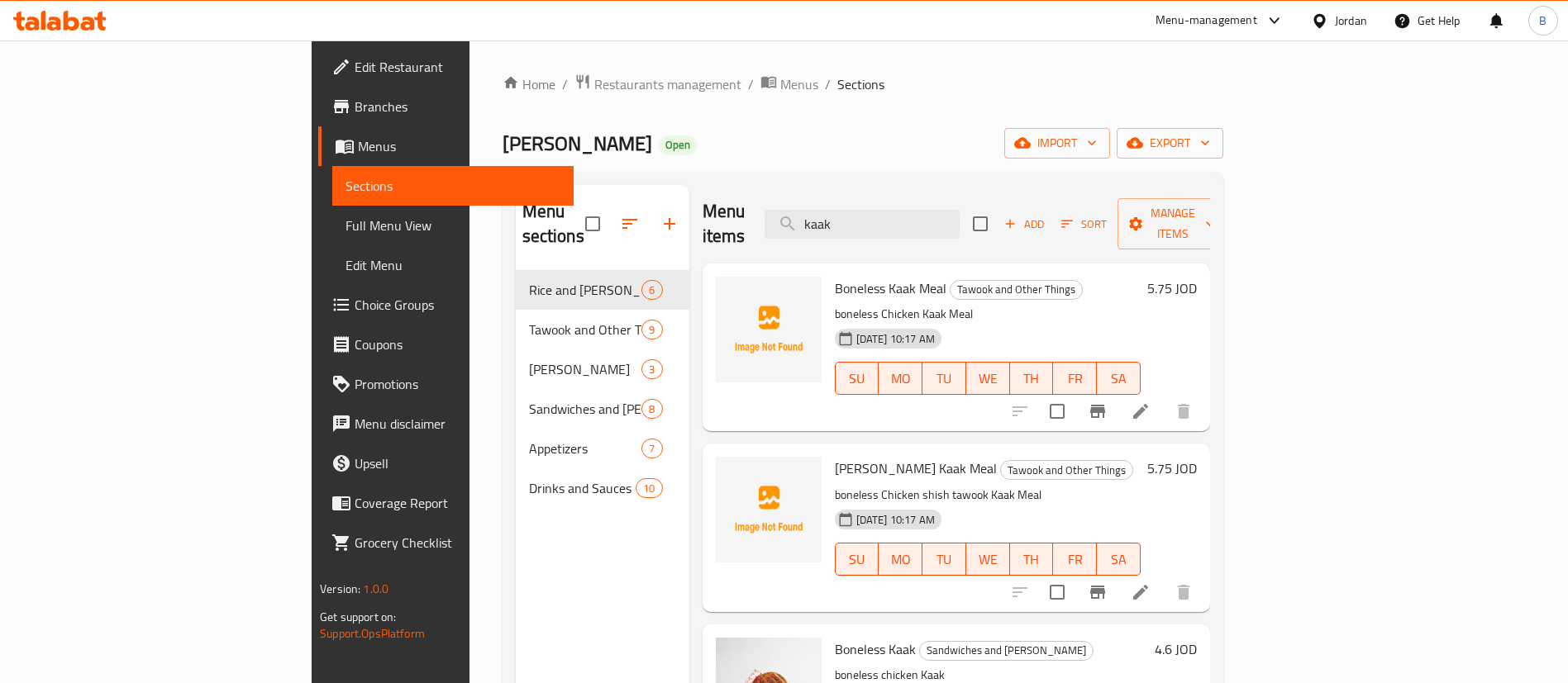
drag, startPoint x: 987, startPoint y: 205, endPoint x: 475, endPoint y: 133, distance: 517.0
click at [609, 171] on div "Home / Restaurants management / Menus / Sections Farooj Abo Al-Abd Open import …" at bounding box center [863, 478] width 720 height 808
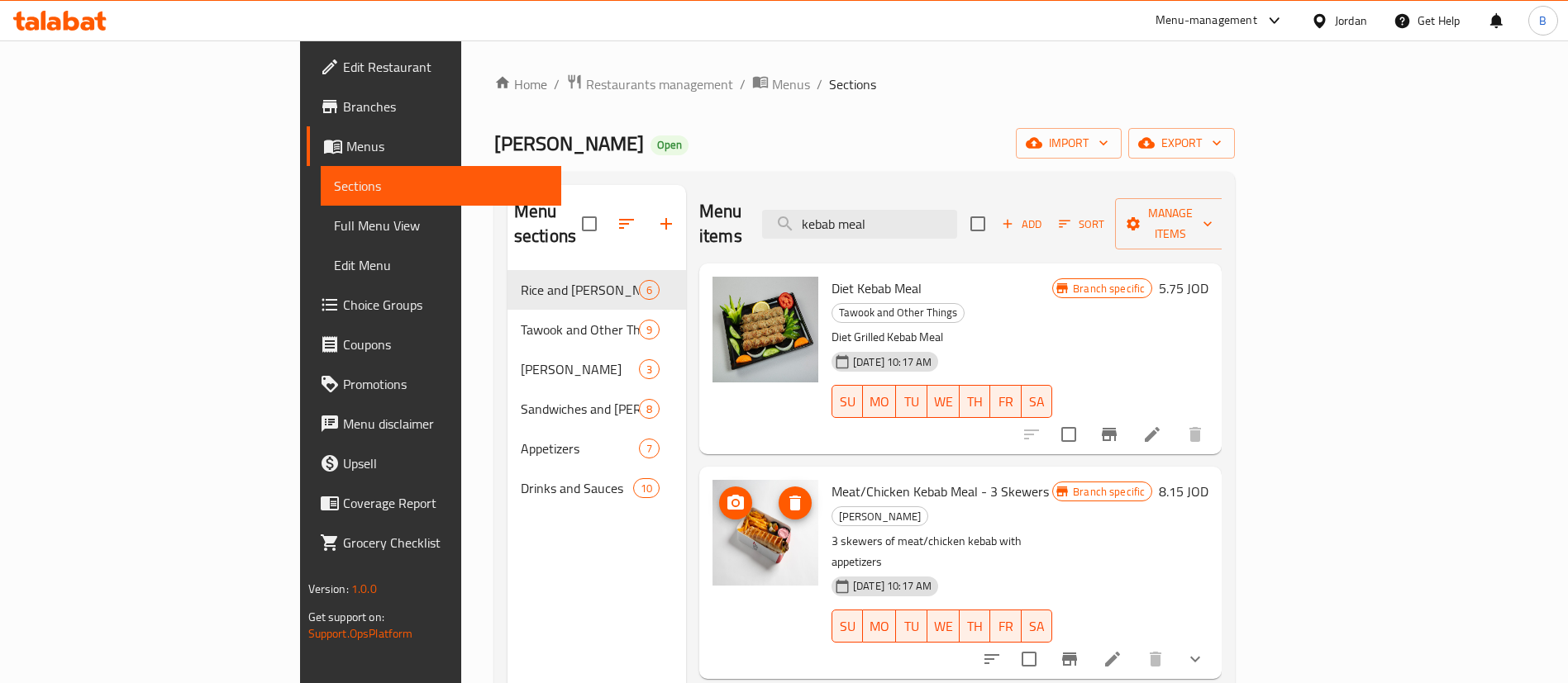
click at [727, 495] on icon "upload picture" at bounding box center [735, 502] width 17 height 15
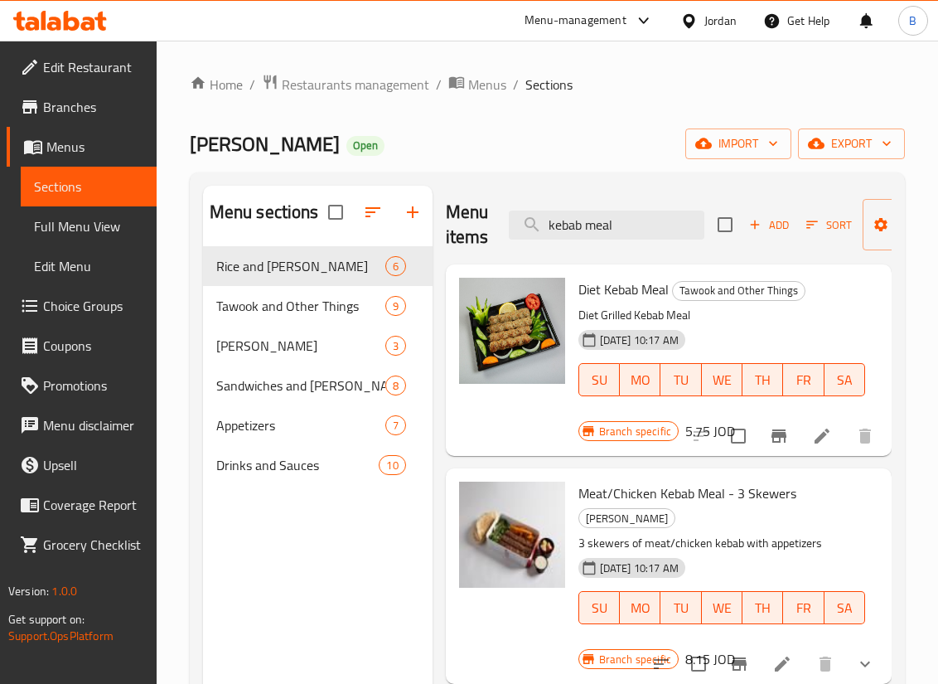
drag, startPoint x: 628, startPoint y: 225, endPoint x: 362, endPoint y: 220, distance: 266.0
click at [365, 221] on div "Menu sections Rice and Farooj 6 Tawook and Other Things 9 Abu Al-Abd Meals 3 Sa…" at bounding box center [547, 528] width 689 height 684
drag, startPoint x: 656, startPoint y: 230, endPoint x: 43, endPoint y: 224, distance: 613.1
click at [43, 224] on div "Edit Restaurant Branches Menus Sections Full Menu View Edit Menu Choice Groups …" at bounding box center [469, 478] width 938 height 875
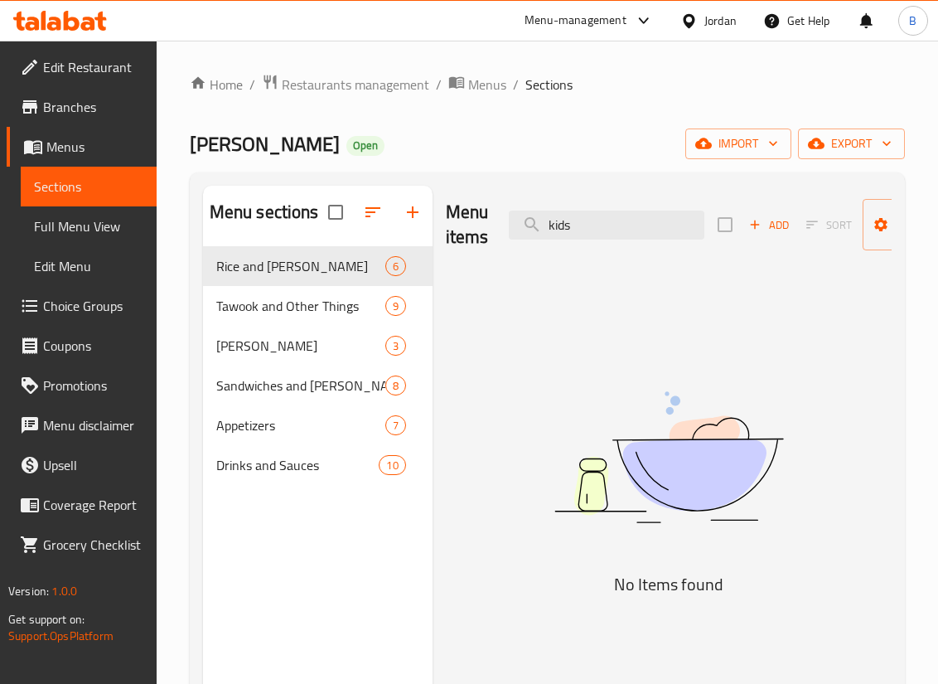
drag, startPoint x: 610, startPoint y: 217, endPoint x: 148, endPoint y: 186, distance: 462.5
click at [185, 195] on div "Home / Restaurants management / Menus / Sections Farooj Abo Al-Abd Open import …" at bounding box center [547, 478] width 781 height 875
type input "i"
click at [259, 469] on span "Drinks and Sauces" at bounding box center [274, 465] width 117 height 20
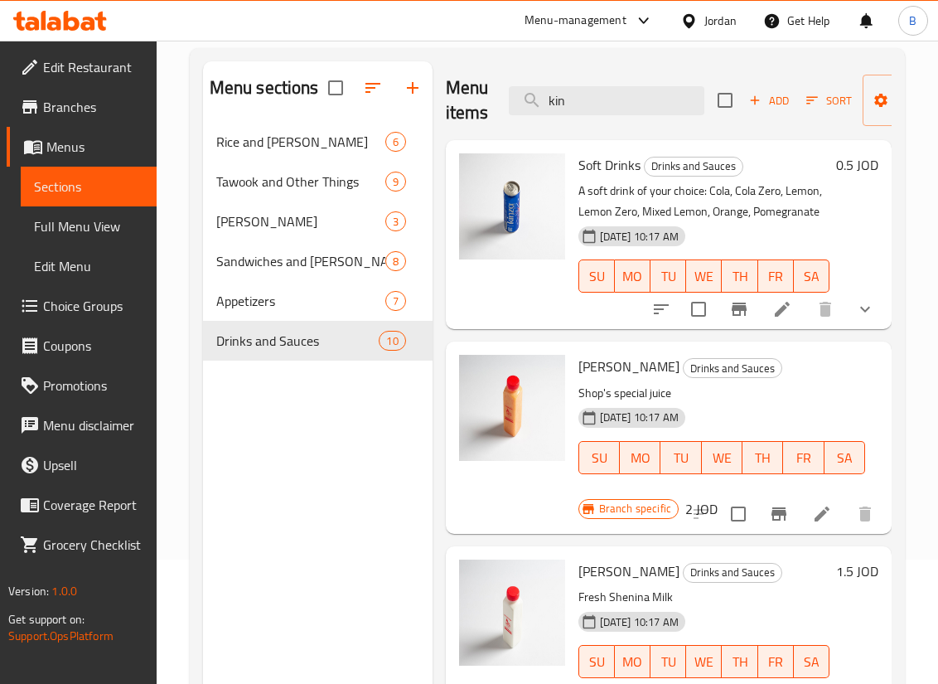
drag, startPoint x: 637, startPoint y: 100, endPoint x: 39, endPoint y: 144, distance: 599.8
click at [306, 130] on div "Menu sections Rice and Farooj 6 Tawook and Other Things 9 Abu Al-Abd Meals 3 Sa…" at bounding box center [547, 403] width 689 height 684
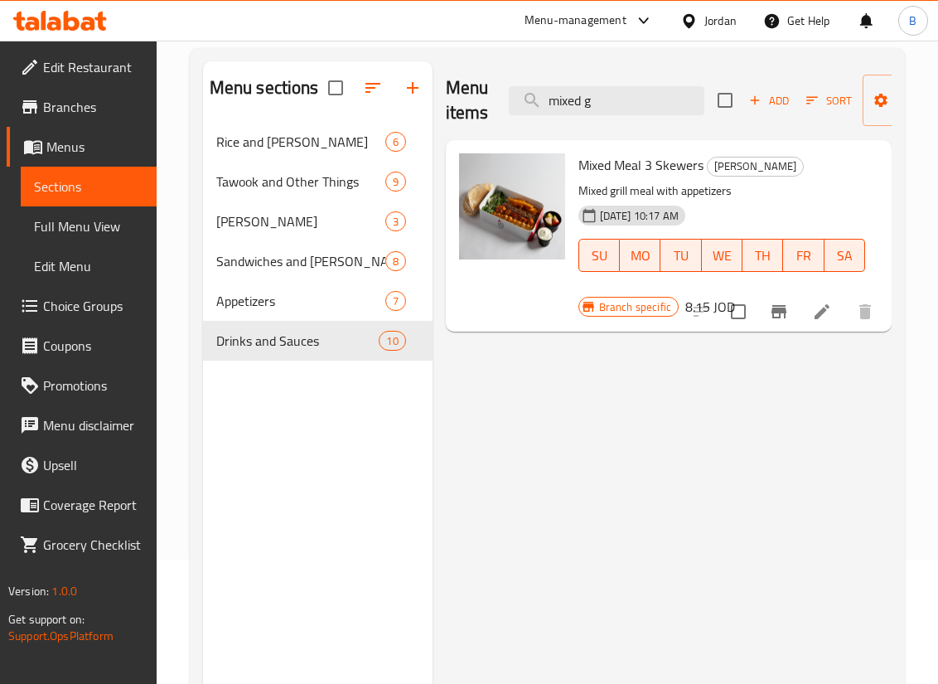
drag, startPoint x: 627, startPoint y: 109, endPoint x: 215, endPoint y: 89, distance: 413.1
click at [215, 89] on div "Menu sections Rice and Farooj 6 Tawook and Other Things 9 Abu Al-Abd Meals 3 Sa…" at bounding box center [547, 403] width 689 height 684
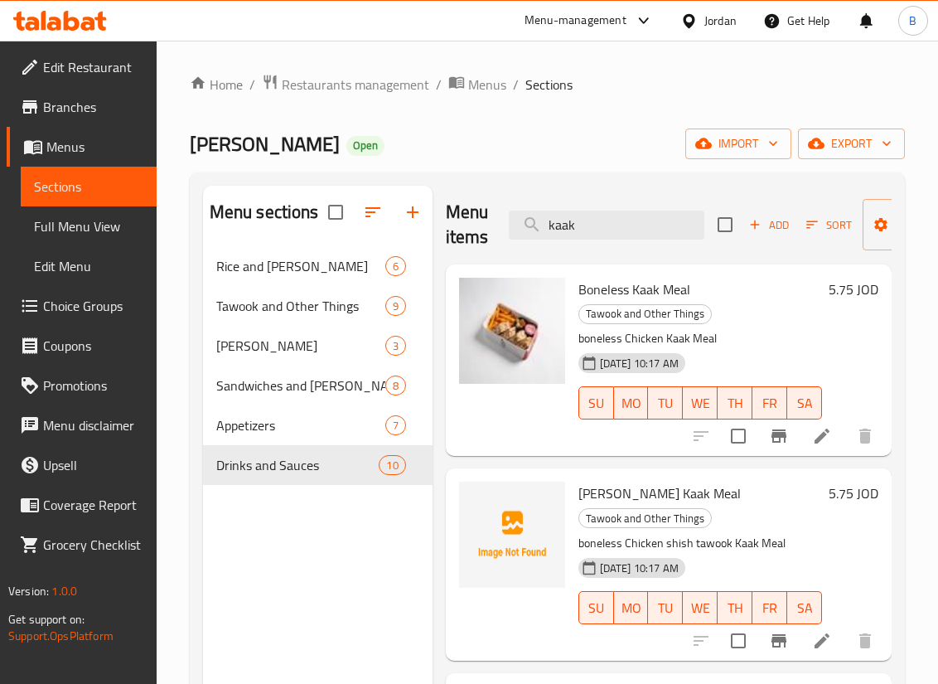
drag, startPoint x: 610, startPoint y: 220, endPoint x: 4, endPoint y: 189, distance: 606.4
click at [42, 193] on div "Edit Restaurant Branches Menus Sections Full Menu View Edit Menu Choice Groups …" at bounding box center [469, 478] width 938 height 875
type input "n"
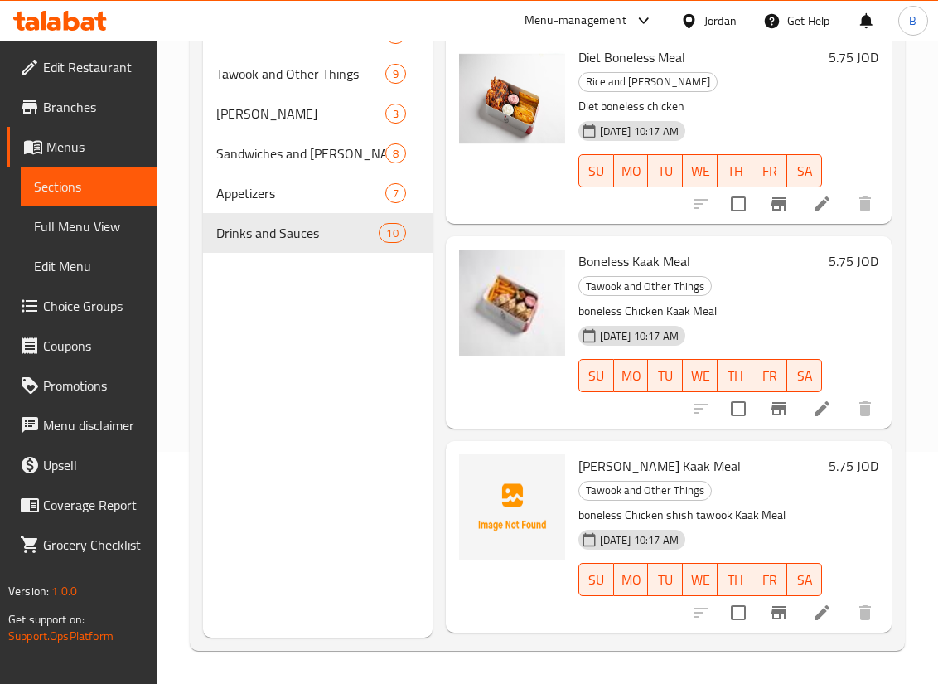
scroll to position [108, 0]
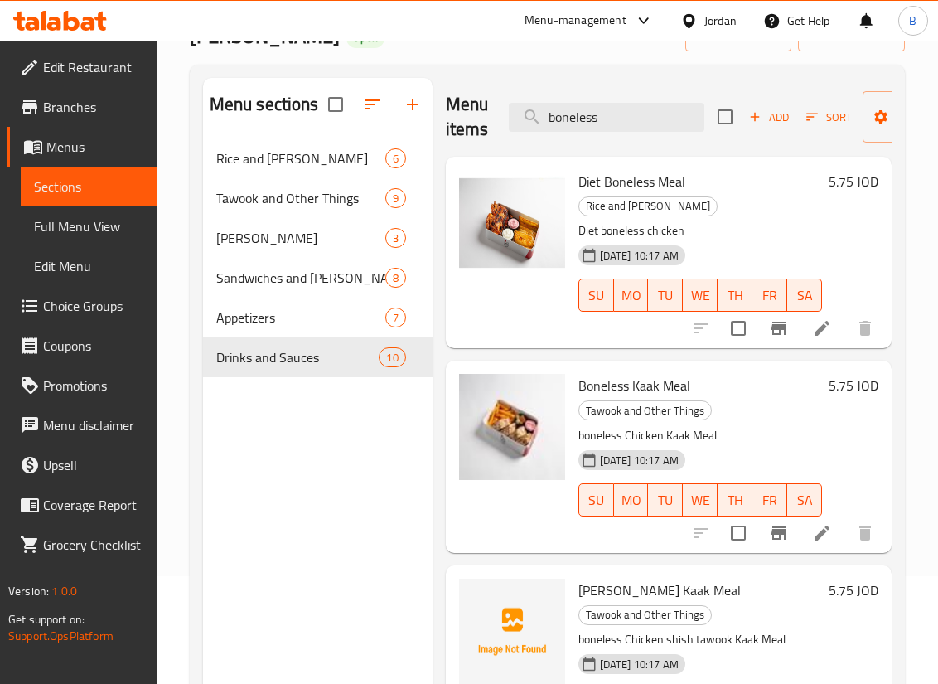
drag, startPoint x: 650, startPoint y: 124, endPoint x: 257, endPoint y: 65, distance: 397.2
click at [272, 65] on div "Menu sections Rice and Farooj 6 Tawook and Other Things 9 Abu Al-Abd Meals 3 Sa…" at bounding box center [547, 420] width 715 height 710
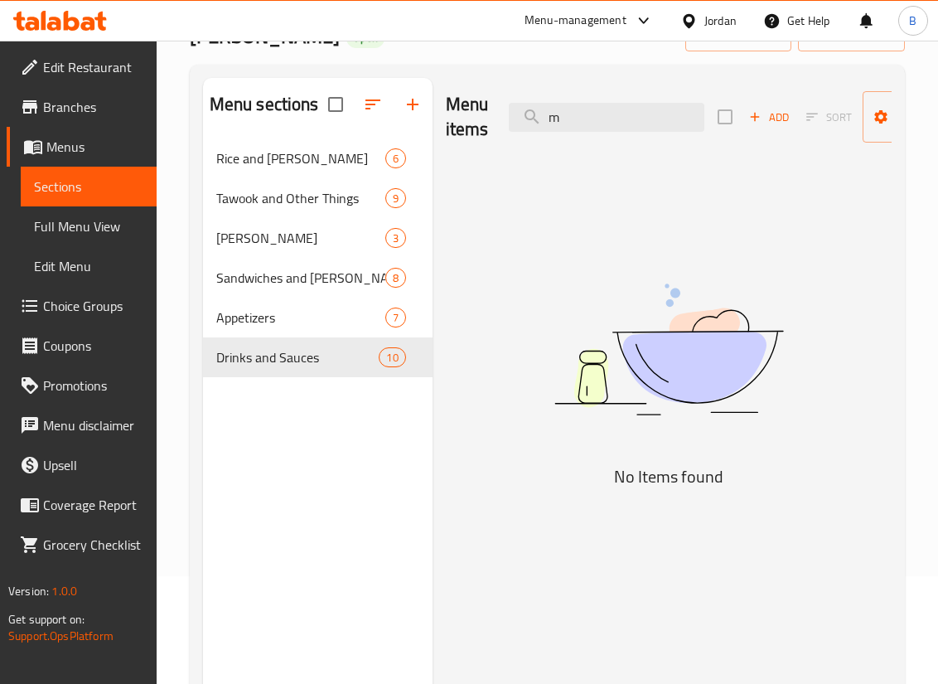
type input "mu"
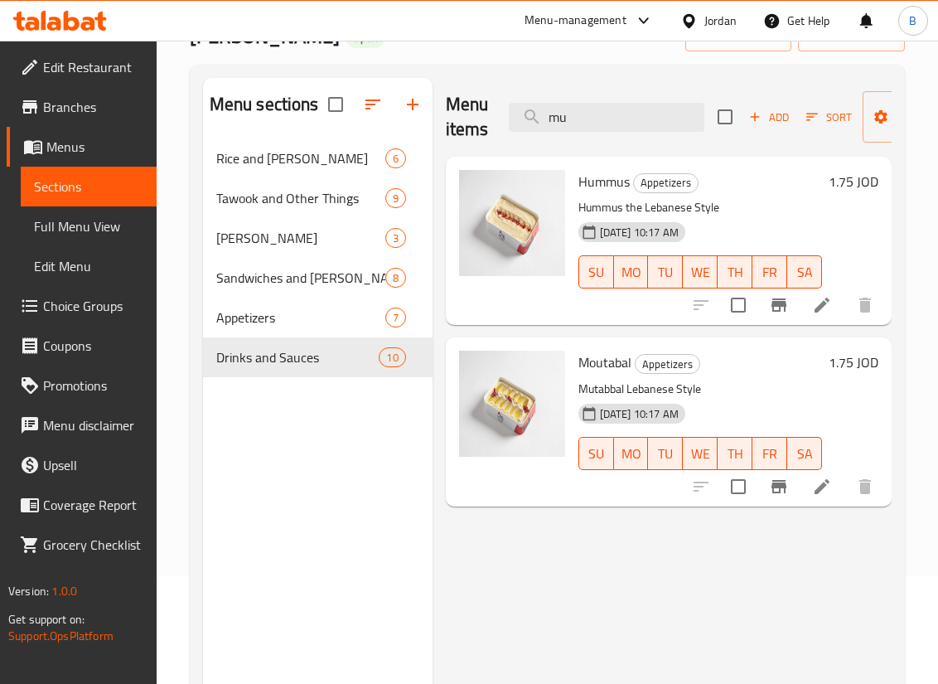
drag, startPoint x: 611, startPoint y: 117, endPoint x: 308, endPoint y: 110, distance: 303.3
click at [321, 110] on div "Menu sections Rice and Farooj 6 Tawook and Other Things 9 Abu Al-Abd Meals 3 Sa…" at bounding box center [547, 420] width 689 height 684
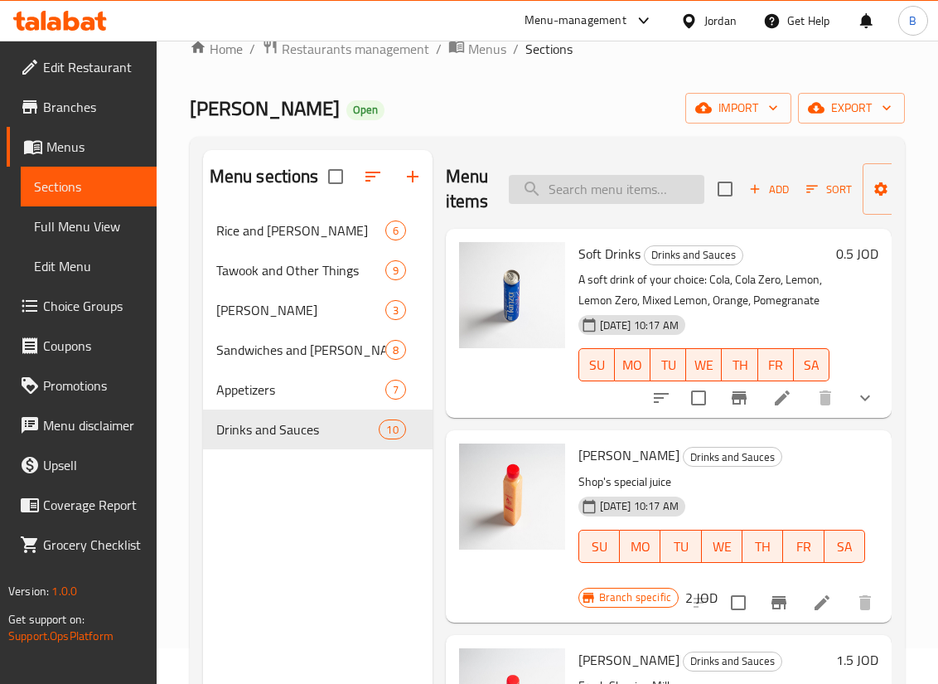
scroll to position [0, 0]
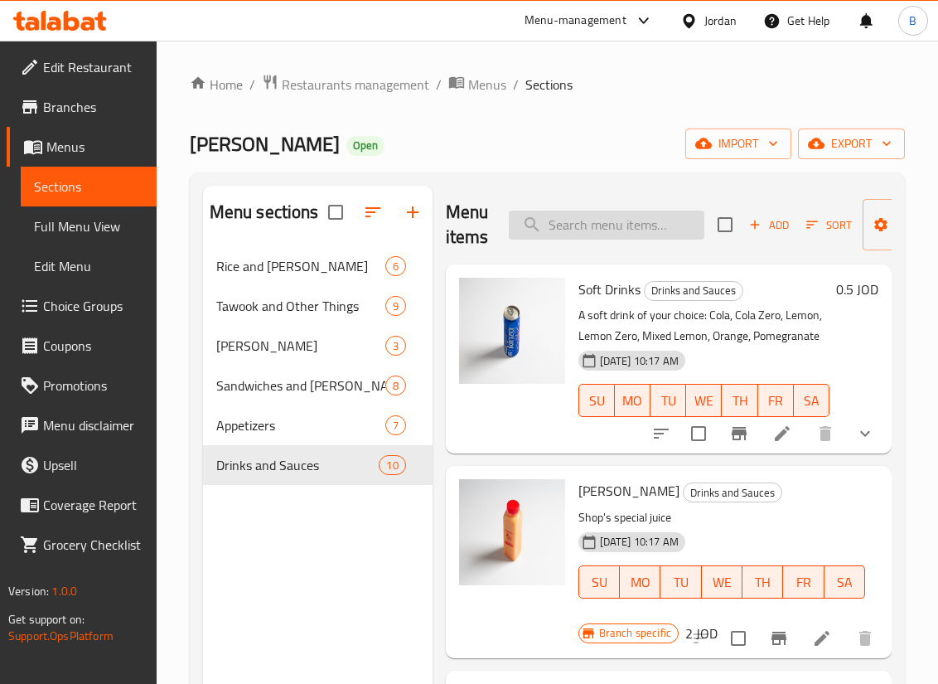
click at [646, 224] on input "search" at bounding box center [607, 224] width 196 height 29
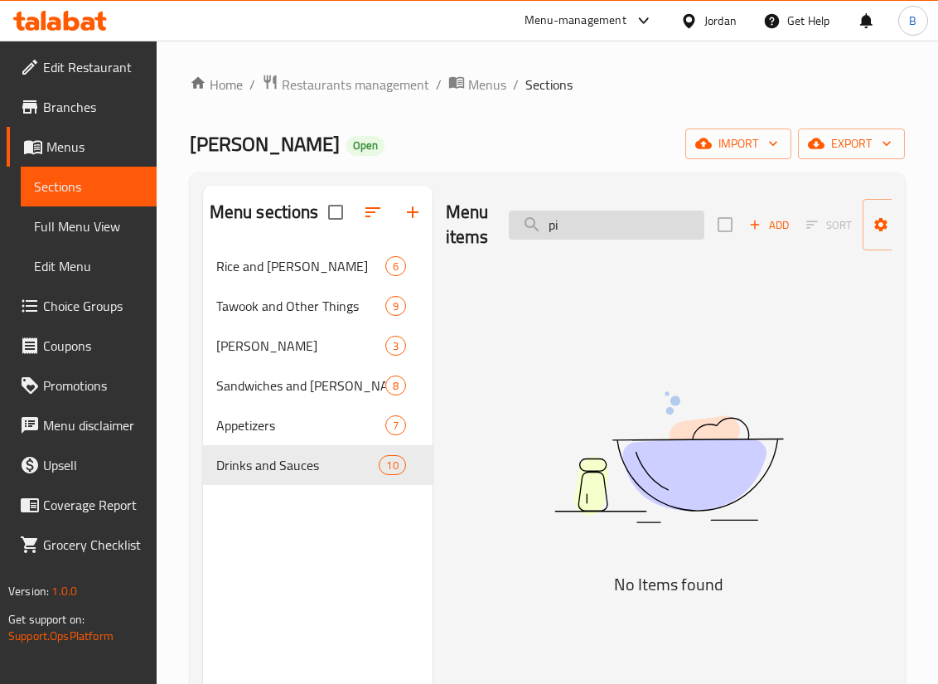
type input "p"
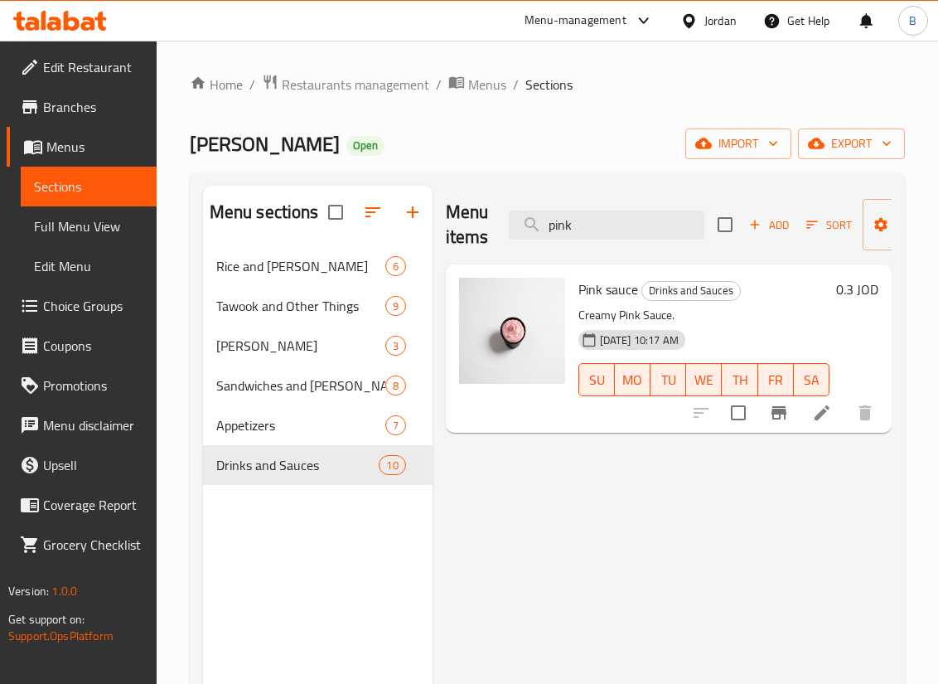
drag, startPoint x: 621, startPoint y: 220, endPoint x: 184, endPoint y: 202, distance: 437.8
click at [233, 202] on div "Menu sections Rice and Farooj 6 Tawook and Other Things 9 Abu Al-Abd Meals 3 Sa…" at bounding box center [547, 528] width 689 height 684
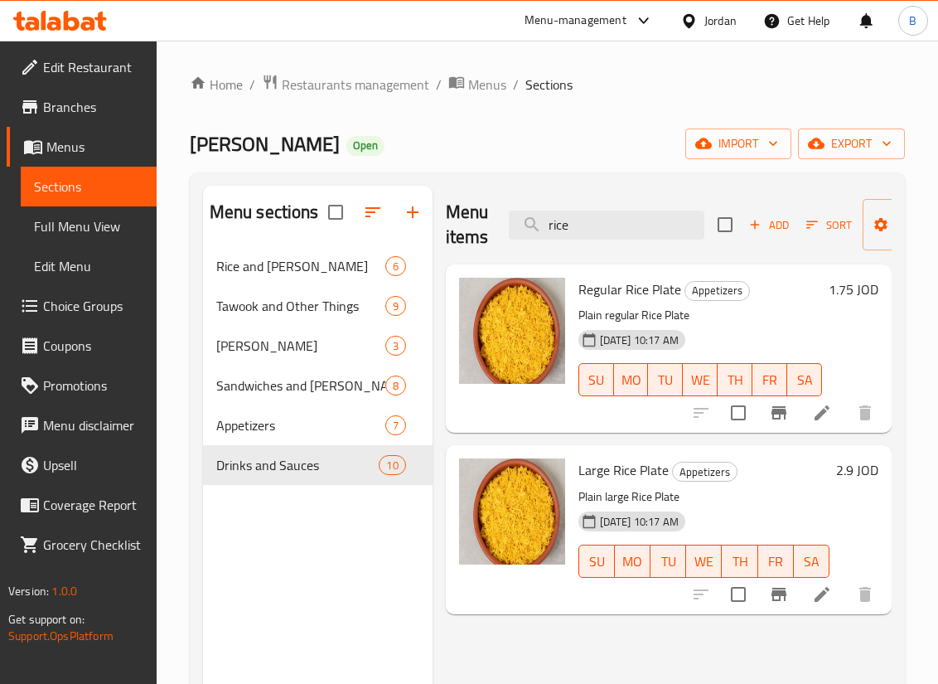
drag, startPoint x: 600, startPoint y: 222, endPoint x: 183, endPoint y: 223, distance: 416.8
click at [199, 223] on div "Menu sections Rice and Farooj 6 Tawook and Other Things 9 Abu Al-Abd Meals 3 Sa…" at bounding box center [547, 527] width 715 height 710
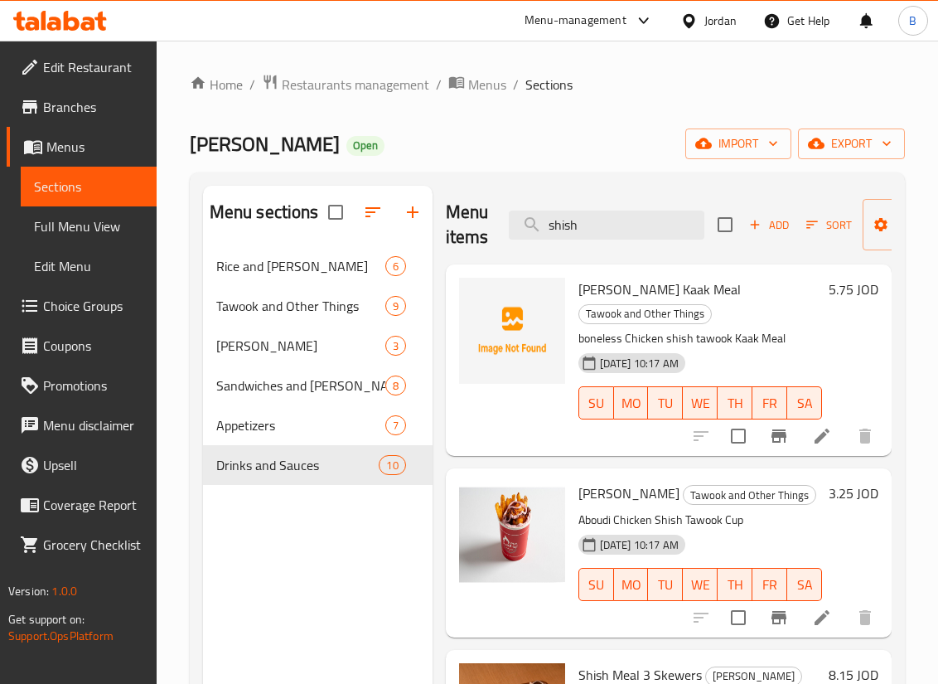
drag, startPoint x: 671, startPoint y: 221, endPoint x: 434, endPoint y: 221, distance: 237.0
click at [434, 221] on div "Menu items shish Add Sort Manage items Shish Tawook Kaak Meal Tawook and Other …" at bounding box center [661, 528] width 459 height 684
type input "tawo"
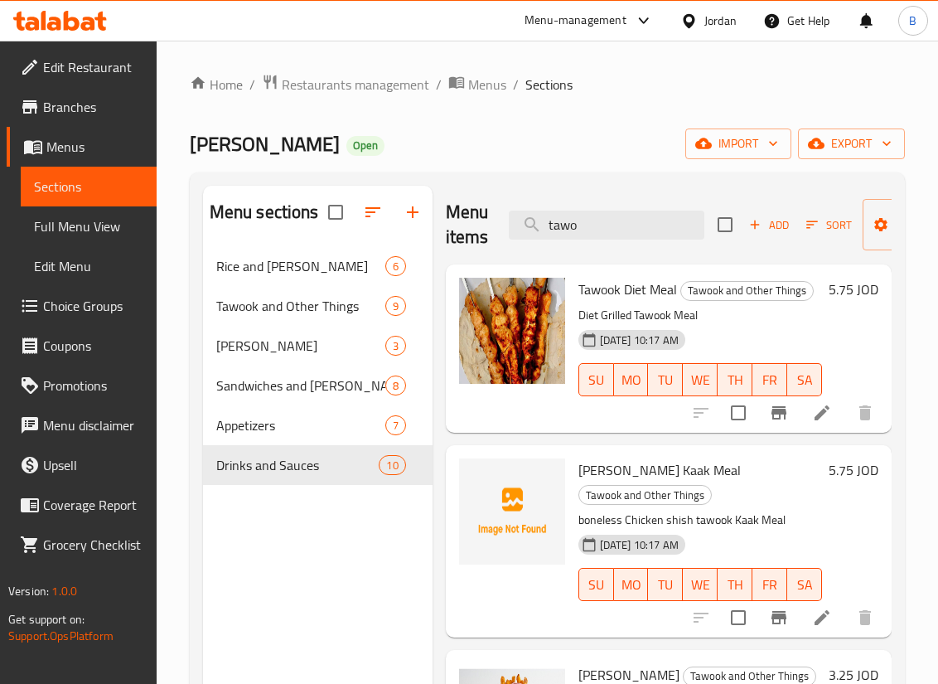
drag, startPoint x: 583, startPoint y: 226, endPoint x: 291, endPoint y: 177, distance: 296.5
click at [298, 180] on div "Menu sections Rice and Farooj 6 Tawook and Other Things 9 Abu Al-Abd Meals 3 Sa…" at bounding box center [547, 527] width 715 height 710
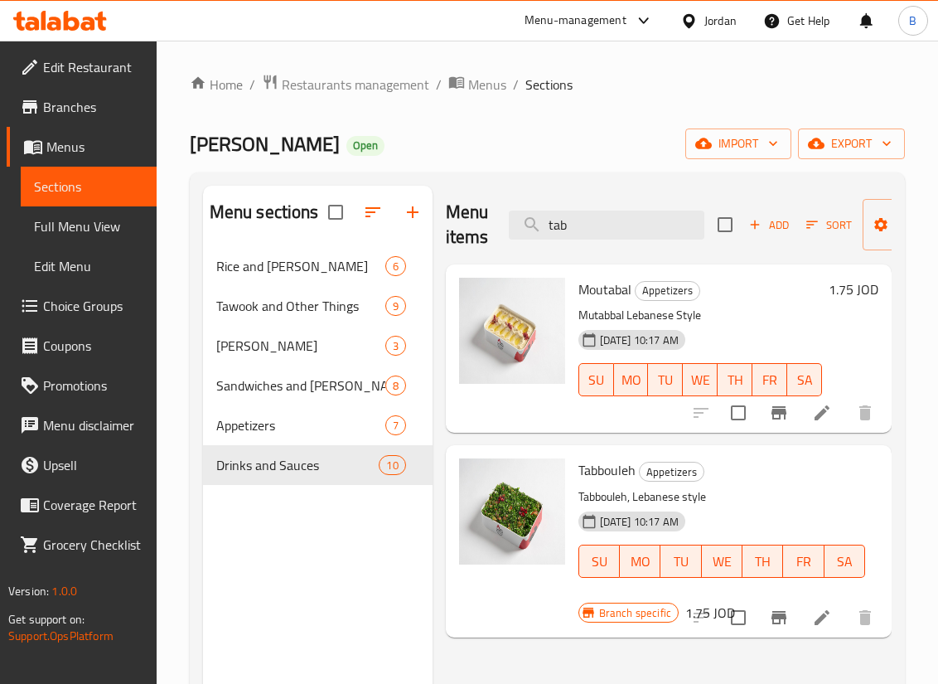
drag, startPoint x: 620, startPoint y: 225, endPoint x: 196, endPoint y: 172, distance: 427.5
click at [219, 176] on div "Menu sections Rice and Farooj 6 Tawook and Other Things 9 Abu Al-Abd Meals 3 Sa…" at bounding box center [547, 527] width 715 height 710
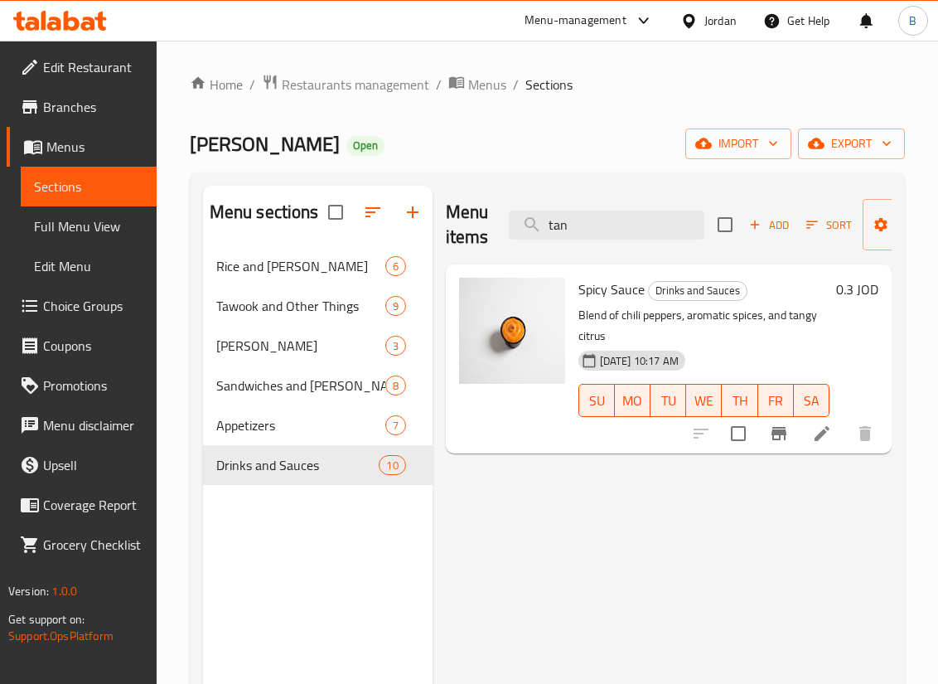
drag, startPoint x: 580, startPoint y: 219, endPoint x: 191, endPoint y: 188, distance: 389.8
click at [243, 195] on div "Menu sections Rice and Farooj 6 Tawook and Other Things 9 Abu Al-Abd Meals 3 Sa…" at bounding box center [547, 528] width 689 height 684
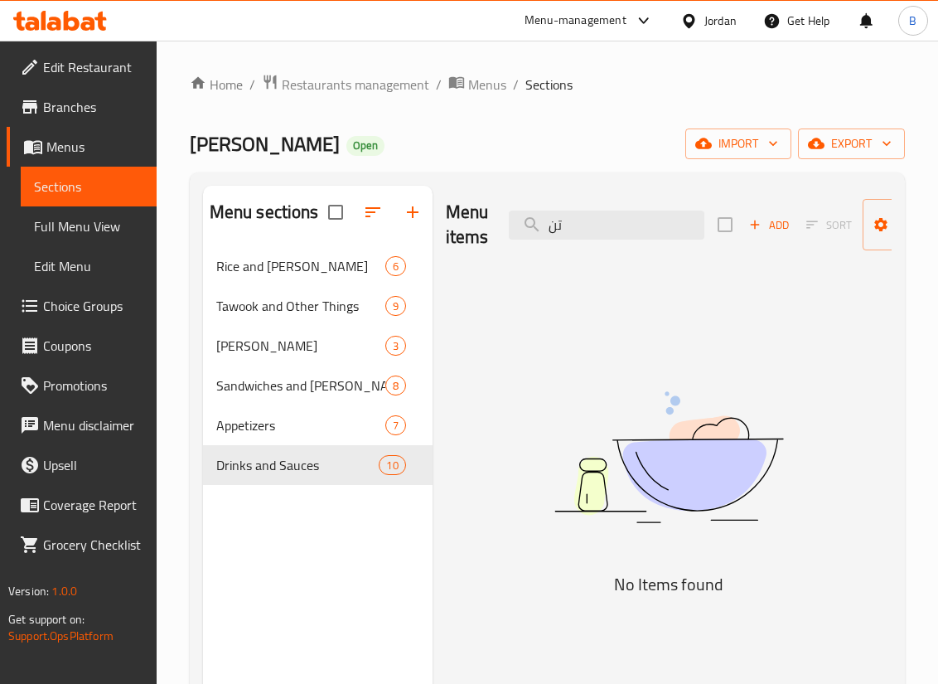
drag, startPoint x: 604, startPoint y: 225, endPoint x: 267, endPoint y: 222, distance: 337.2
click at [289, 230] on div "Menu sections Rice and Farooj 6 Tawook and Other Things 9 Abu Al-Abd Meals 3 Sa…" at bounding box center [547, 528] width 689 height 684
type input "ف"
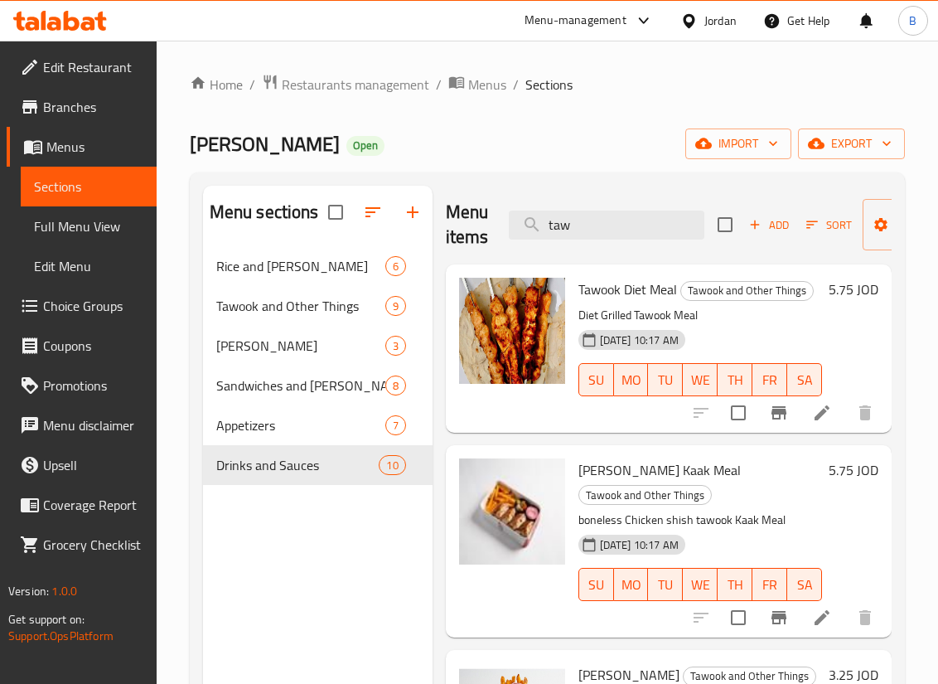
drag, startPoint x: 621, startPoint y: 220, endPoint x: 225, endPoint y: 201, distance: 397.3
click at [251, 201] on div "Menu sections Rice and Farooj 6 Tawook and Other Things 9 Abu Al-Abd Meals 3 Sa…" at bounding box center [547, 528] width 689 height 684
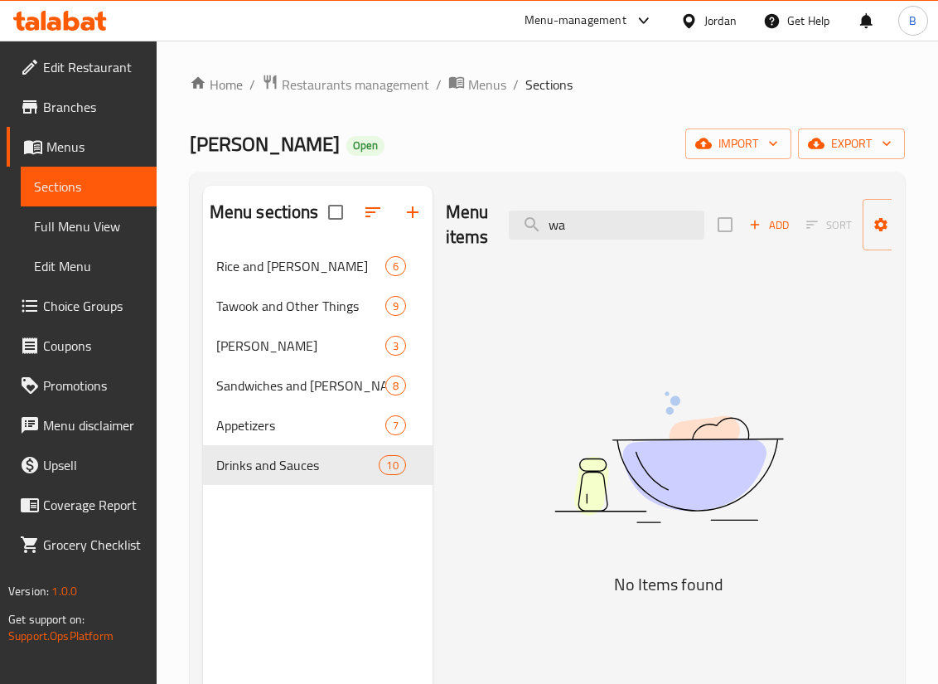
type input "w"
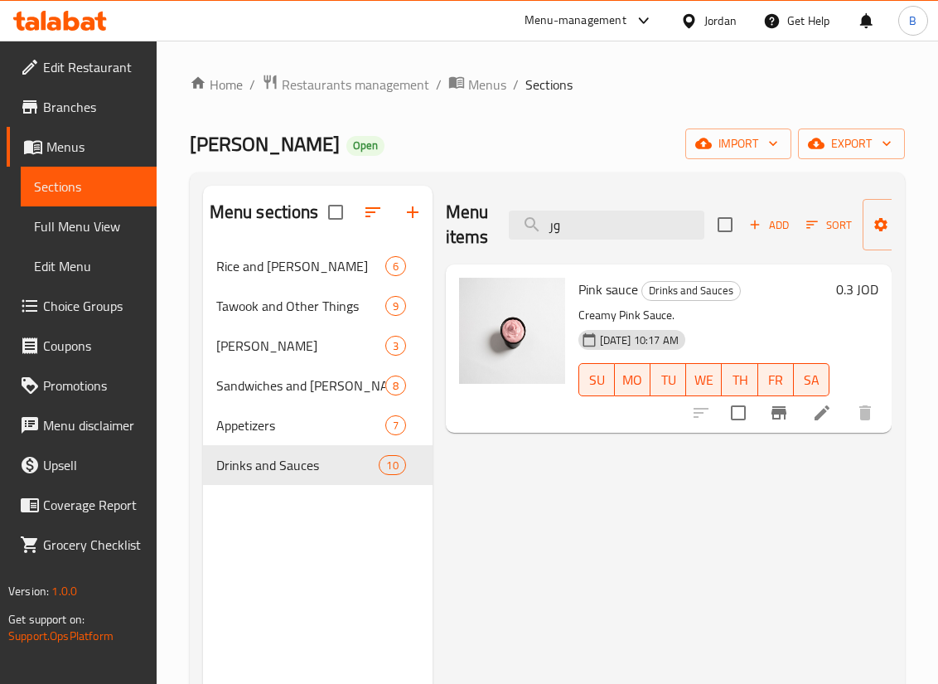
type input "و"
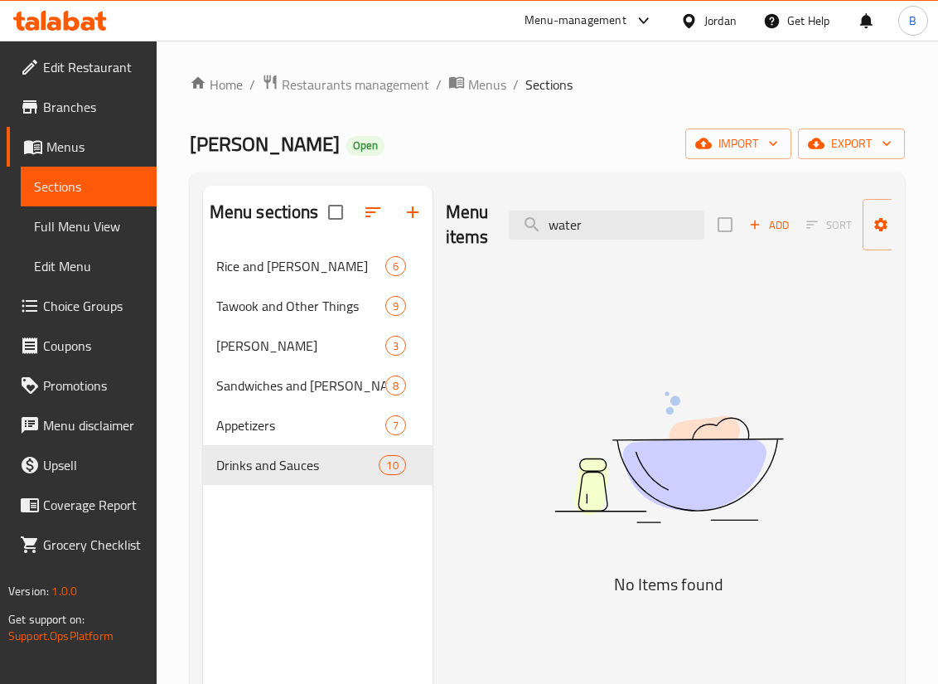
drag, startPoint x: 589, startPoint y: 228, endPoint x: 432, endPoint y: 219, distance: 156.9
click at [436, 219] on div "Menu items water Add Sort Manage items No Items found" at bounding box center [661, 528] width 459 height 684
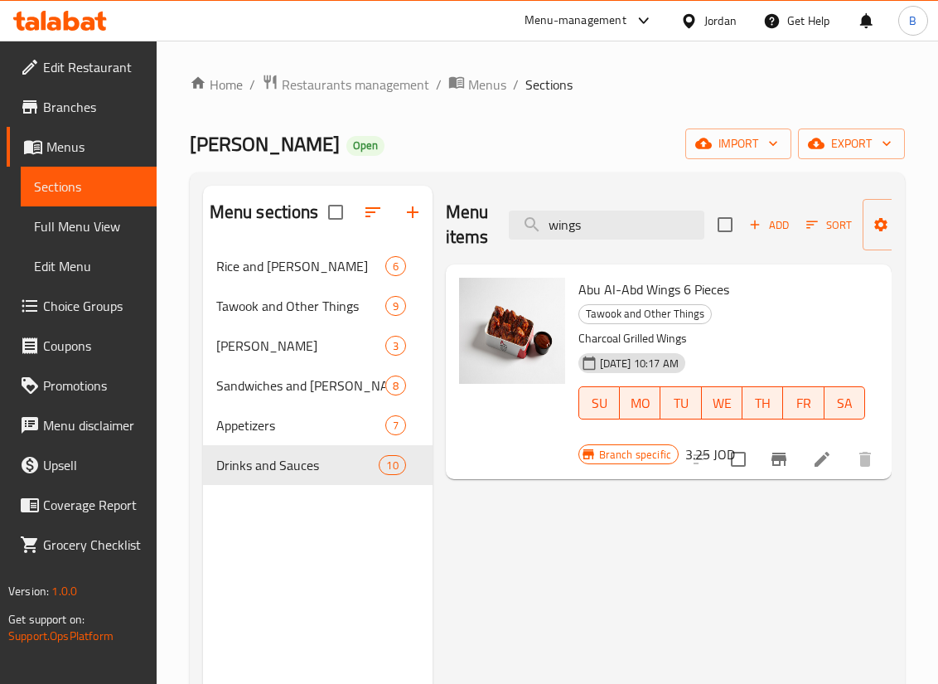
type input "wings"
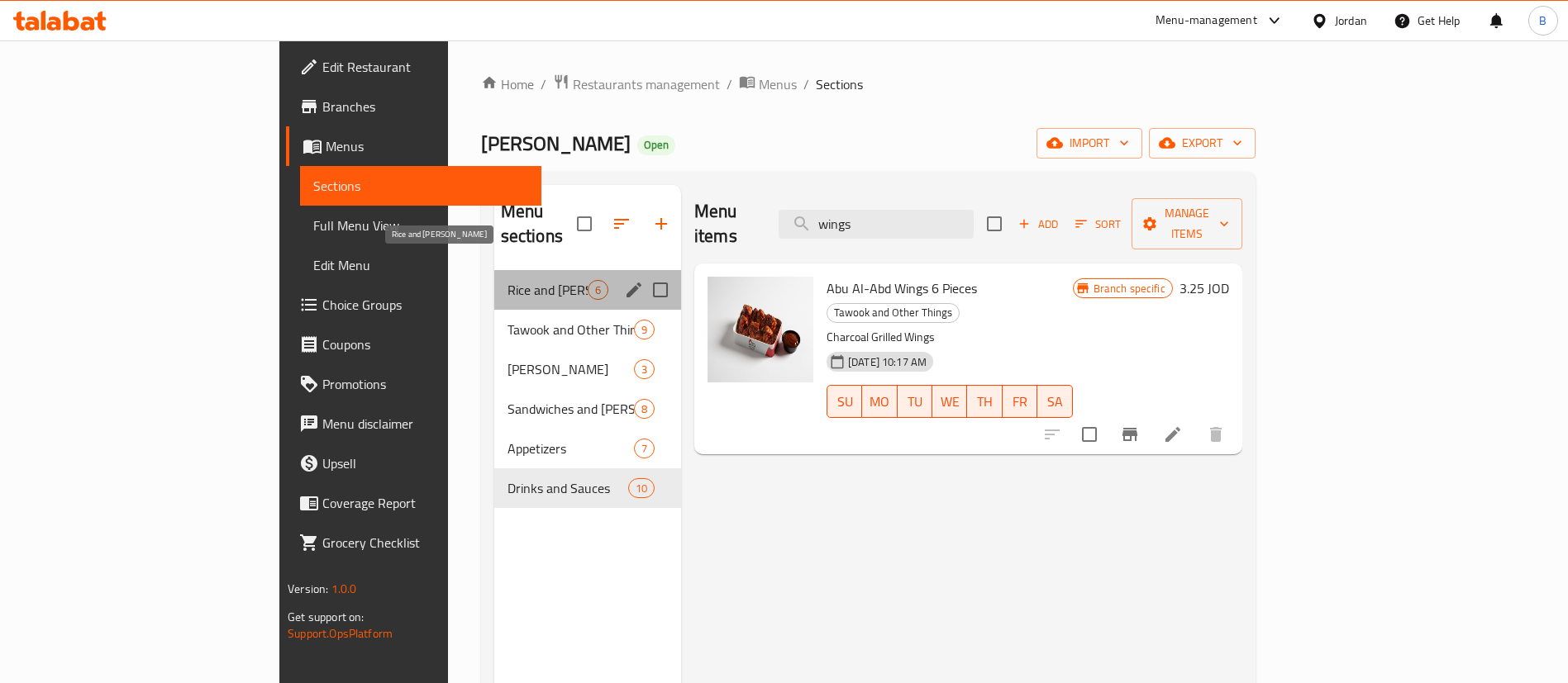
click at [508, 280] on span "Rice and [PERSON_NAME]" at bounding box center [548, 290] width 80 height 20
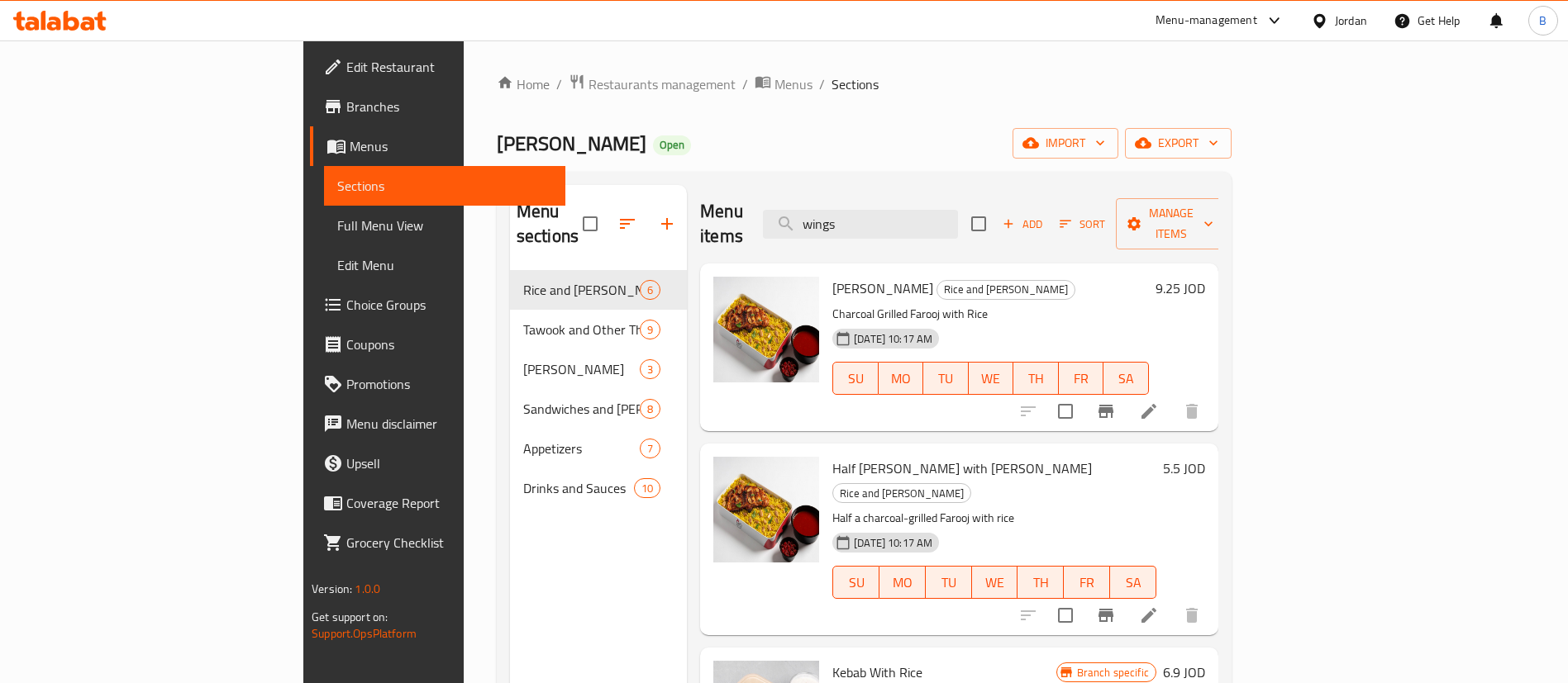
click at [1159, 402] on icon at bounding box center [1149, 412] width 20 height 20
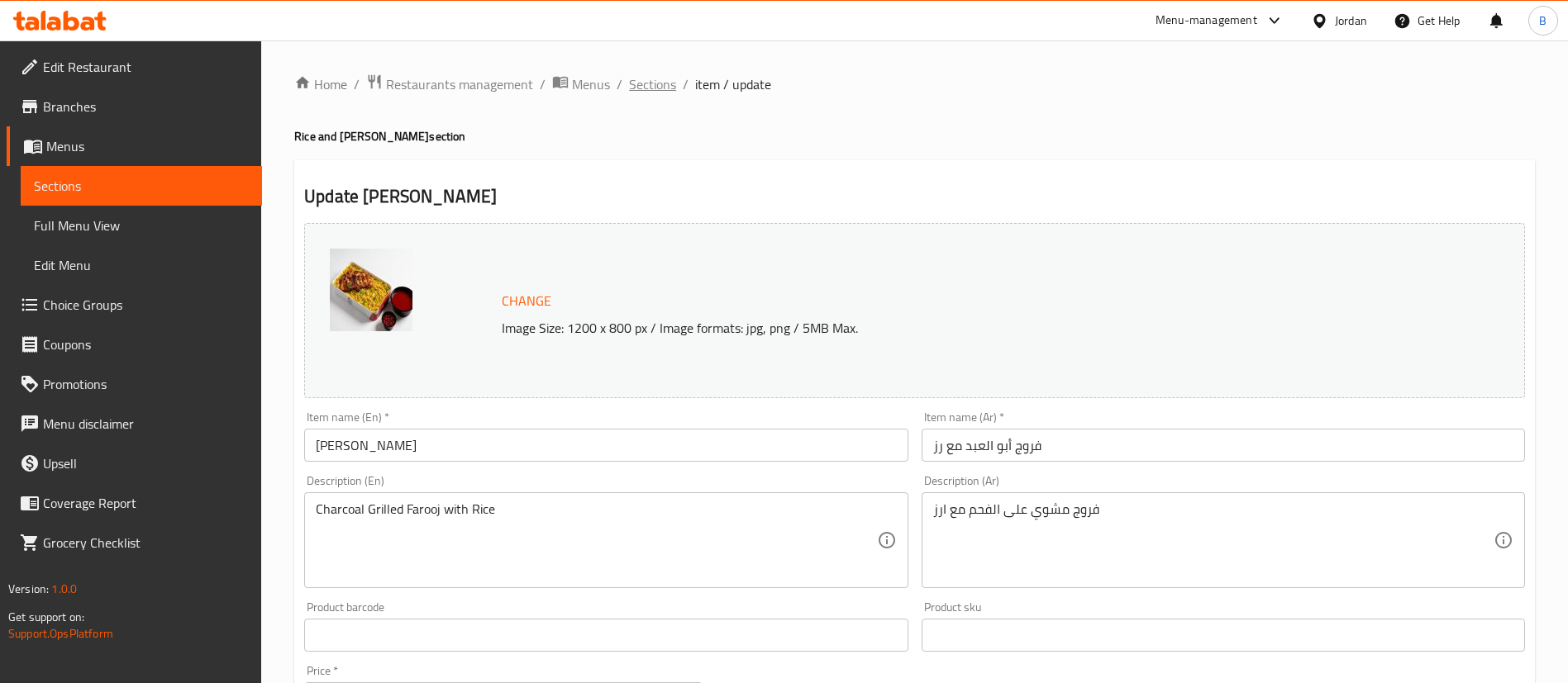
click at [644, 91] on span "Sections" at bounding box center [652, 85] width 47 height 20
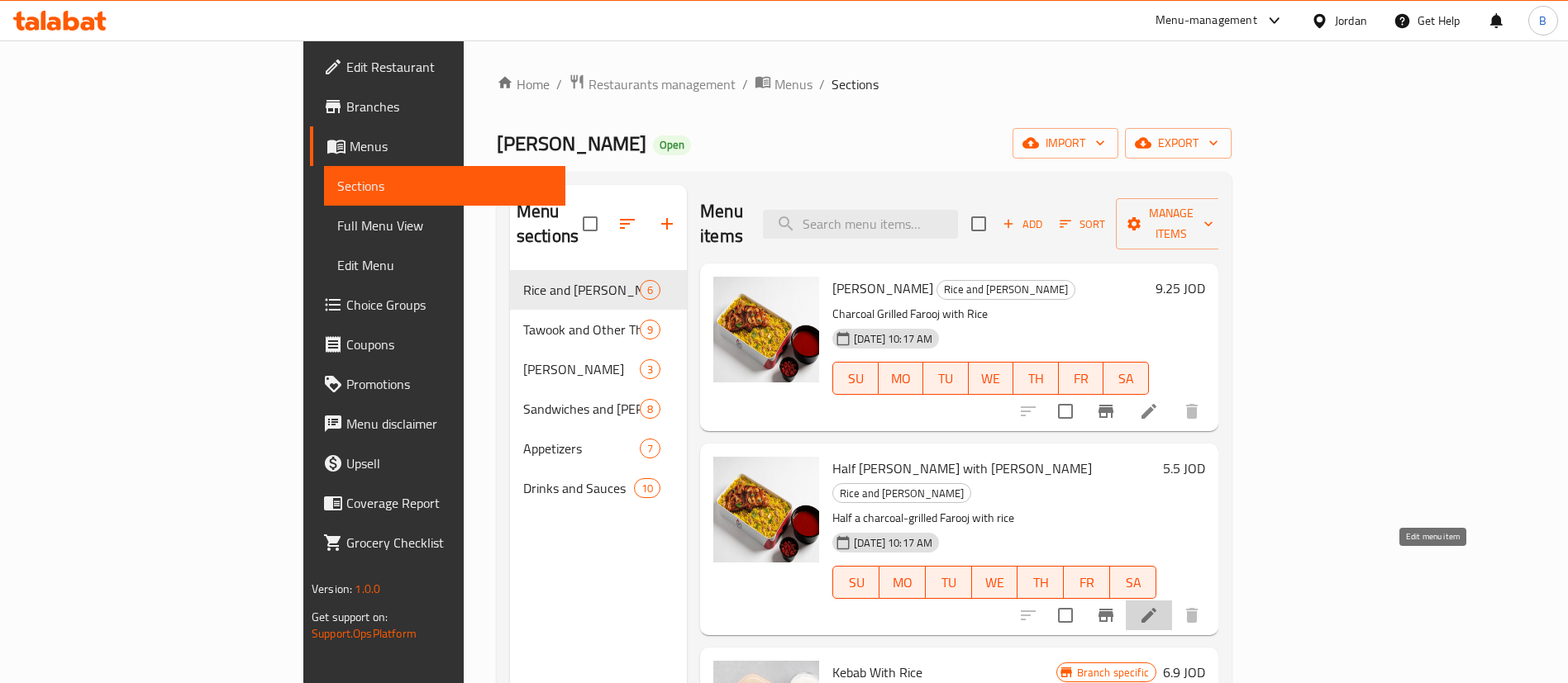
click at [1159, 605] on icon at bounding box center [1149, 615] width 20 height 20
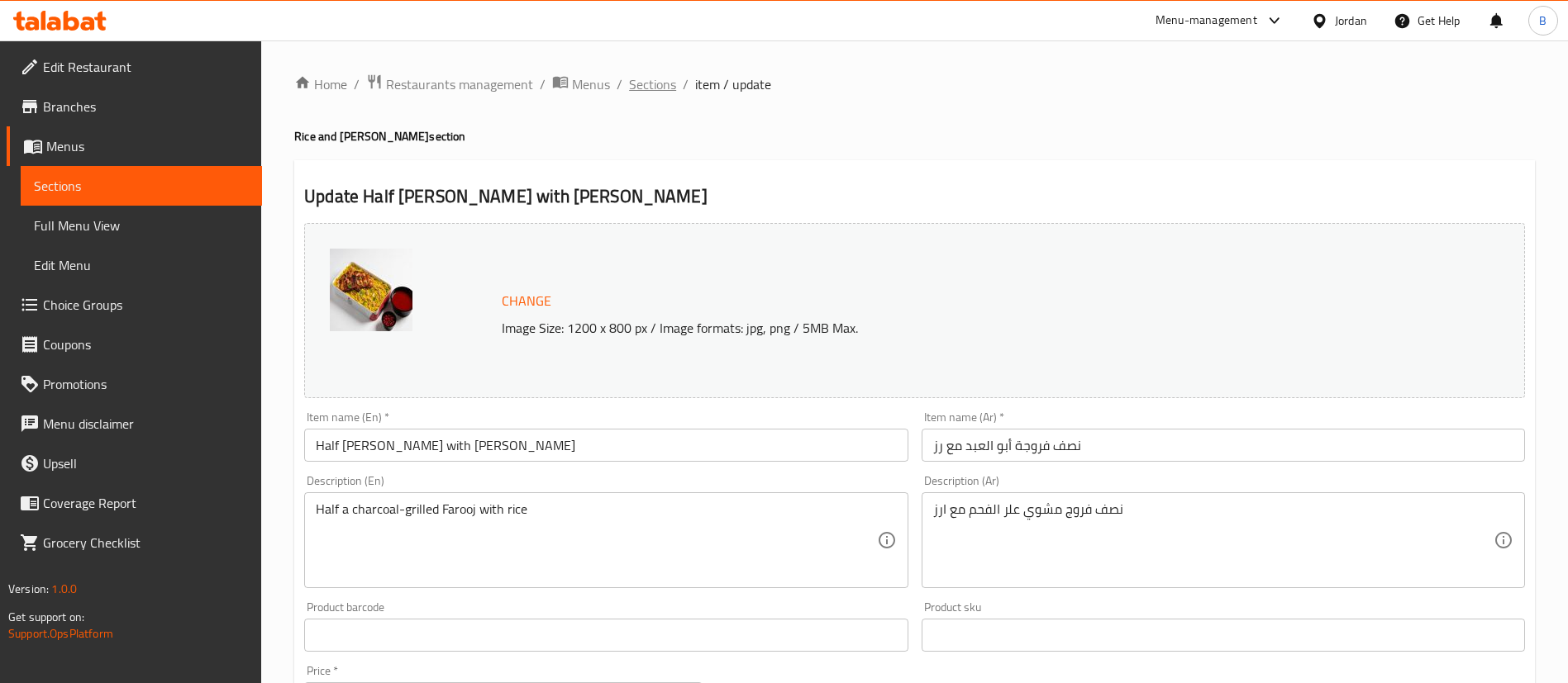
click at [643, 92] on span "Sections" at bounding box center [652, 85] width 47 height 20
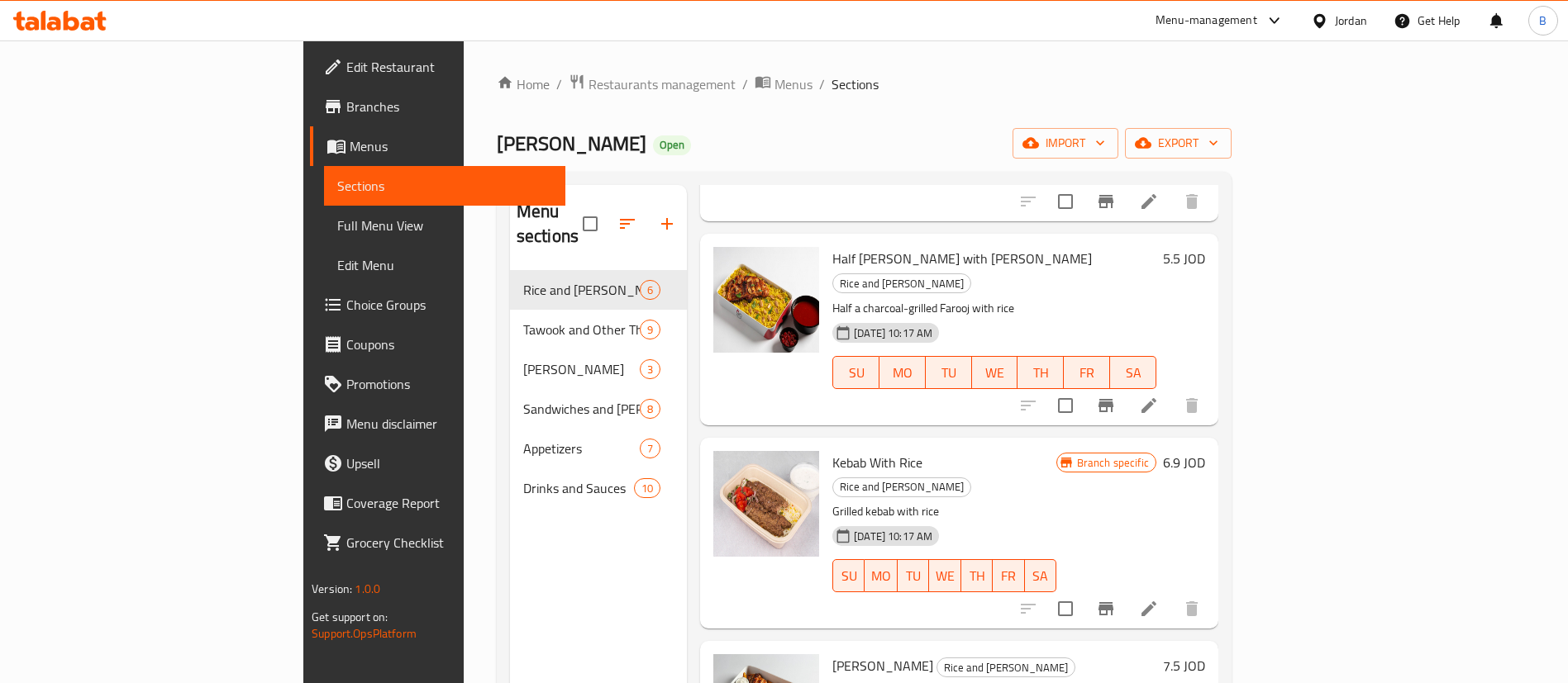
scroll to position [248, 0]
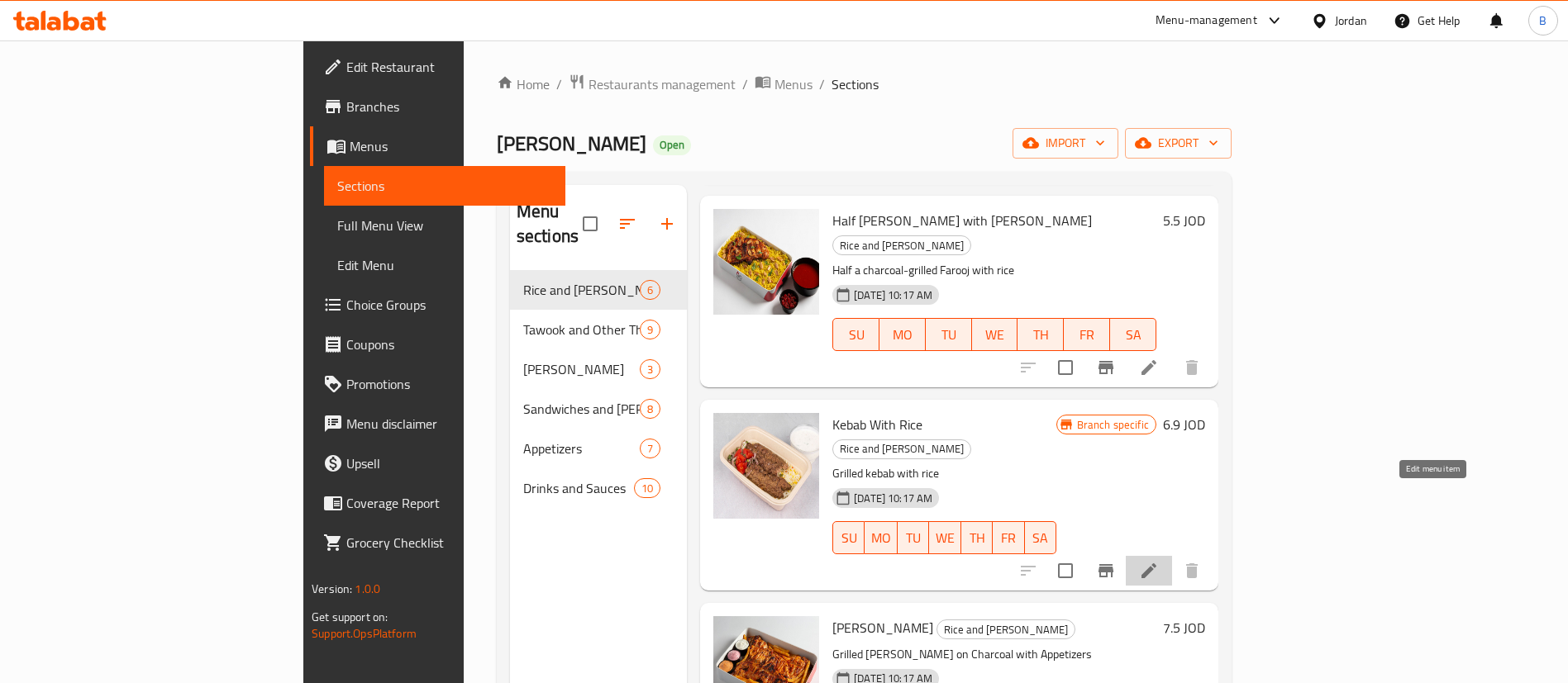
click at [1159, 561] on icon at bounding box center [1149, 571] width 20 height 20
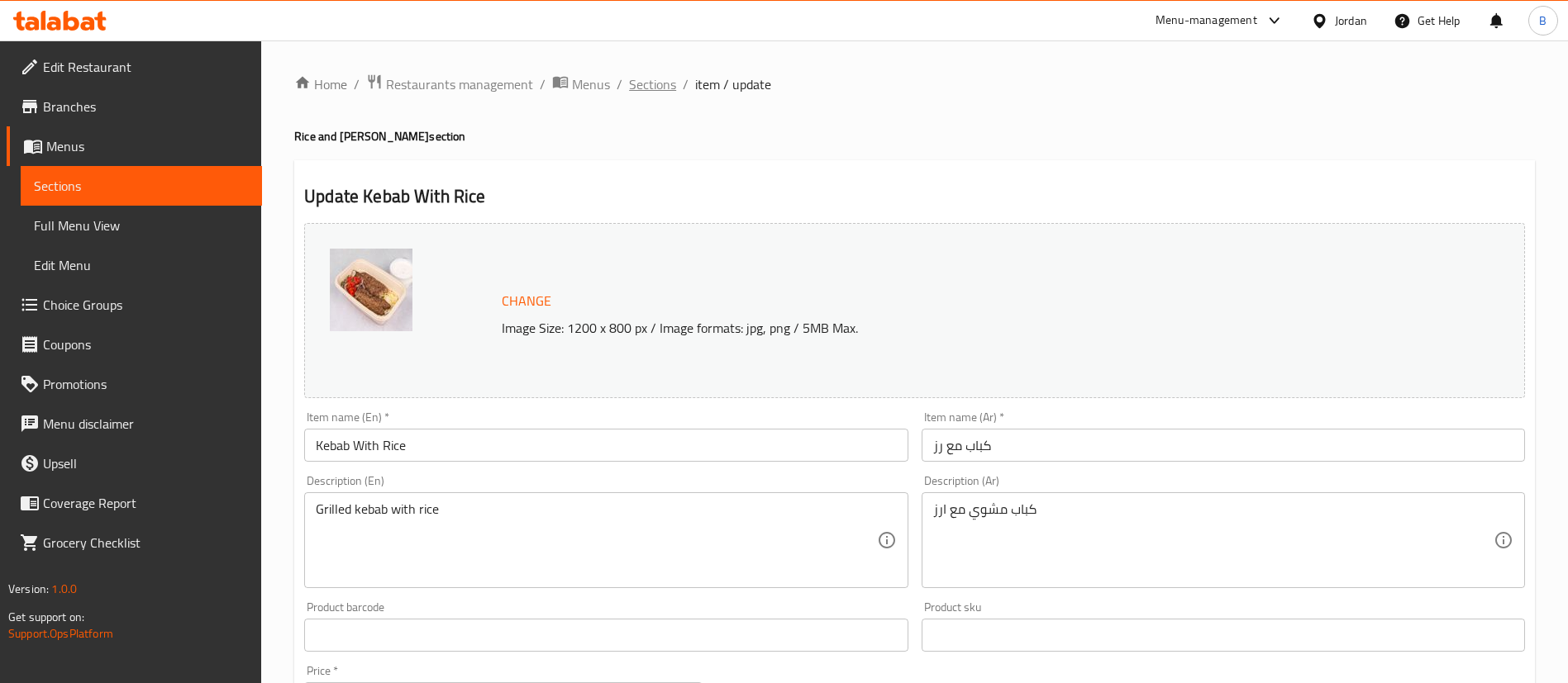
click at [650, 78] on span "Sections" at bounding box center [652, 85] width 47 height 20
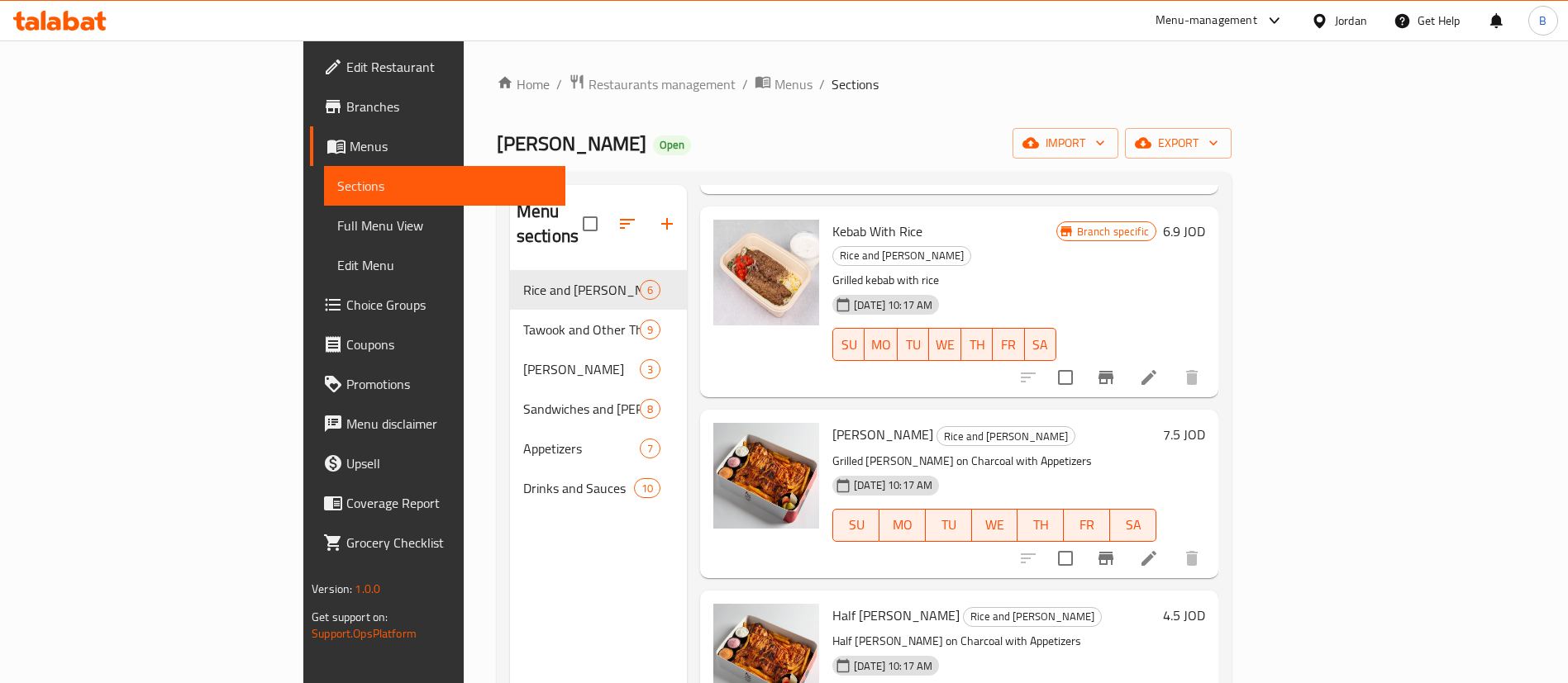
scroll to position [124, 0]
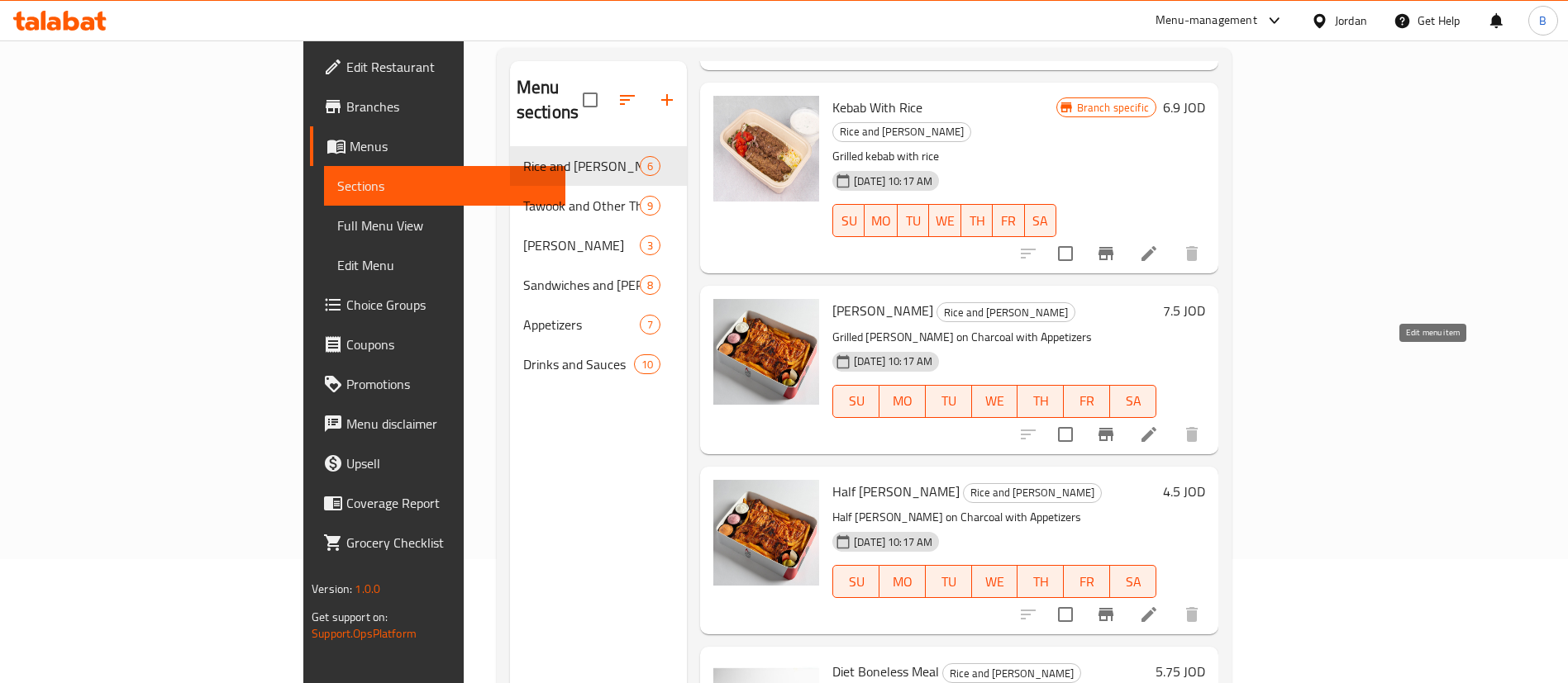
click at [1159, 425] on icon at bounding box center [1149, 435] width 20 height 20
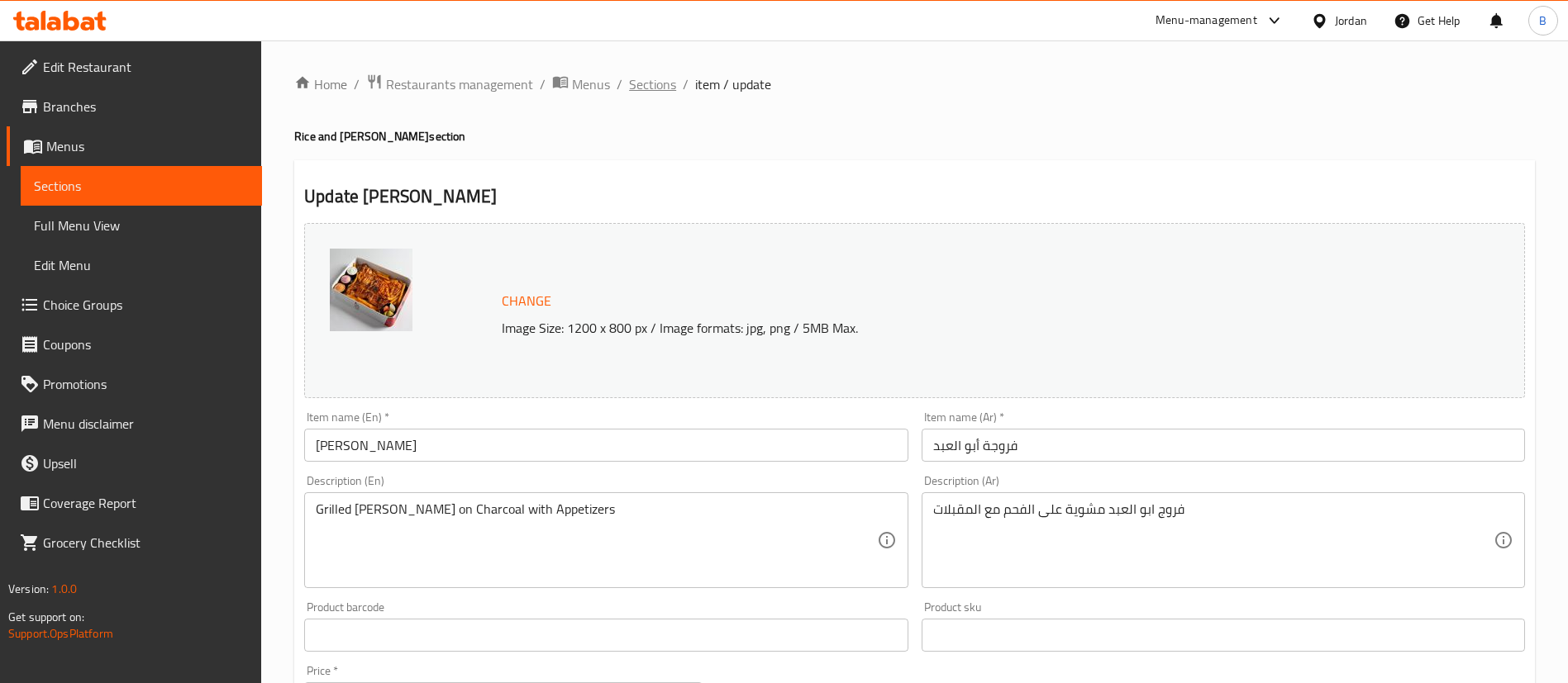
click at [653, 85] on span "Sections" at bounding box center [652, 85] width 47 height 20
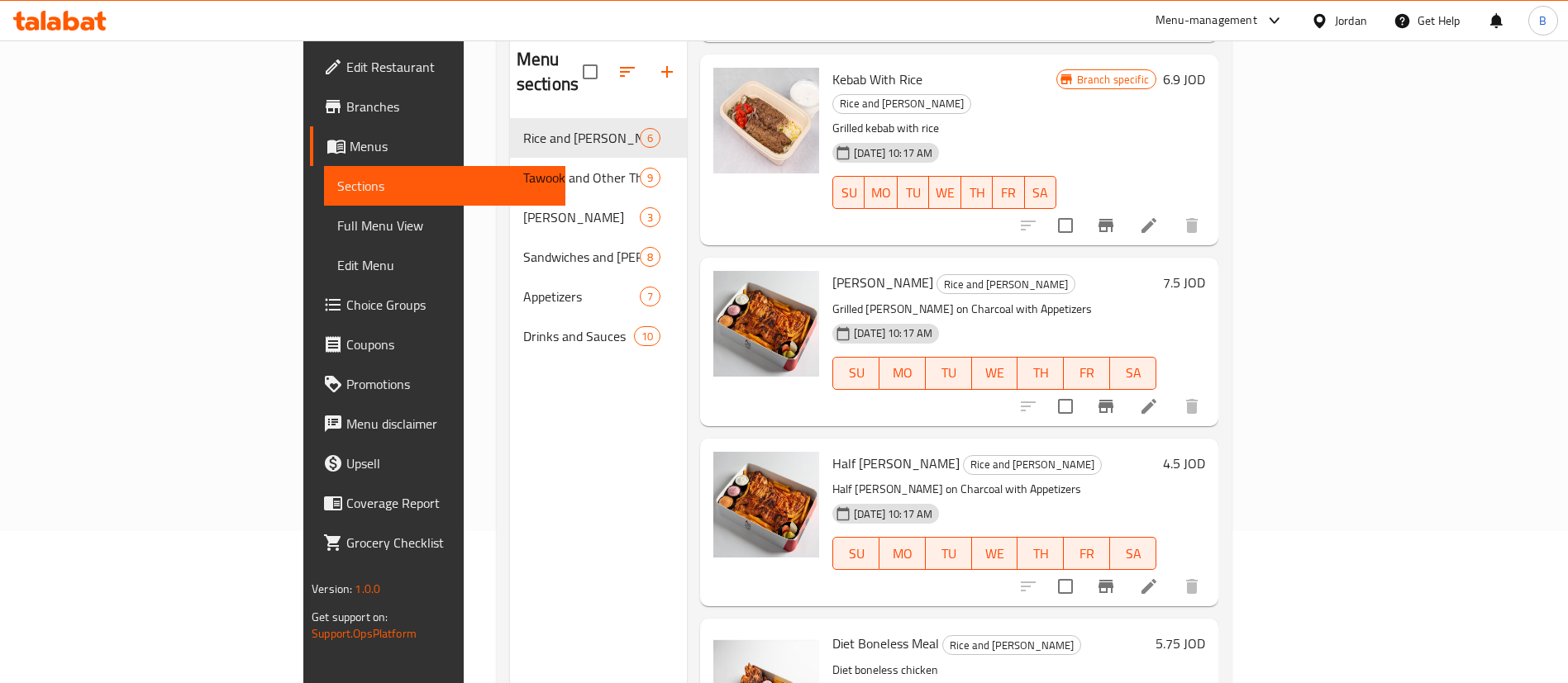
scroll to position [231, 0]
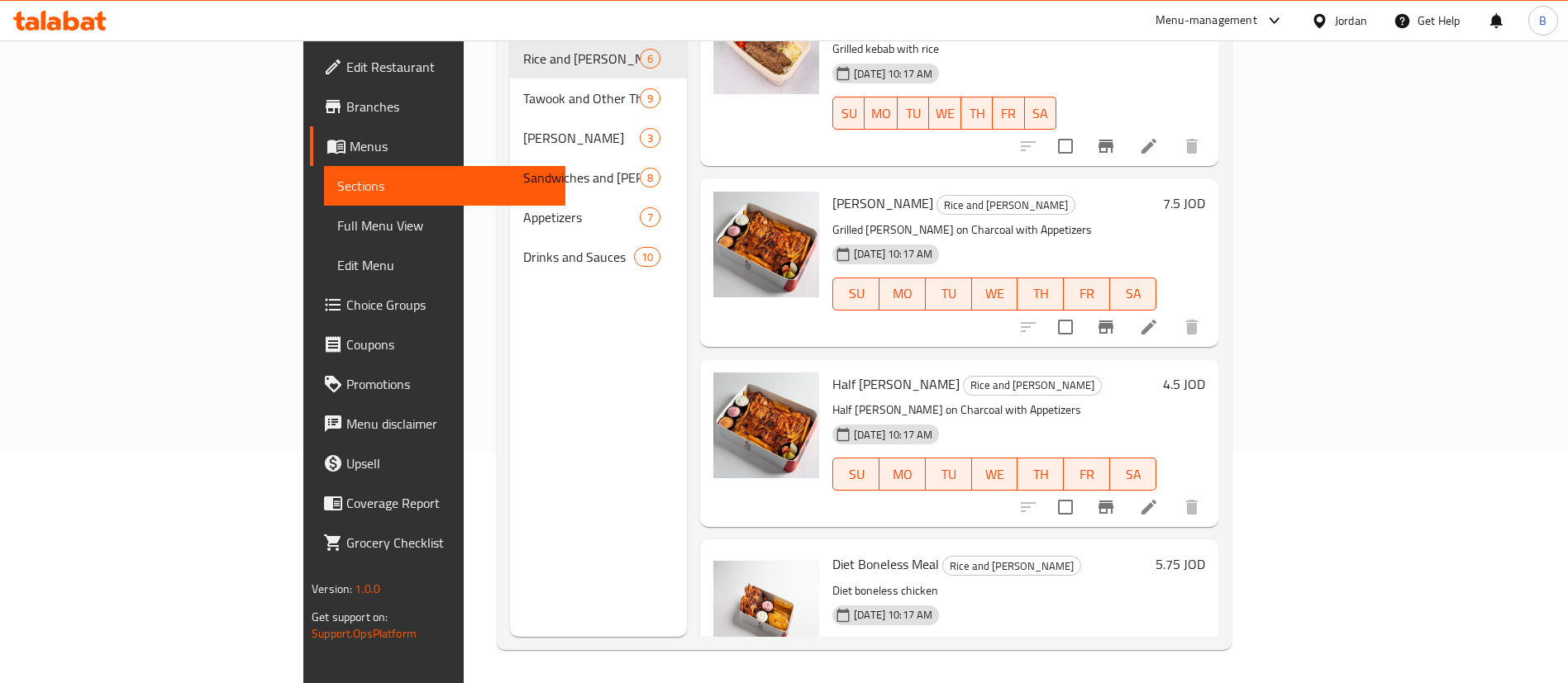
click at [1159, 498] on icon at bounding box center [1149, 508] width 20 height 20
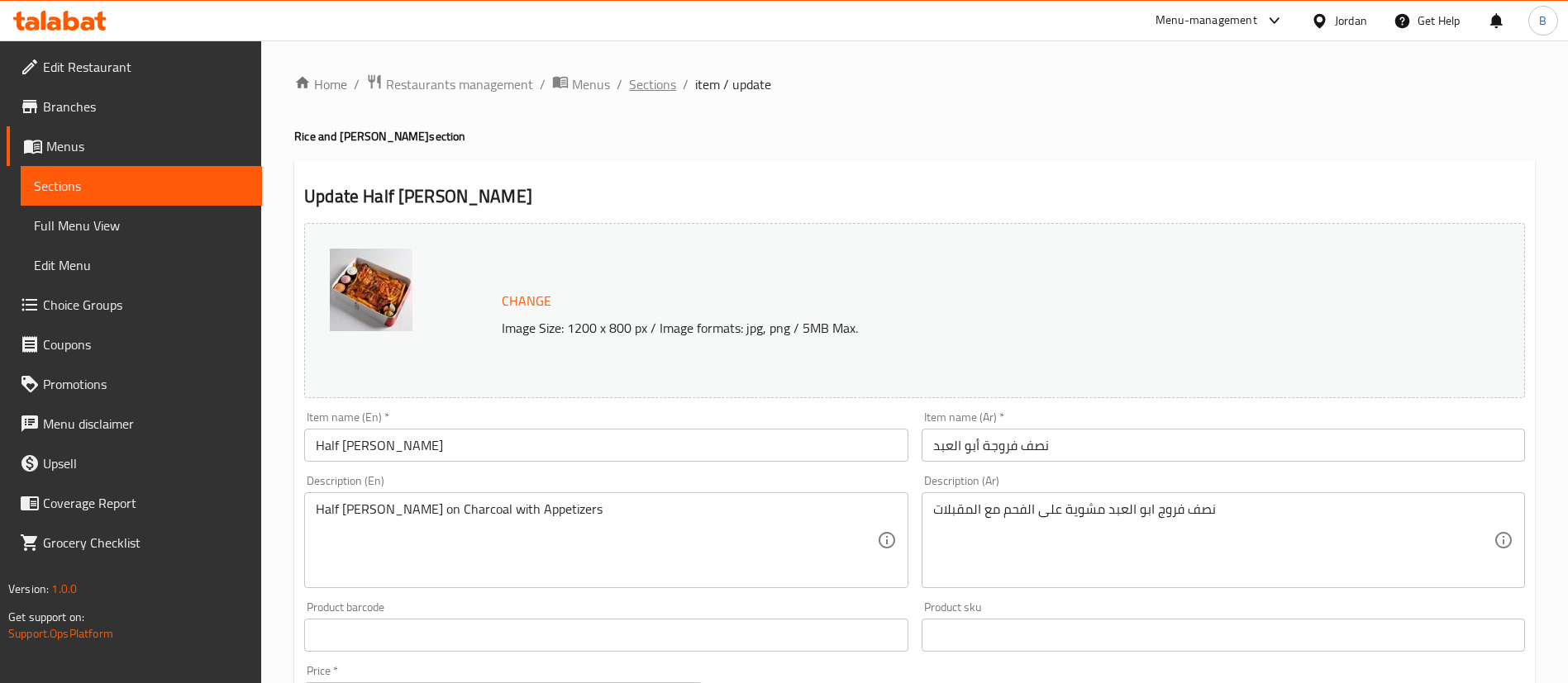
click at [657, 78] on span "Sections" at bounding box center [652, 85] width 47 height 20
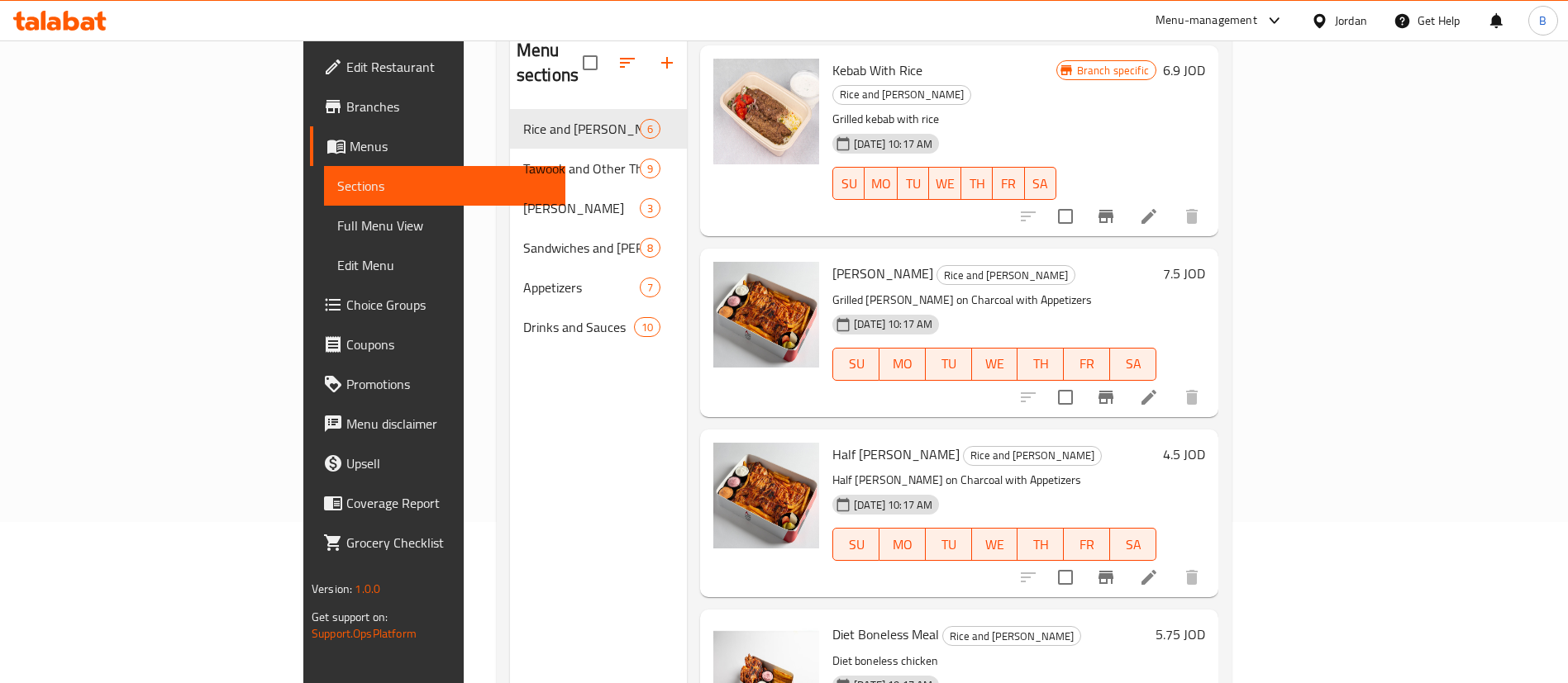
scroll to position [231, 0]
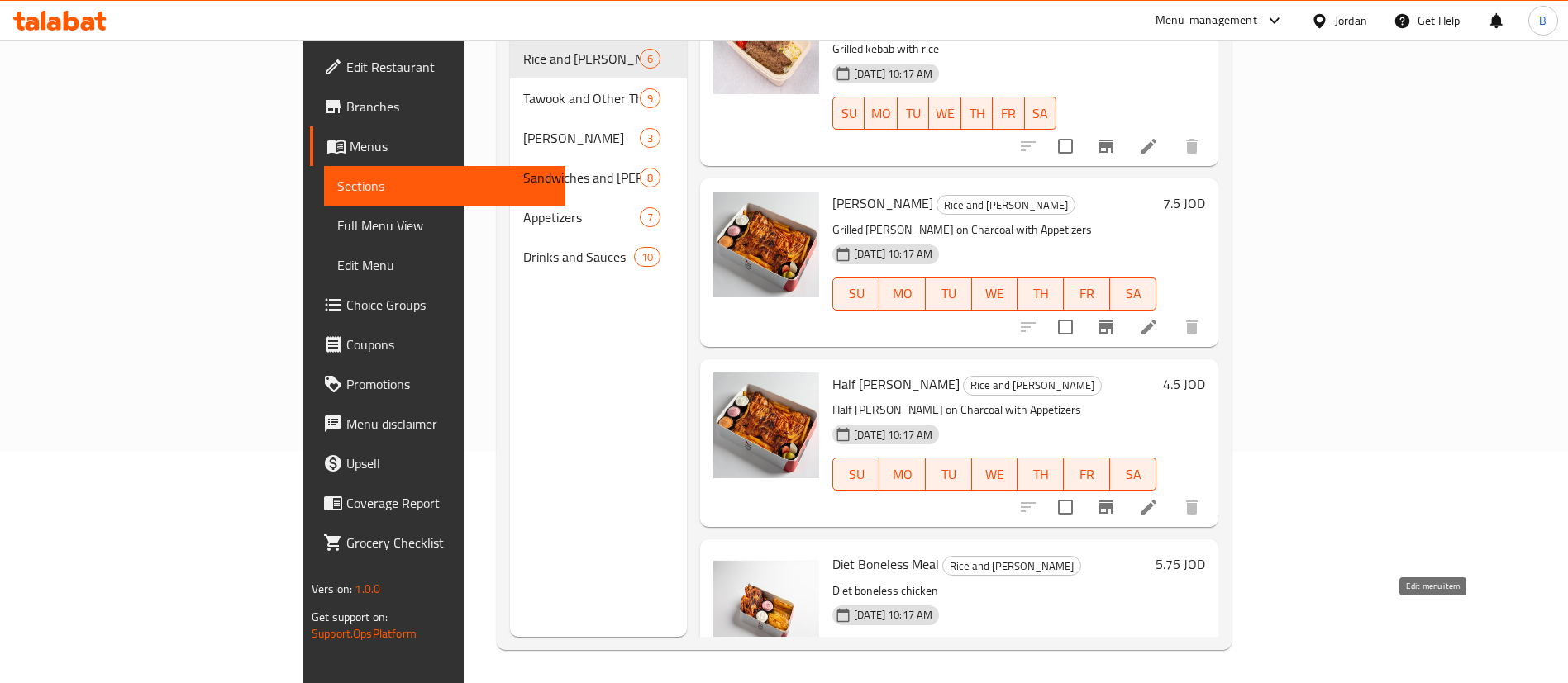
click at [1159, 678] on icon at bounding box center [1149, 688] width 20 height 20
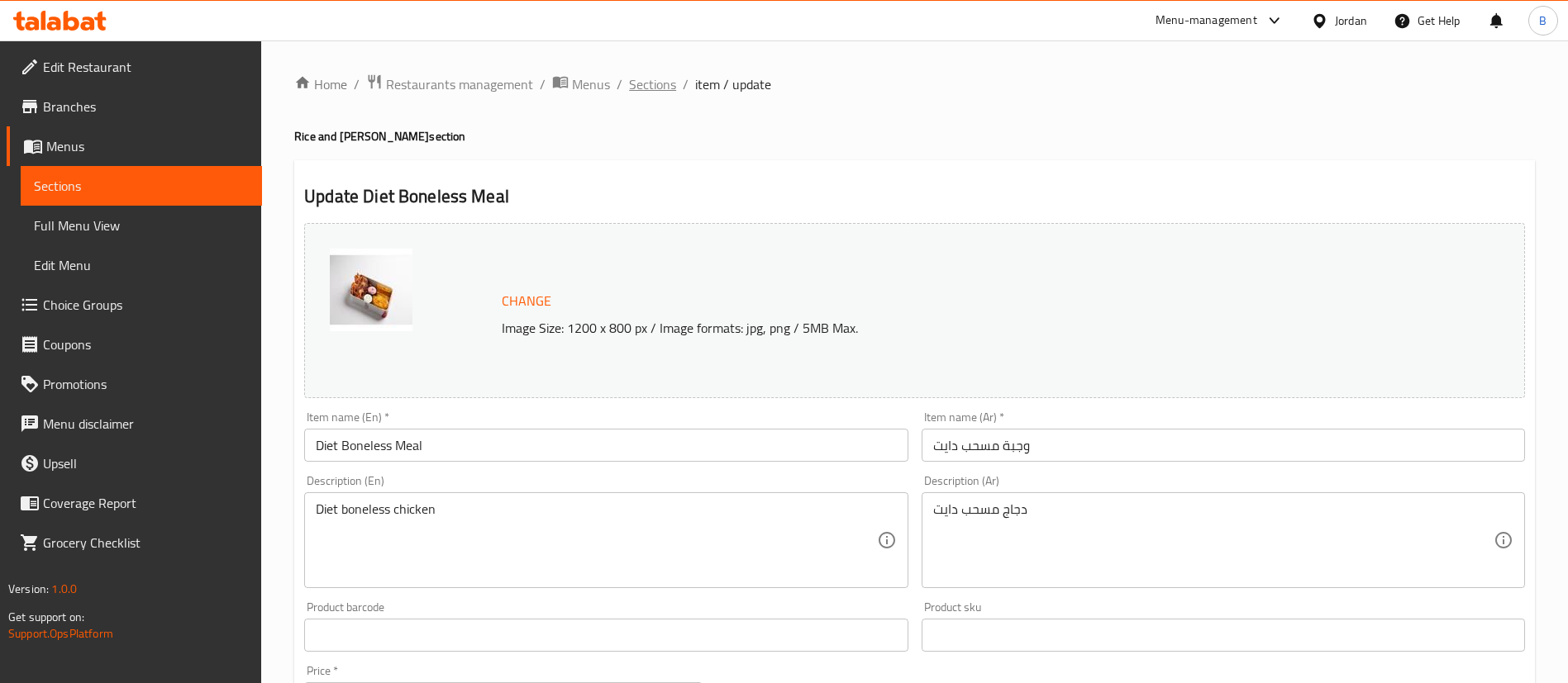
click at [636, 87] on span "Sections" at bounding box center [652, 85] width 47 height 20
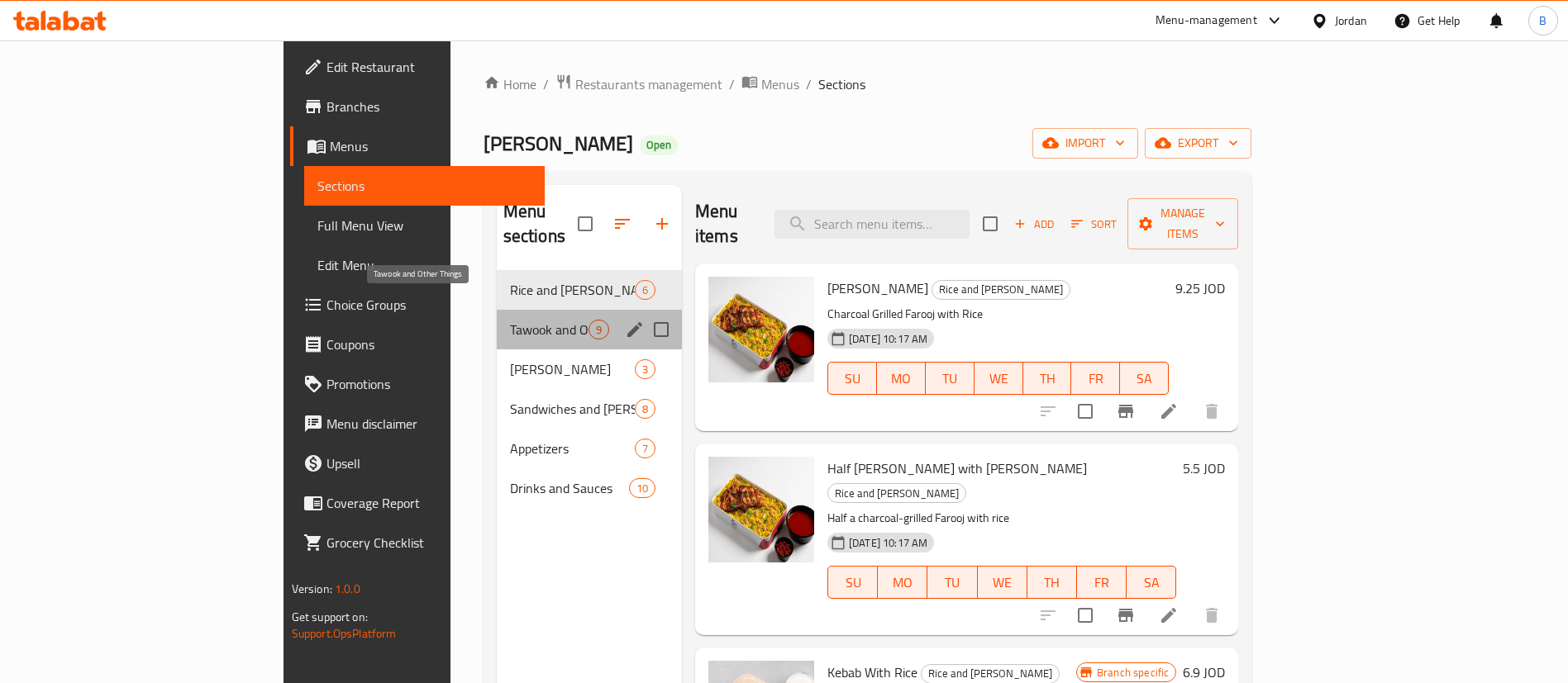
click at [510, 320] on span "Tawook and Other Things" at bounding box center [549, 330] width 79 height 20
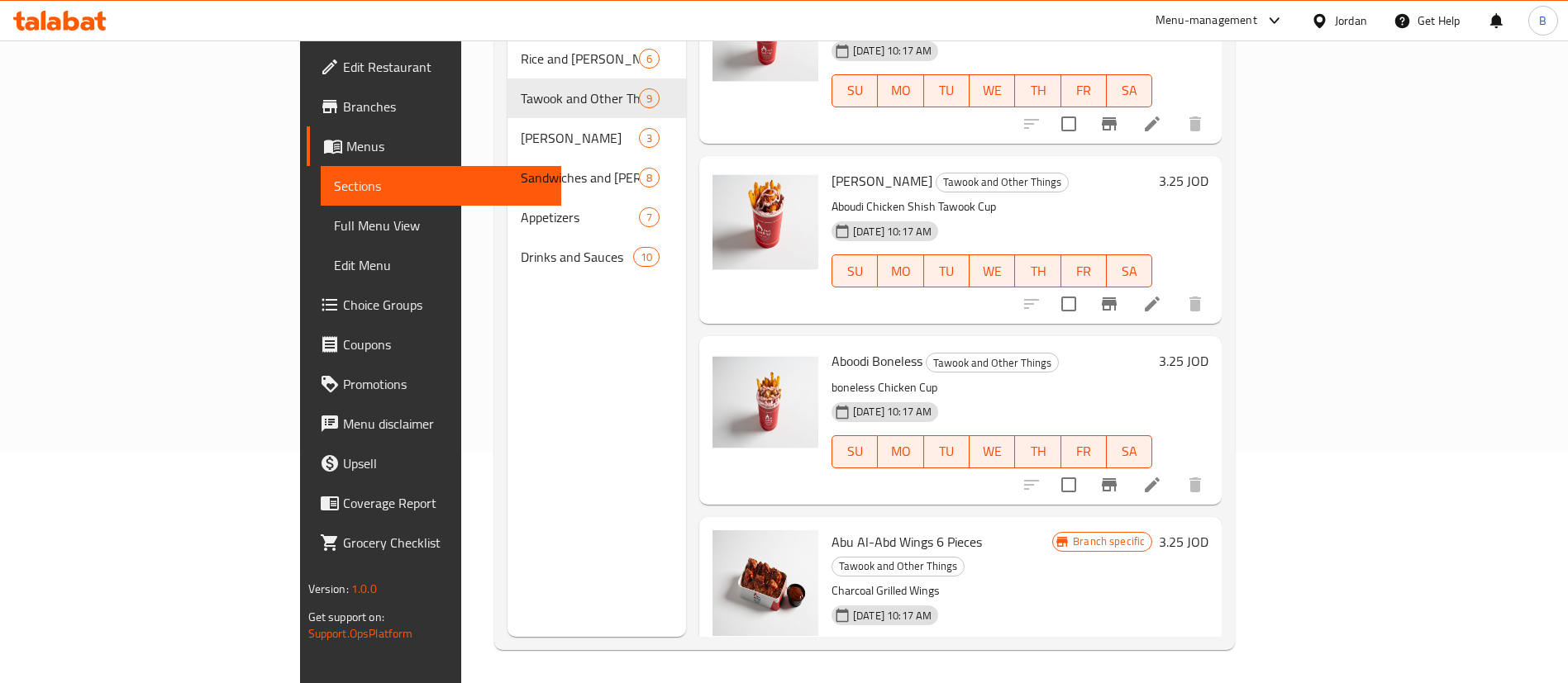
scroll to position [108, 0]
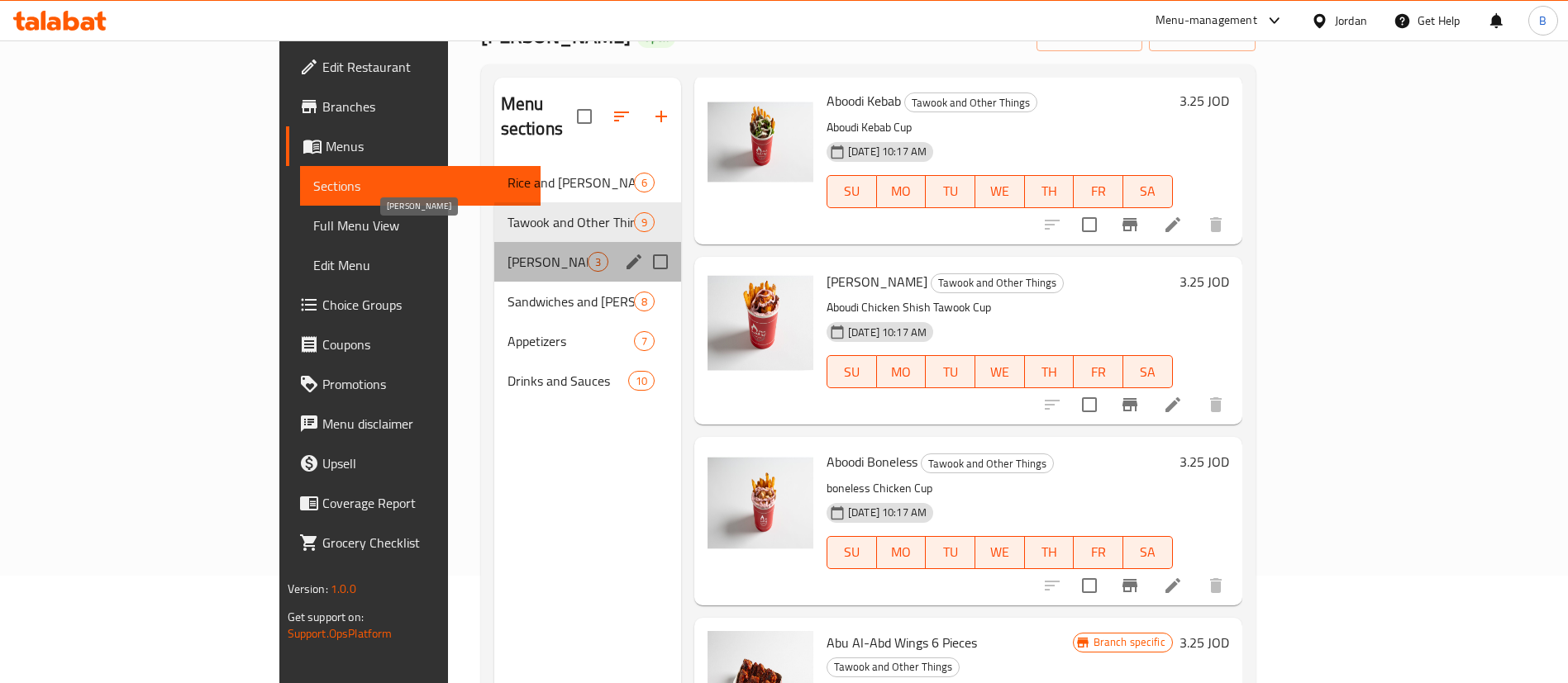
click at [508, 252] on span "[PERSON_NAME]" at bounding box center [548, 262] width 80 height 20
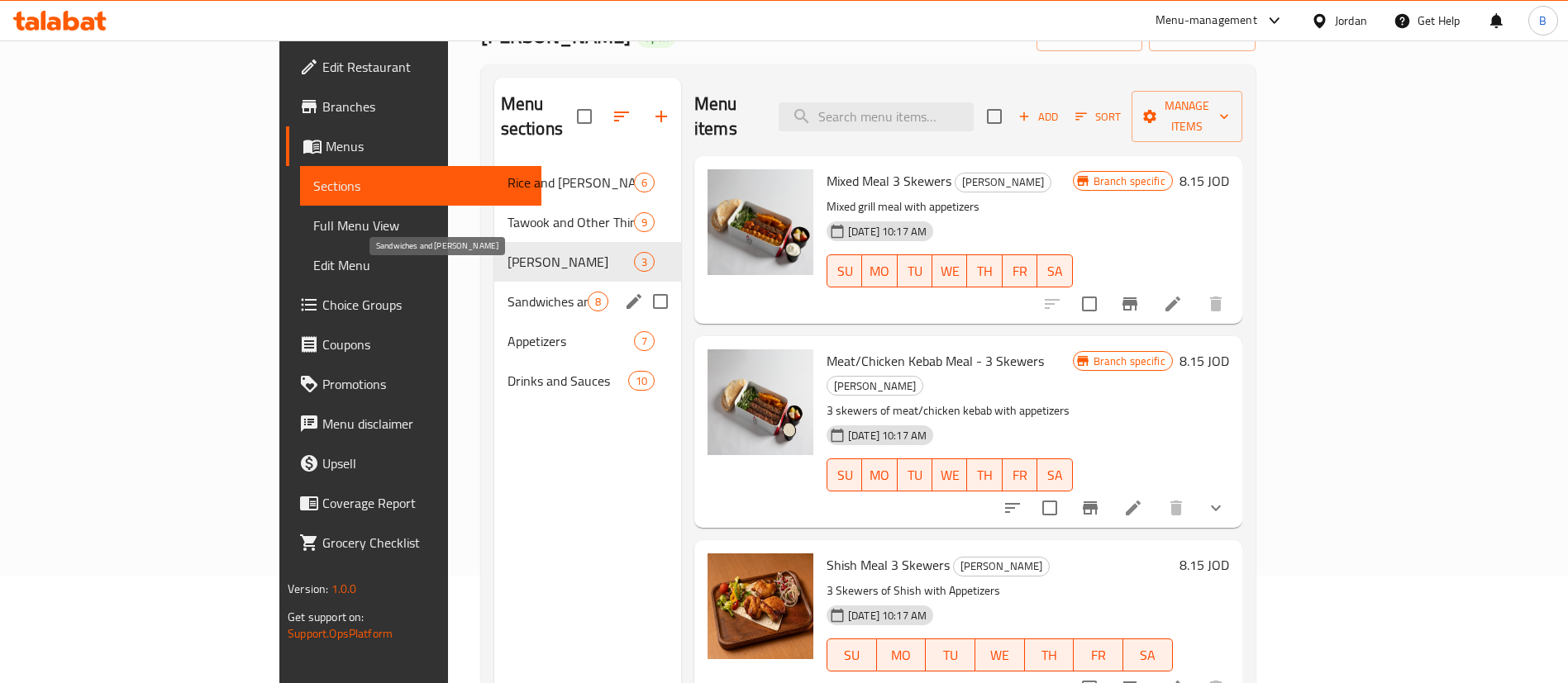
click at [508, 291] on span "Sandwiches and [PERSON_NAME]" at bounding box center [548, 301] width 80 height 20
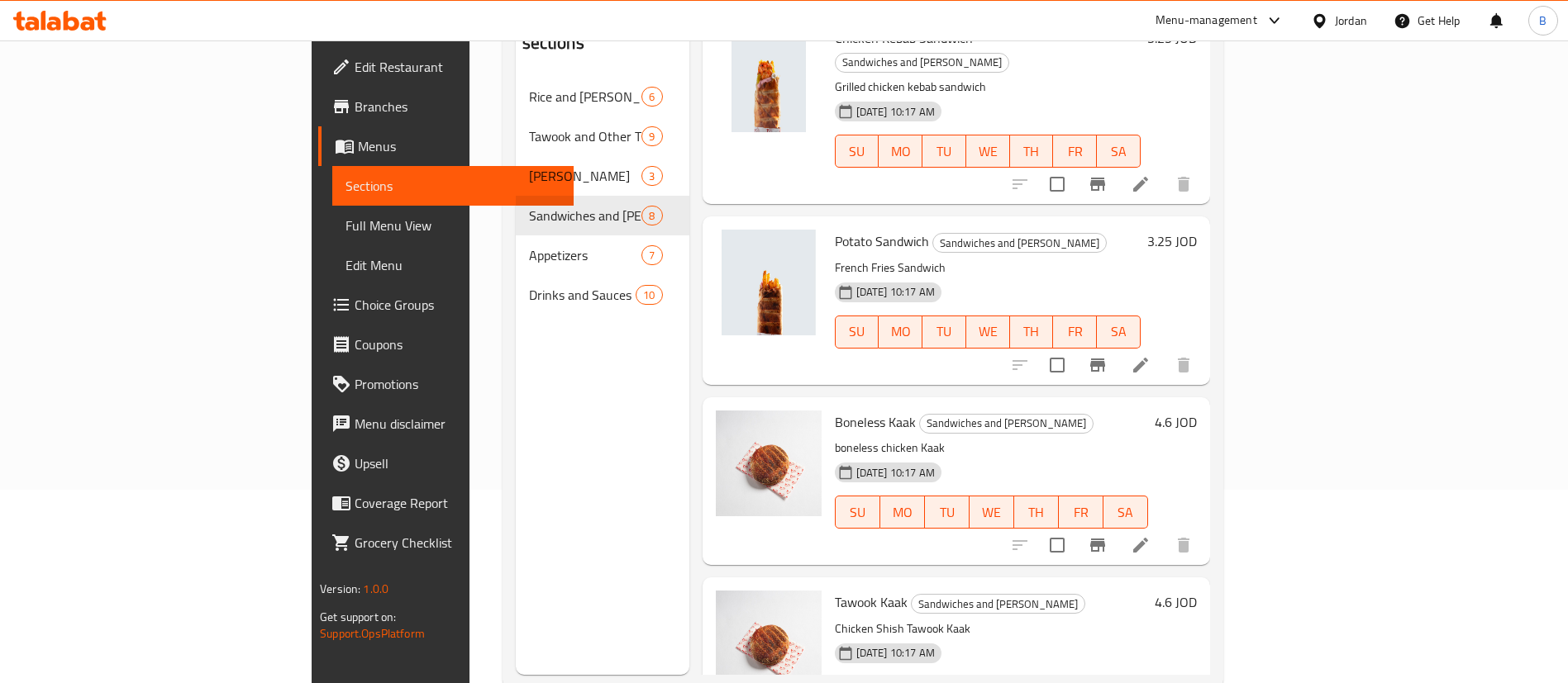
scroll to position [231, 0]
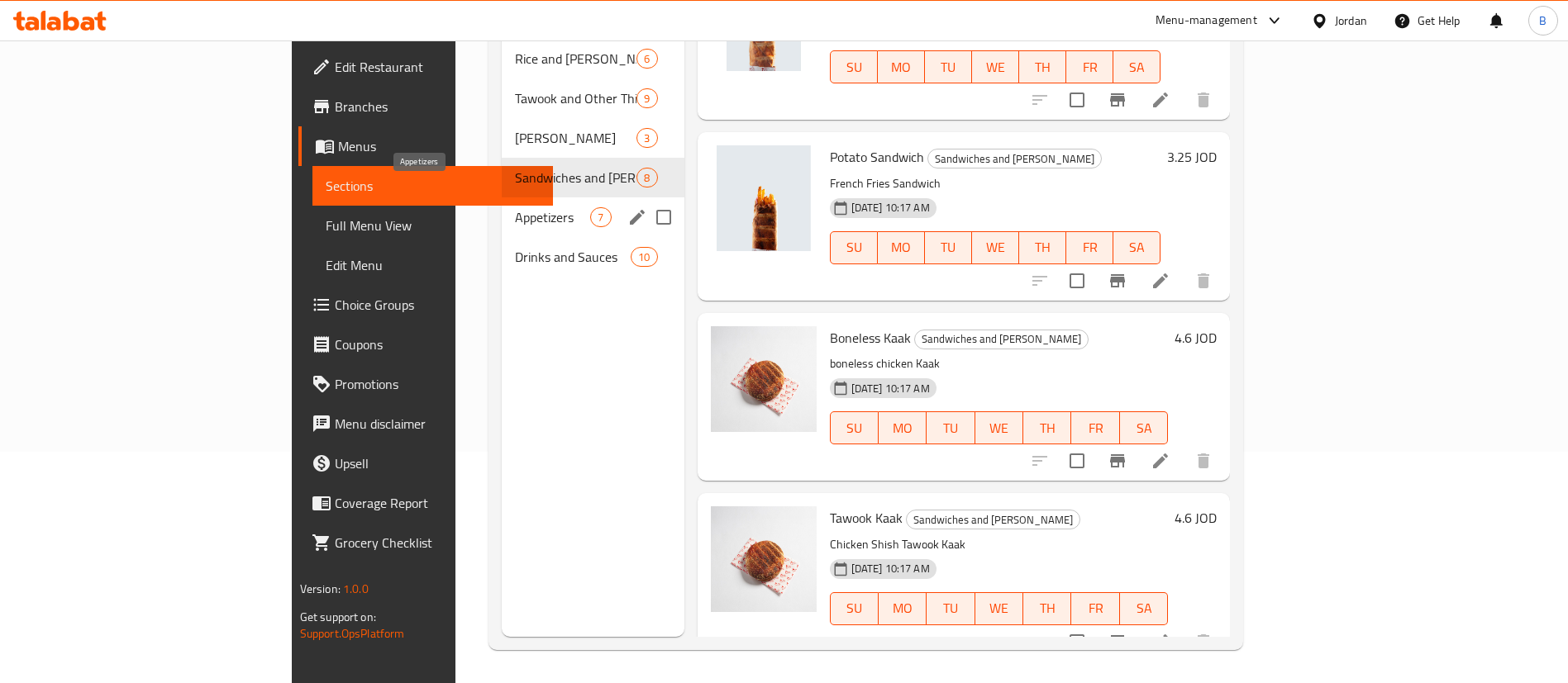
click at [515, 207] on span "Appetizers" at bounding box center [552, 217] width 75 height 20
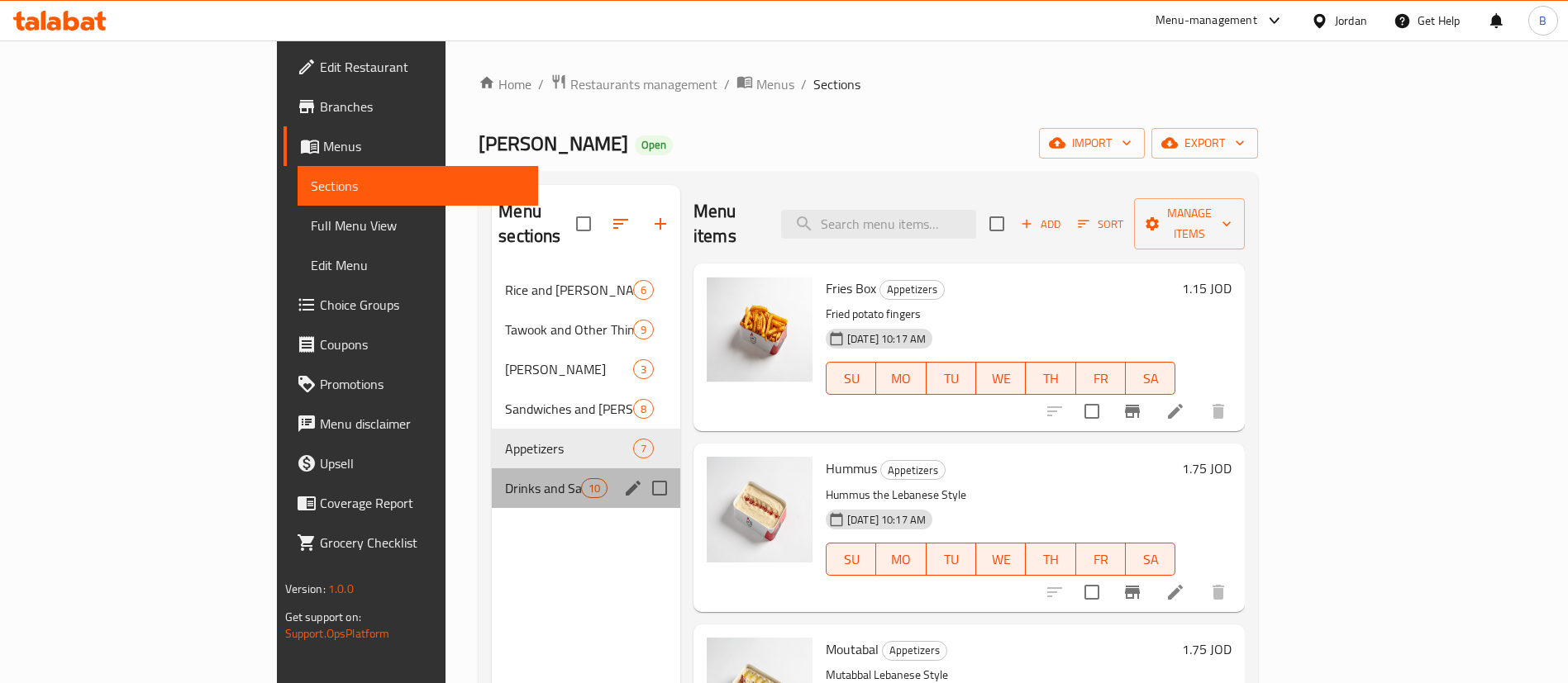
click at [505, 479] on span "Drinks and Sauces" at bounding box center [542, 489] width 75 height 20
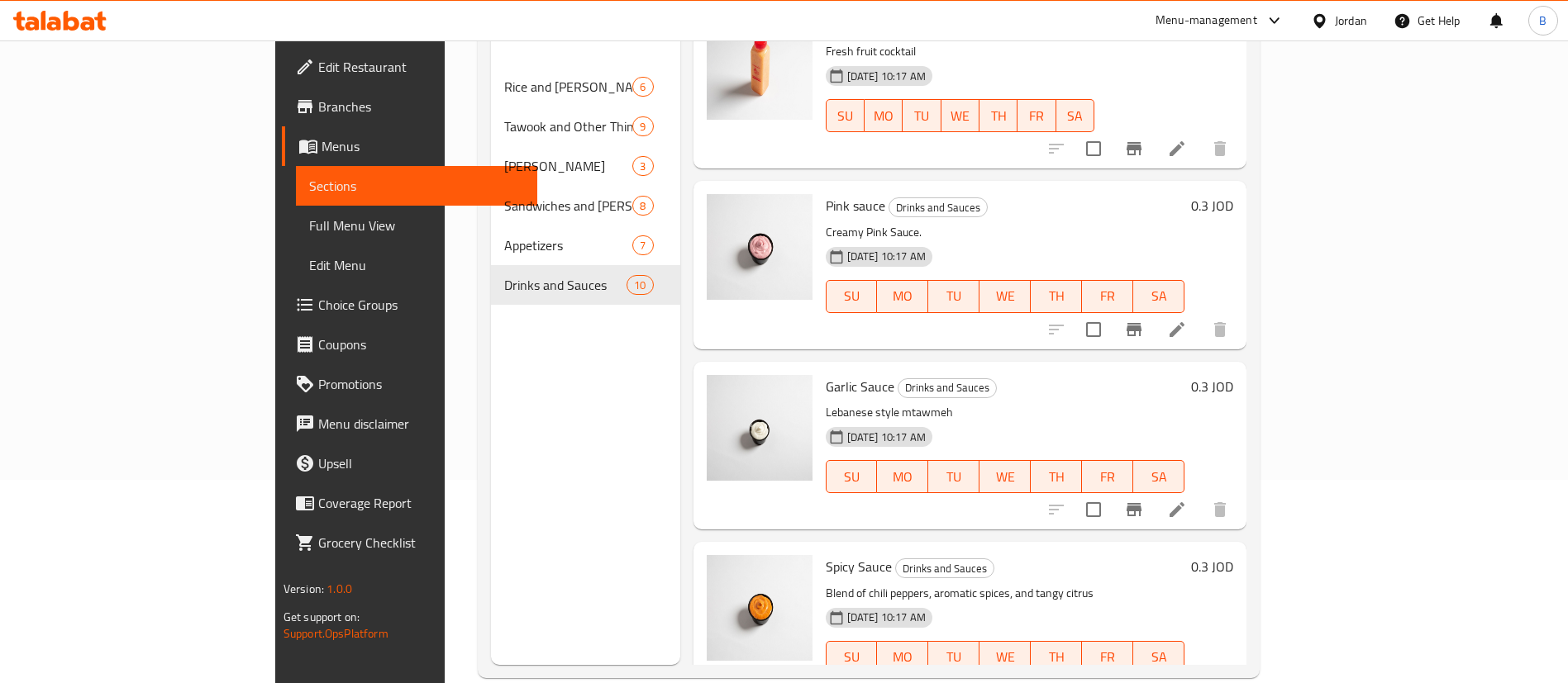
scroll to position [231, 0]
